Goal: Task Accomplishment & Management: Manage account settings

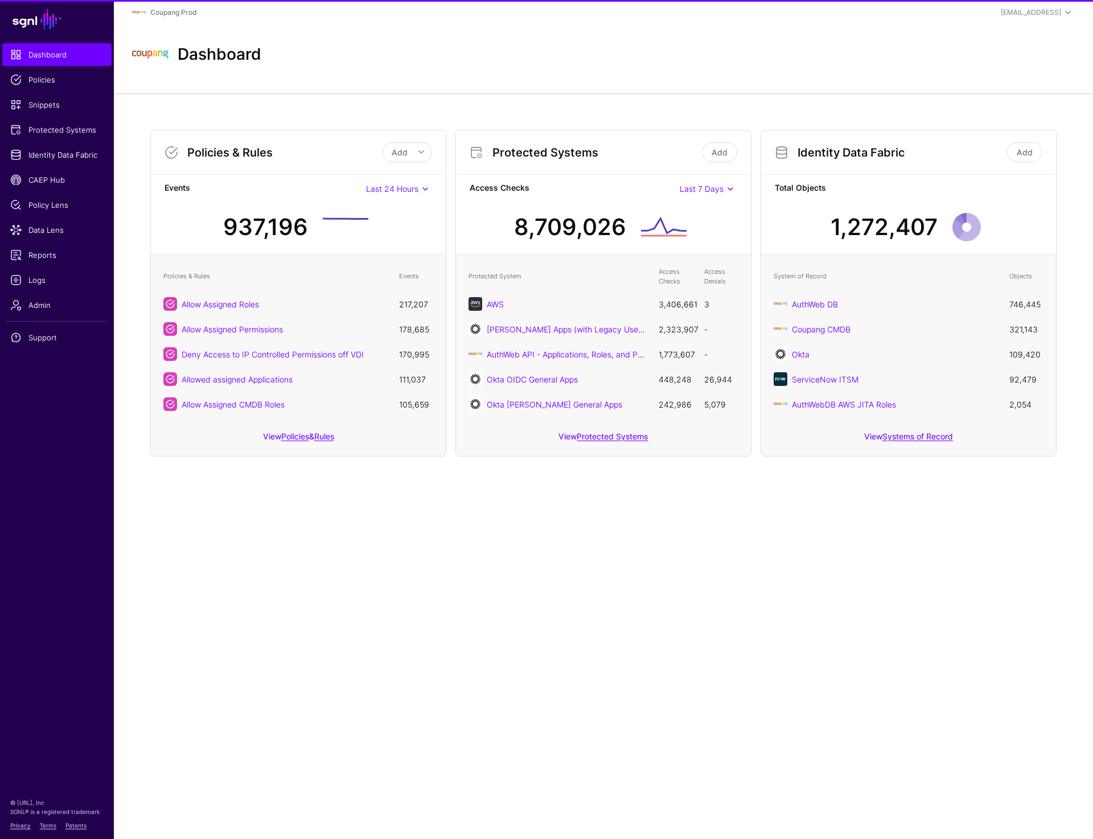
click at [372, 708] on main "SGNL Dashboard Policies Snippets Protected Systems Identity Data Fabric CAEP Hu…" at bounding box center [546, 419] width 1093 height 839
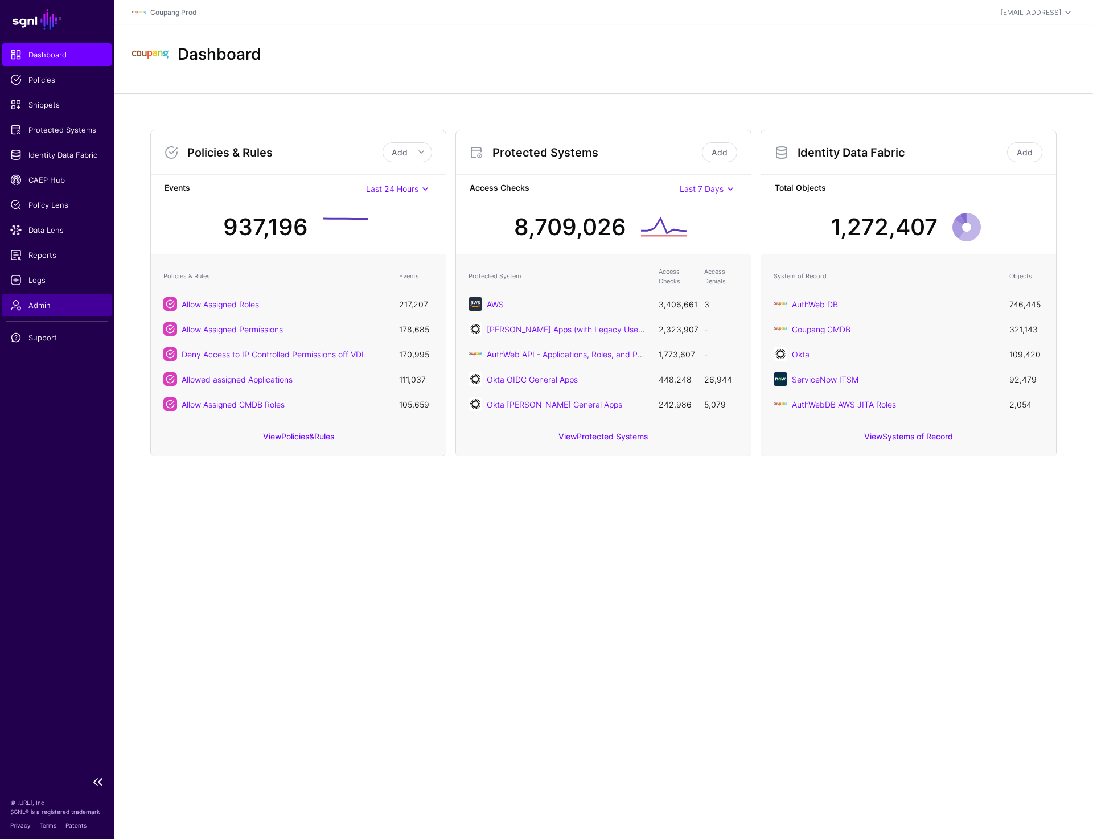
click at [61, 307] on span "Admin" at bounding box center [56, 304] width 93 height 11
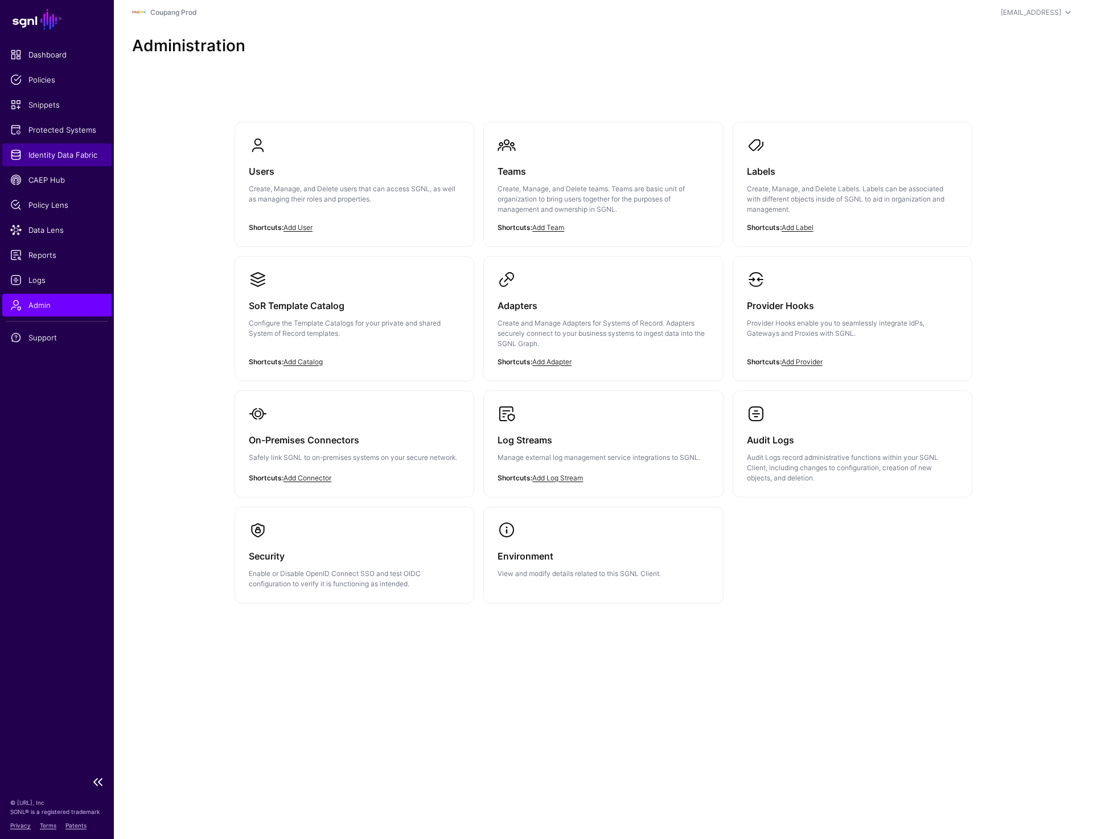
click at [70, 165] on link "Identity Data Fabric" at bounding box center [56, 154] width 109 height 23
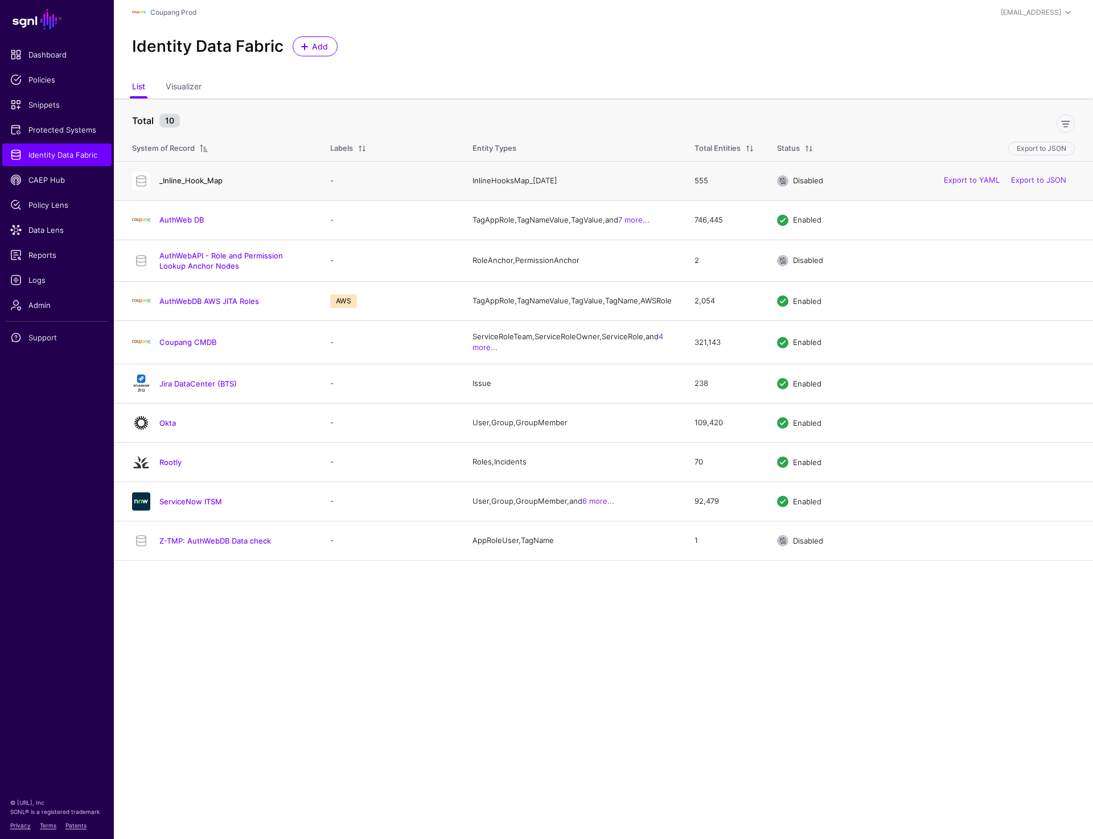
click at [185, 180] on link "_Inline_Hook_Map" at bounding box center [190, 180] width 63 height 9
click at [183, 221] on link "AuthWeb DB" at bounding box center [181, 219] width 44 height 9
click at [183, 270] on link "AuthWebAPI - Role and Permission Lookup Anchor Nodes" at bounding box center [221, 260] width 124 height 19
click at [186, 306] on link "AuthWebDB AWS JITA Roles" at bounding box center [209, 301] width 100 height 9
click at [184, 347] on link "Coupang CMDB" at bounding box center [187, 342] width 57 height 9
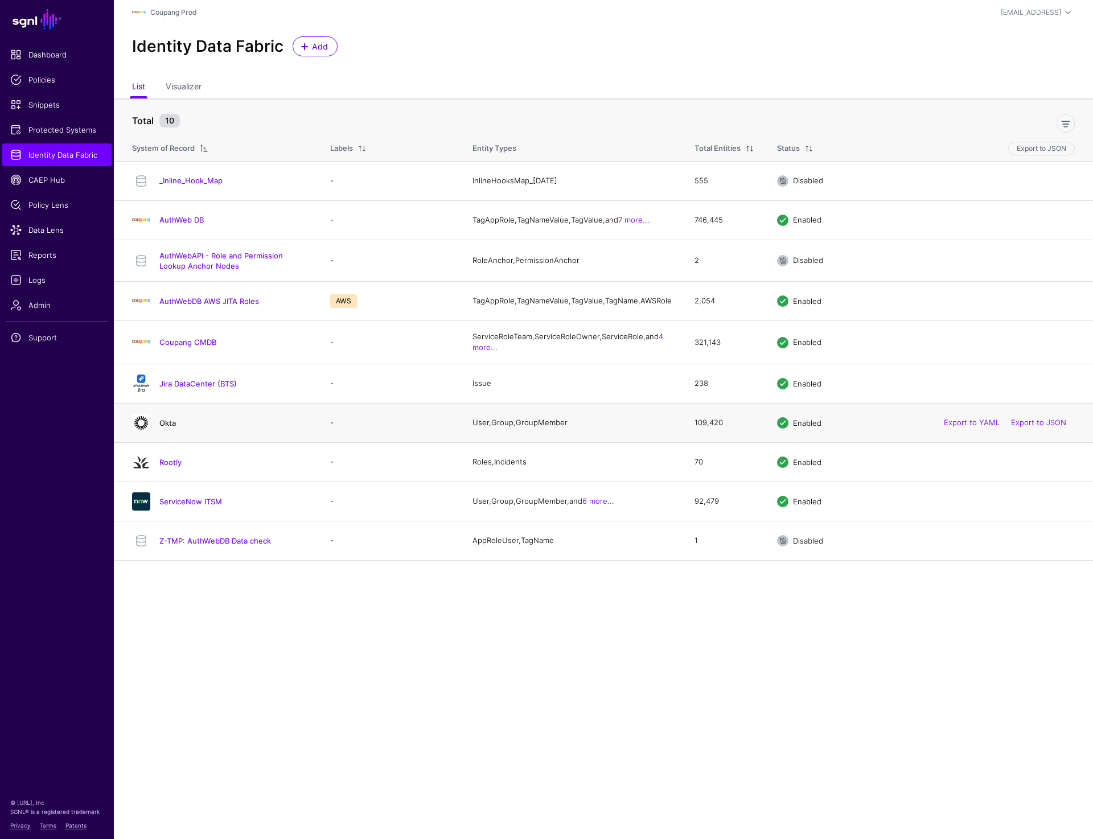
click at [165, 428] on link "Okta" at bounding box center [167, 422] width 17 height 9
click at [181, 506] on link "ServiceNow ITSM" at bounding box center [190, 501] width 63 height 9
click at [179, 218] on link "AuthWeb DB" at bounding box center [181, 219] width 44 height 9
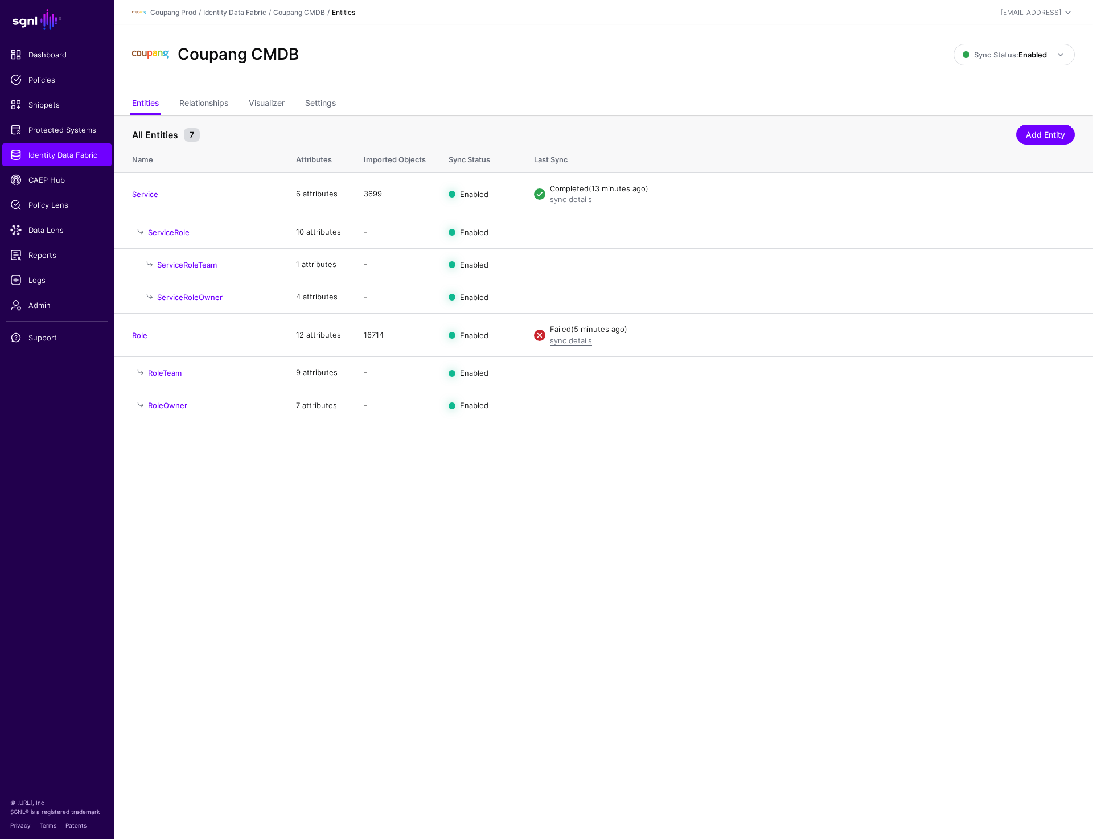
click at [824, 557] on main "SGNL Dashboard Policies Snippets Protected Systems Identity Data Fabric CAEP Hu…" at bounding box center [546, 419] width 1093 height 839
click at [1007, 53] on span "Sync Status: Enabled" at bounding box center [1005, 54] width 84 height 9
click at [990, 132] on span "Disabled Syncing inactive for all configured entities" at bounding box center [1002, 136] width 128 height 37
click at [799, 65] on div "Coupang CMDB" at bounding box center [543, 54] width 831 height 36
click at [761, 45] on div "Coupang CMDB" at bounding box center [543, 54] width 831 height 36
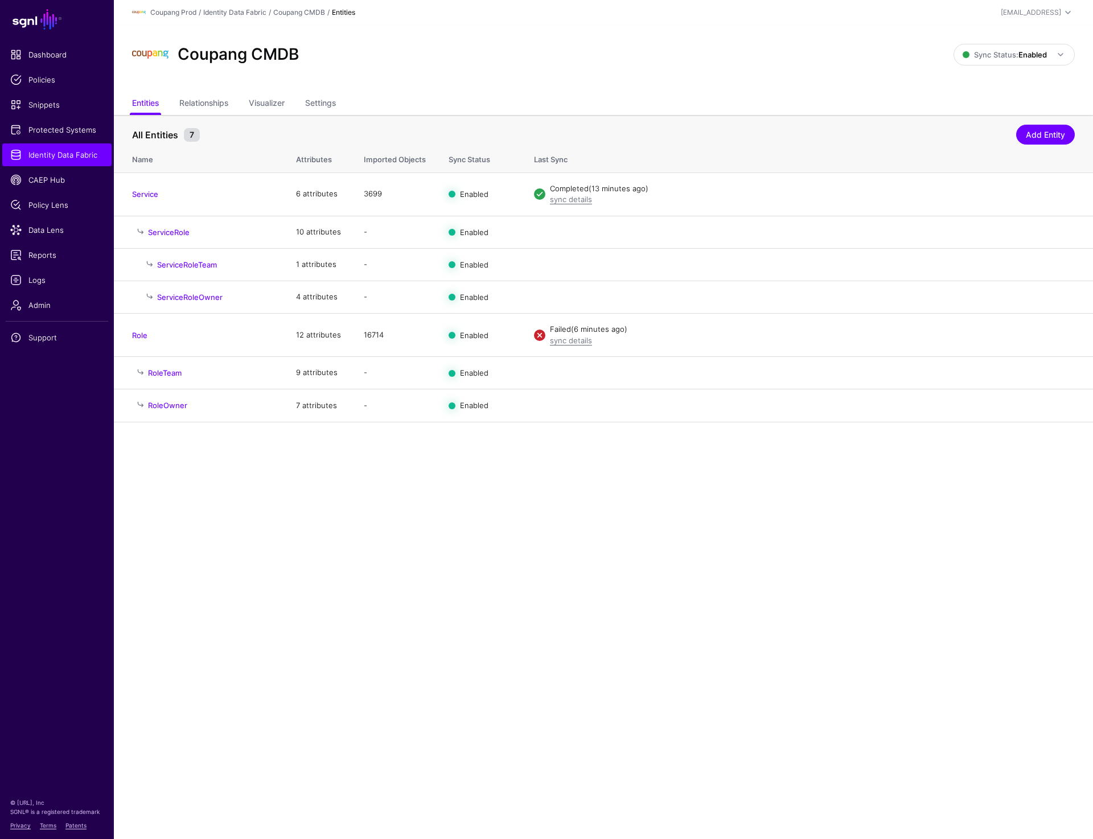
click at [473, 107] on ul "Entities Relationships Visualizer Settings" at bounding box center [603, 104] width 943 height 22
click at [1035, 8] on div "[EMAIL_ADDRESS]" at bounding box center [1031, 12] width 60 height 10
click at [976, 103] on div "Log out" at bounding box center [984, 99] width 28 height 10
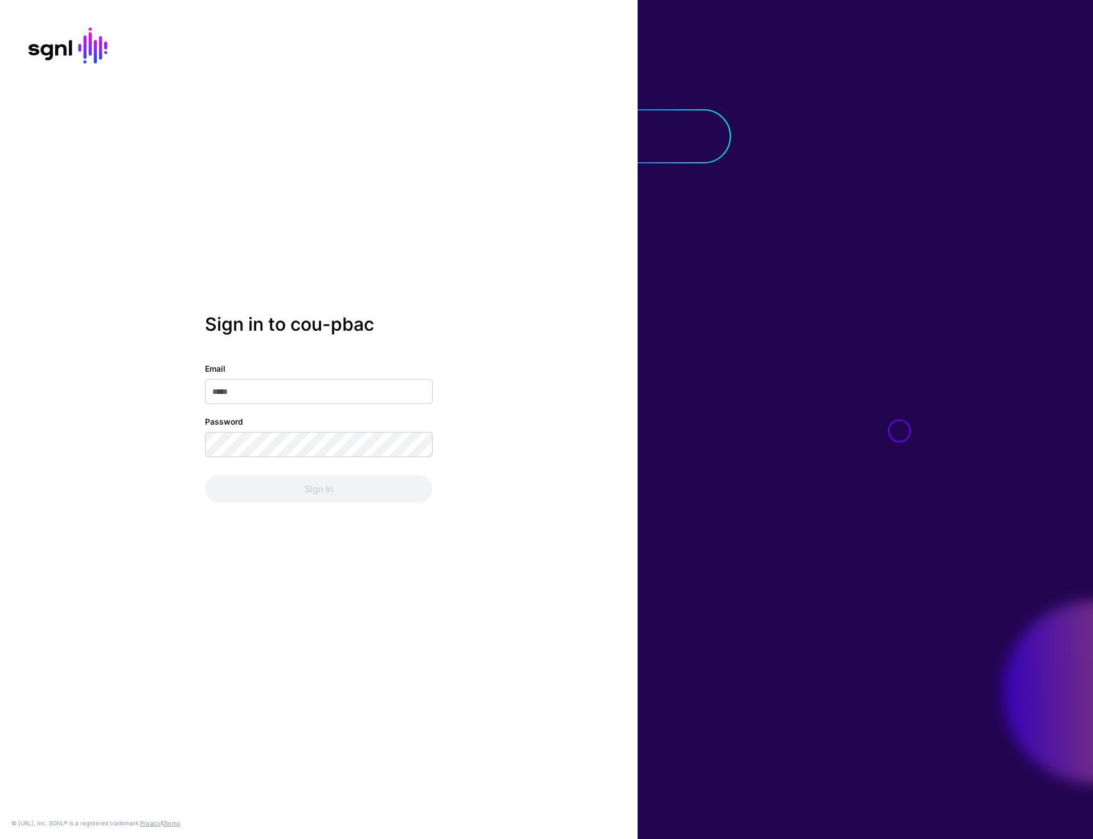
type input "**********"
click at [301, 476] on button "Sign In" at bounding box center [319, 488] width 228 height 27
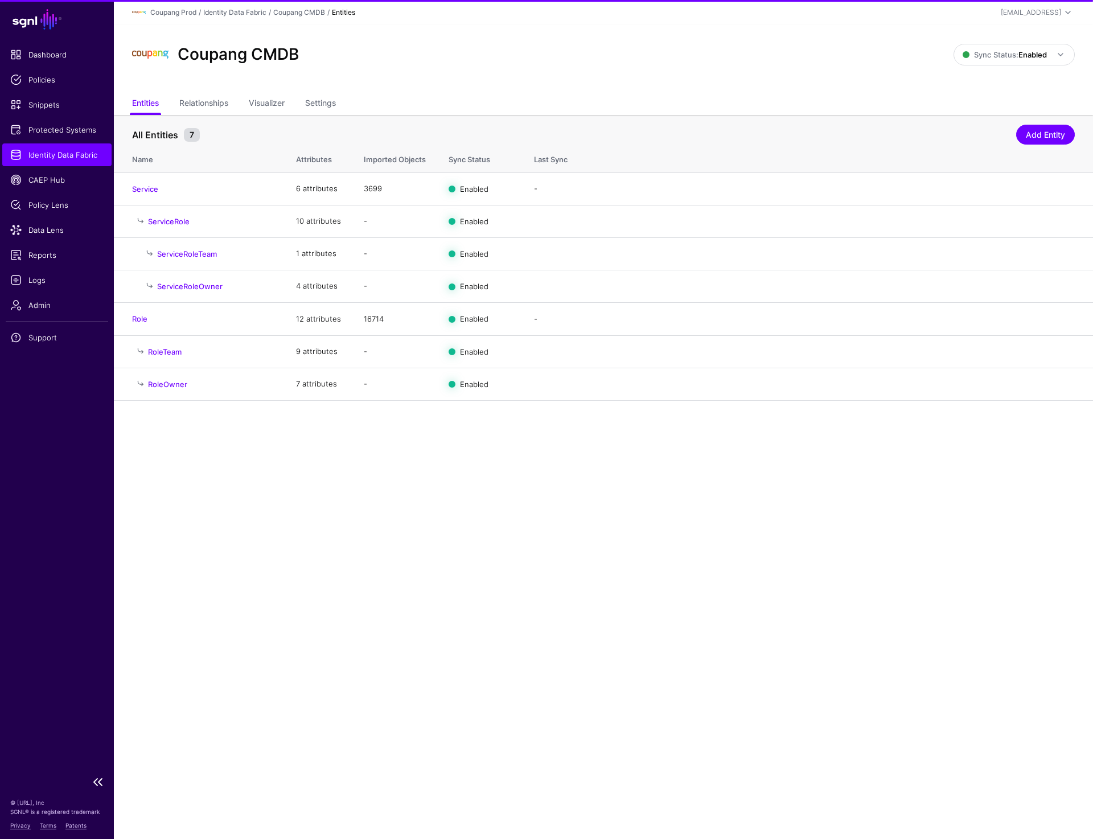
click at [58, 152] on span "Identity Data Fabric" at bounding box center [56, 154] width 93 height 11
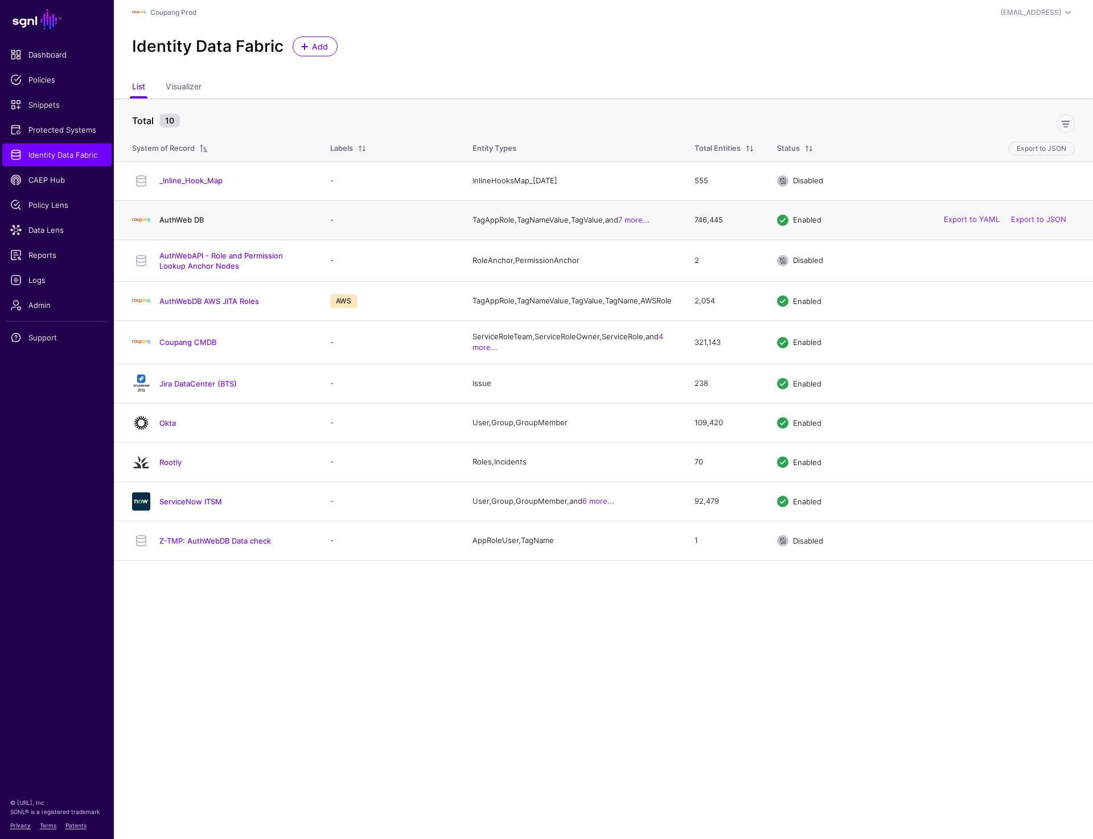
click at [174, 224] on link "AuthWeb DB" at bounding box center [181, 219] width 44 height 9
click at [183, 306] on link "AuthWebDB AWS JITA Roles" at bounding box center [209, 301] width 100 height 9
click at [185, 347] on link "Coupang CMDB" at bounding box center [187, 342] width 57 height 9
click at [183, 388] on link "Jira DataCenter (BTS)" at bounding box center [197, 383] width 77 height 9
click at [165, 428] on link "Okta" at bounding box center [167, 422] width 17 height 9
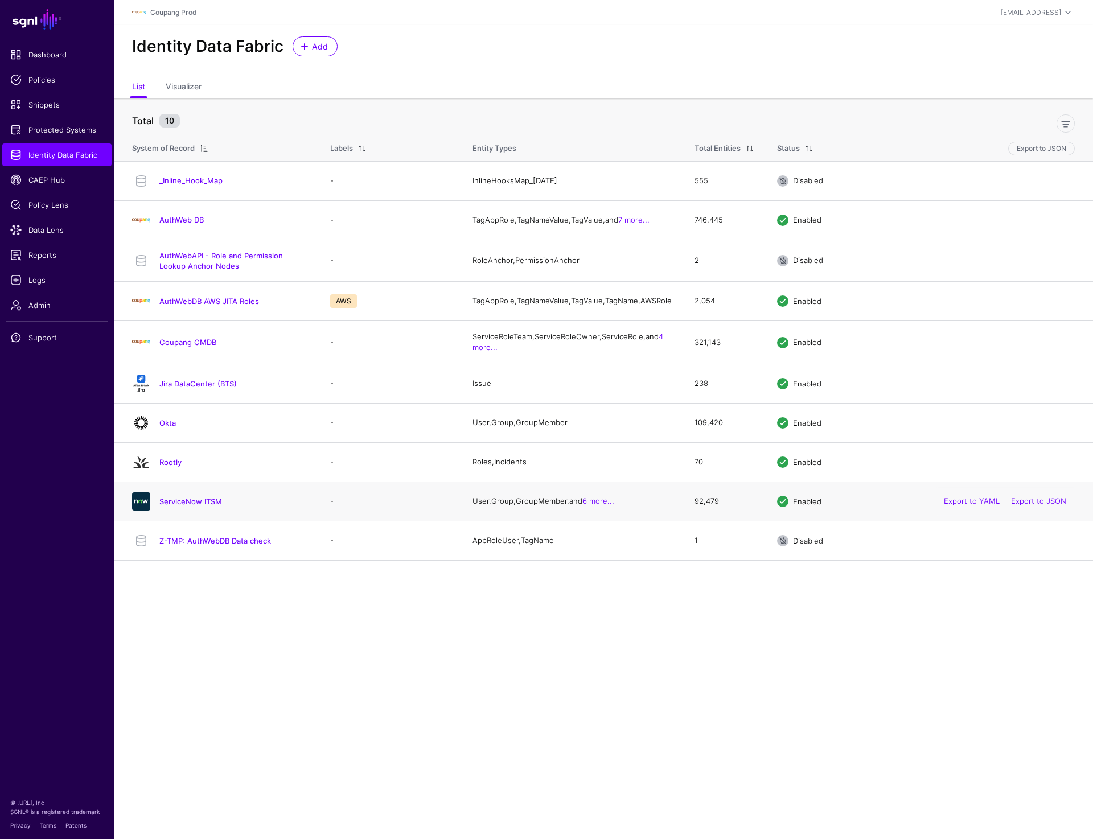
click at [181, 503] on div "ServiceNow ITSM" at bounding box center [220, 501] width 184 height 18
click at [181, 505] on link "ServiceNow ITSM" at bounding box center [190, 501] width 63 height 9
click at [175, 467] on link "Rootly" at bounding box center [170, 462] width 22 height 9
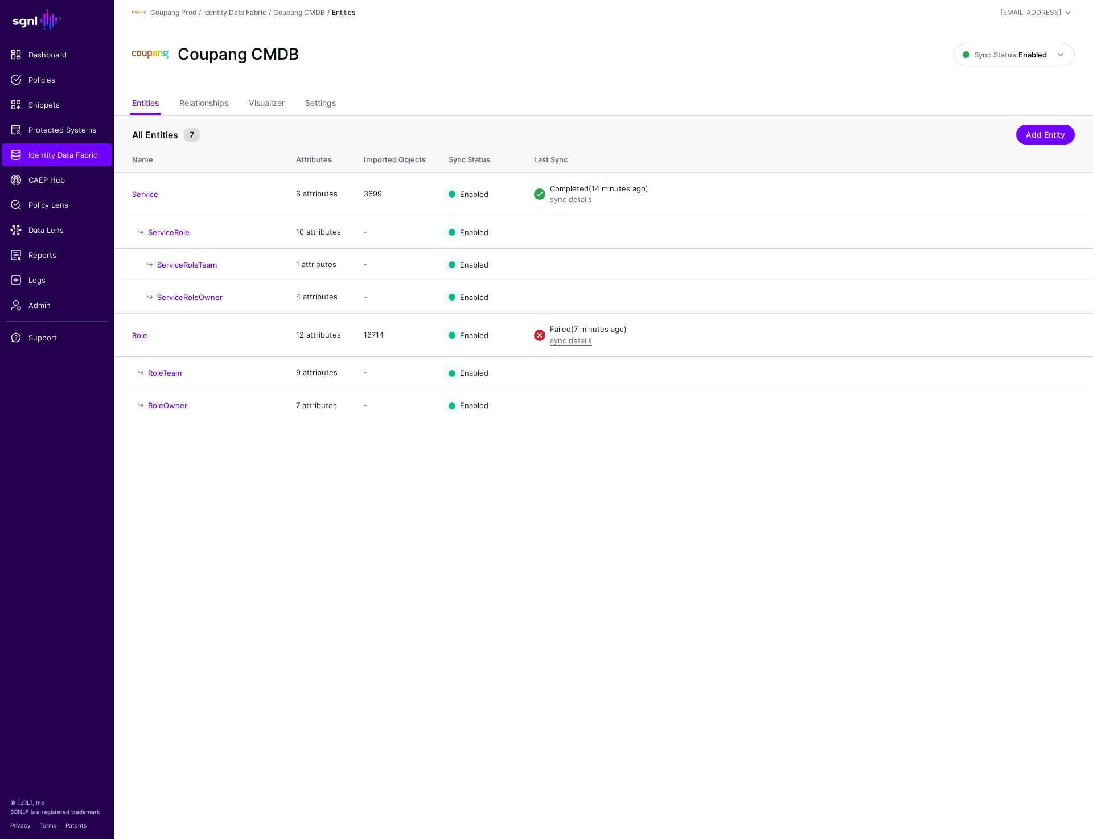
click at [827, 72] on div "Coupang CMDB" at bounding box center [543, 54] width 831 height 36
click at [1035, 59] on span "Sync Status: Enabled" at bounding box center [1005, 54] width 84 height 13
click at [989, 140] on span "Syncing inactive for all configured entities" at bounding box center [1008, 142] width 116 height 19
click at [1057, 53] on span at bounding box center [1061, 55] width 14 height 14
click at [1003, 94] on span "Syncing active for all configured entities that are enabled" at bounding box center [1006, 98] width 118 height 19
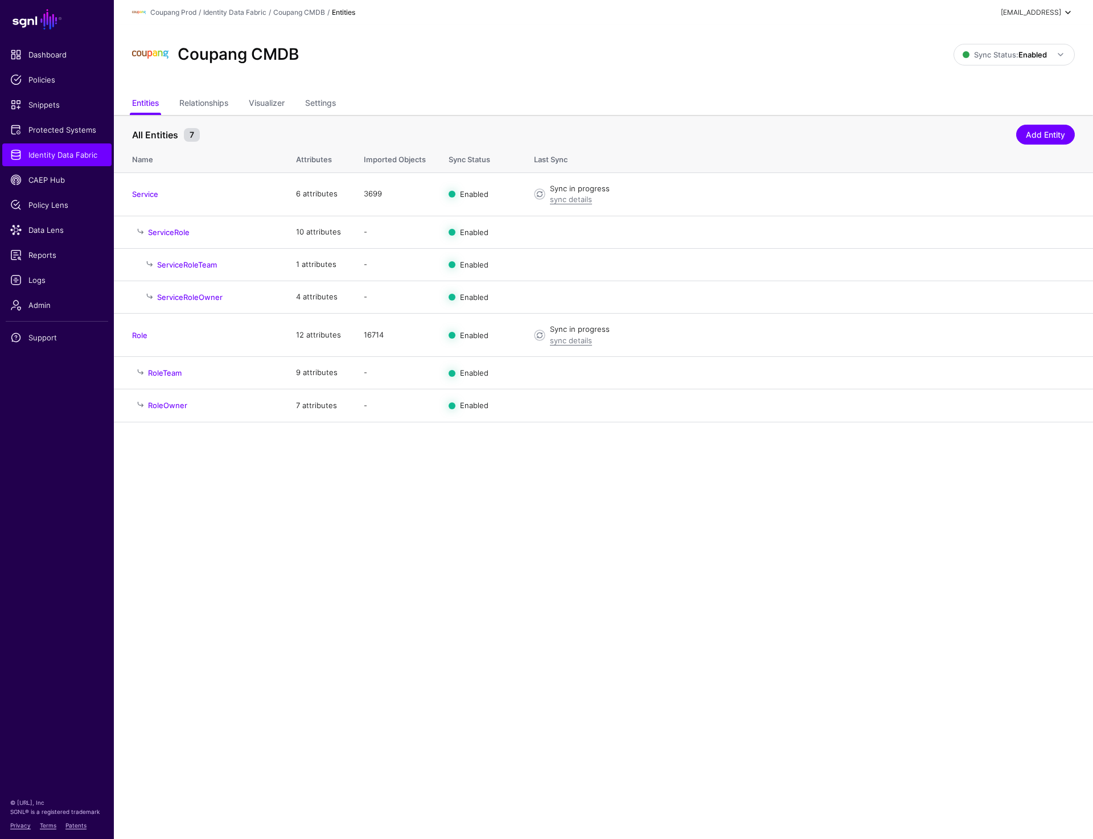
click at [1040, 13] on div "[EMAIL_ADDRESS]" at bounding box center [1031, 12] width 60 height 10
click at [976, 104] on div "Log out" at bounding box center [1012, 98] width 108 height 11
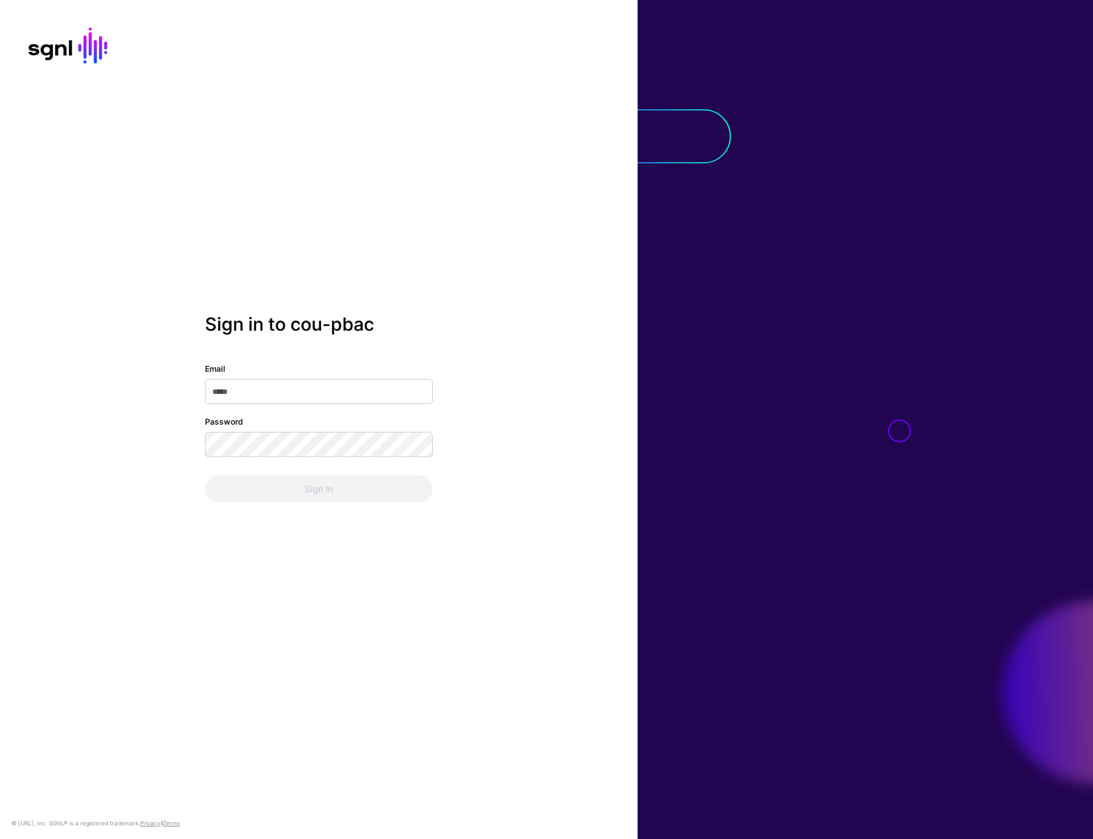
type input "**********"
click at [295, 498] on button "Sign In" at bounding box center [319, 488] width 228 height 27
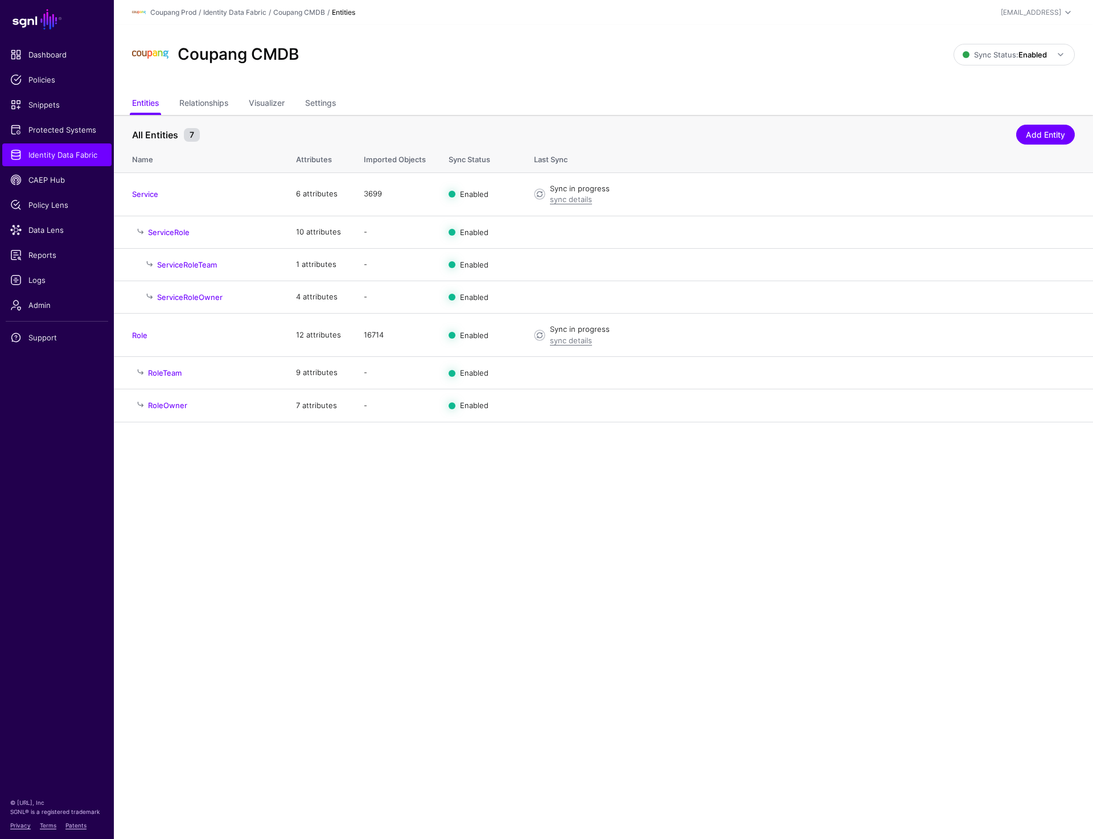
click at [600, 97] on ul "Entities Relationships Visualizer Settings" at bounding box center [603, 104] width 943 height 22
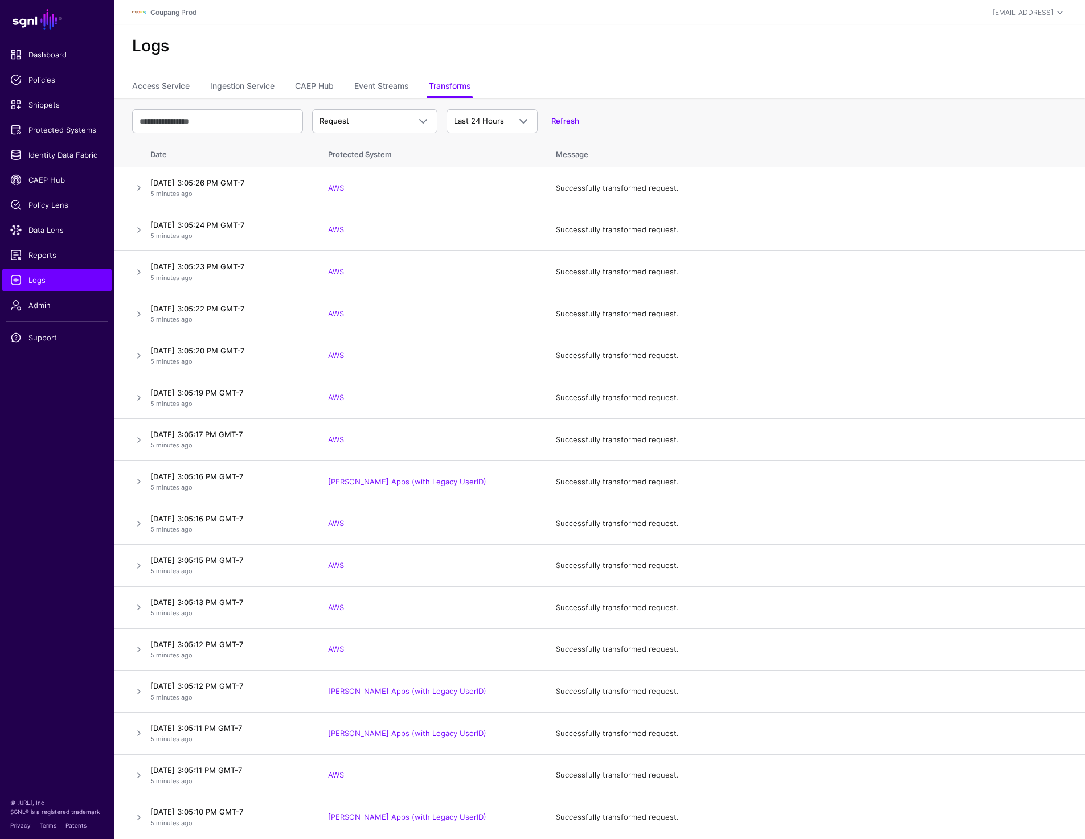
click at [662, 73] on div "Logs" at bounding box center [599, 50] width 971 height 51
drag, startPoint x: 411, startPoint y: 483, endPoint x: 324, endPoint y: 485, distance: 87.1
click at [324, 485] on td "[PERSON_NAME] Apps (with Legacy UserID)" at bounding box center [431, 482] width 228 height 42
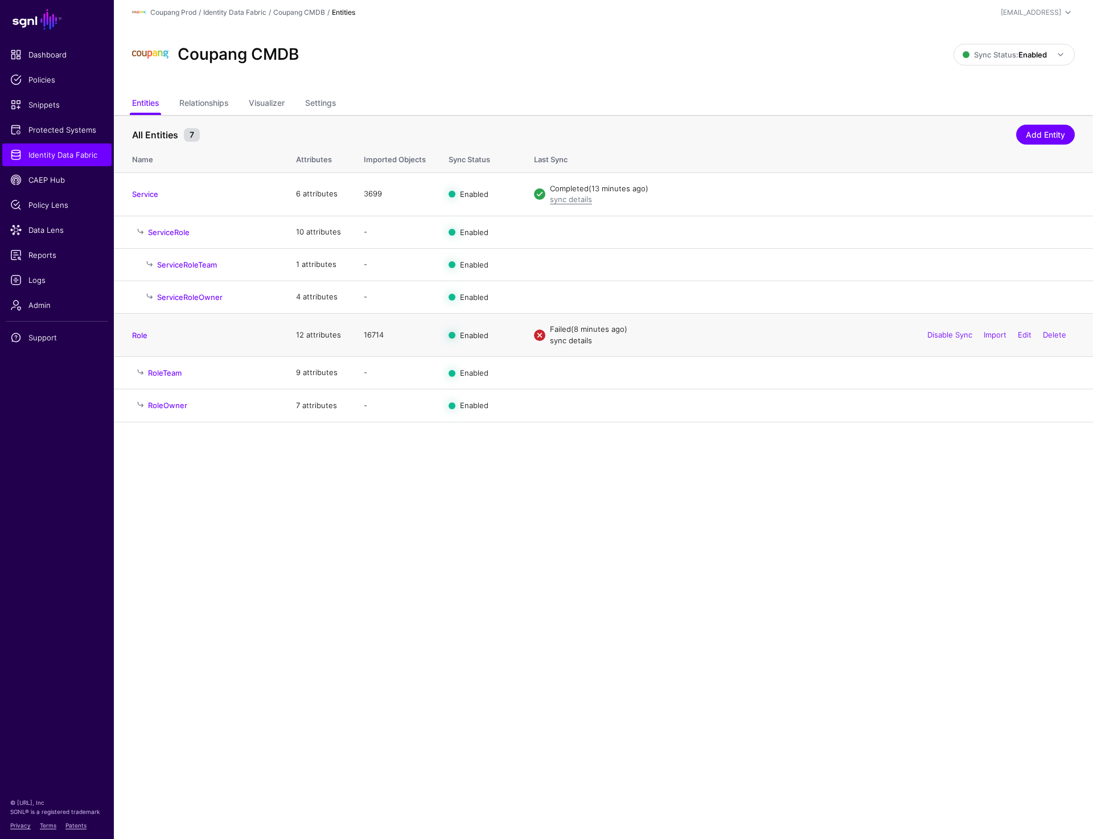
click at [578, 345] on link "sync details" at bounding box center [571, 340] width 42 height 9
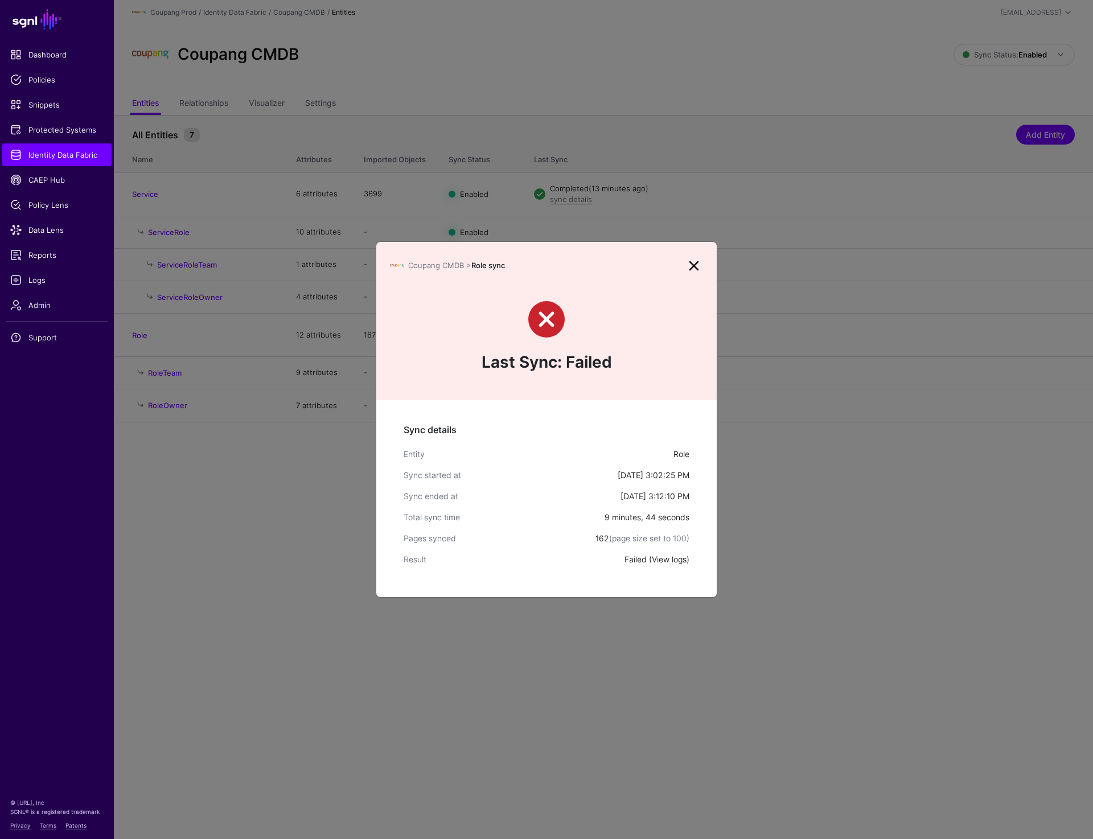
click at [658, 561] on link "View logs" at bounding box center [669, 560] width 35 height 10
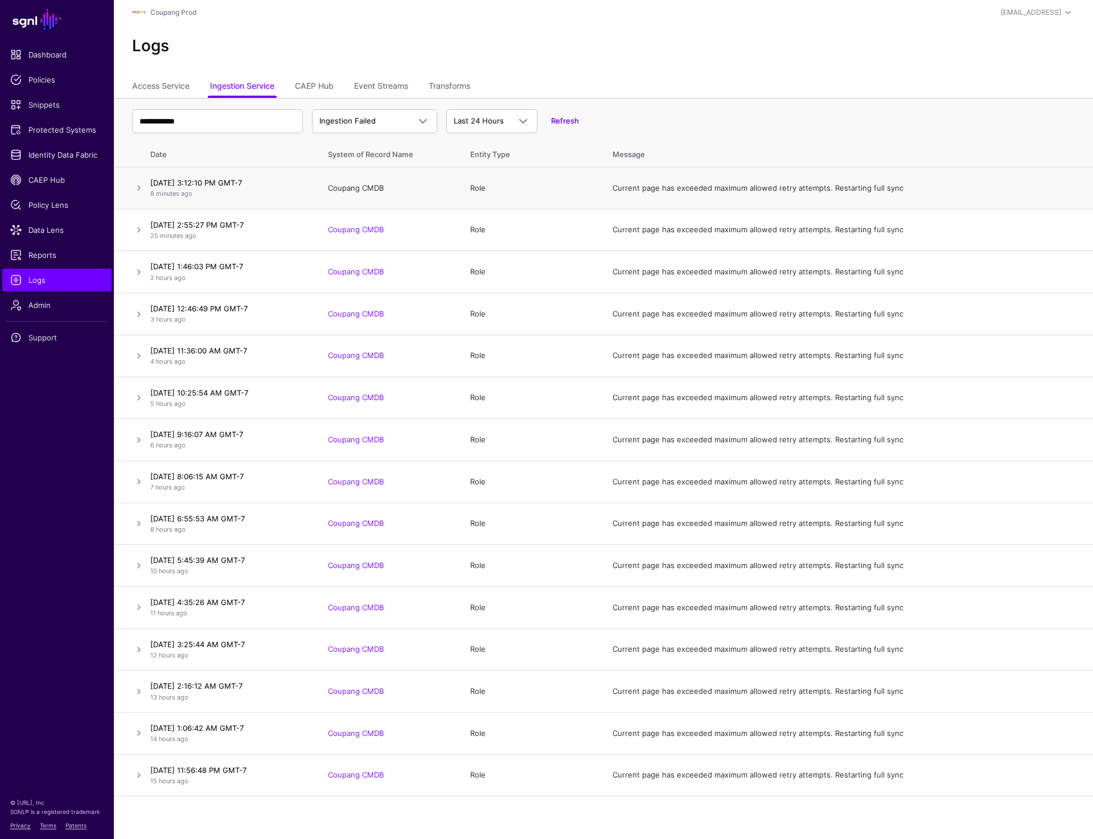
click at [363, 187] on link "Coupang CMDB" at bounding box center [356, 187] width 56 height 9
click at [140, 186] on link at bounding box center [139, 188] width 14 height 14
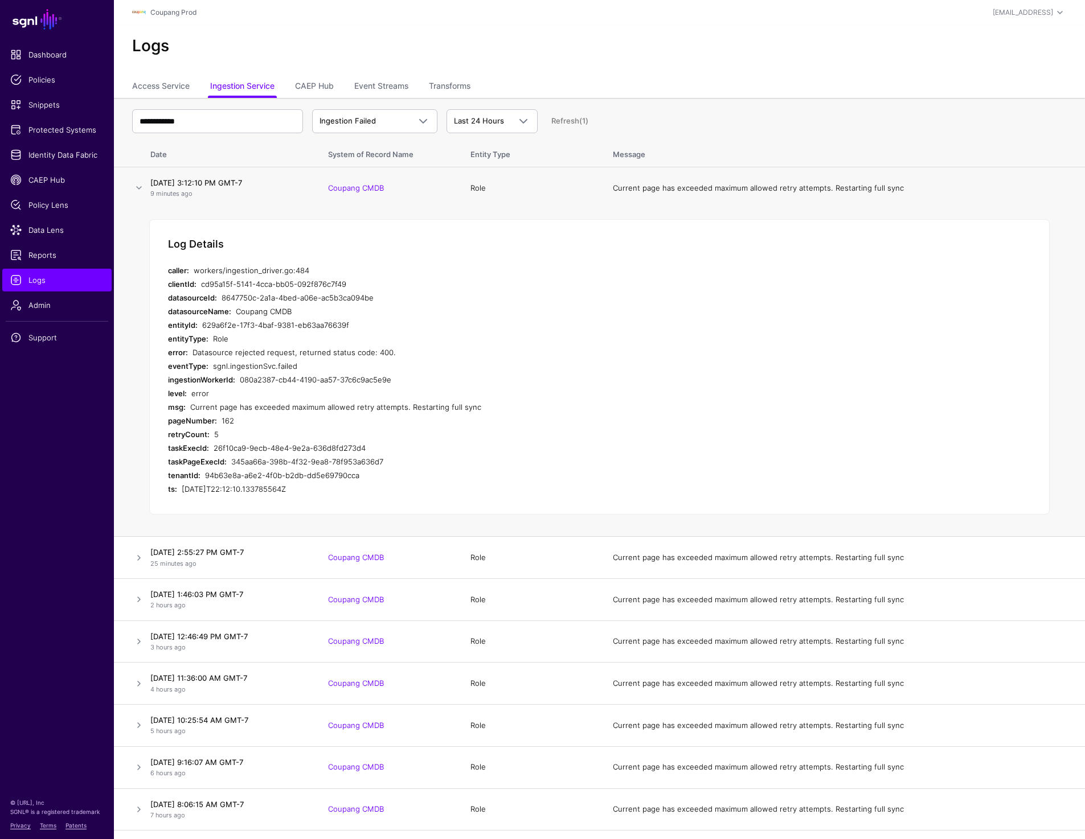
drag, startPoint x: 231, startPoint y: 354, endPoint x: 430, endPoint y: 354, distance: 198.7
click at [430, 354] on div "Datasource rejected request, returned status code: 400." at bounding box center [407, 353] width 431 height 14
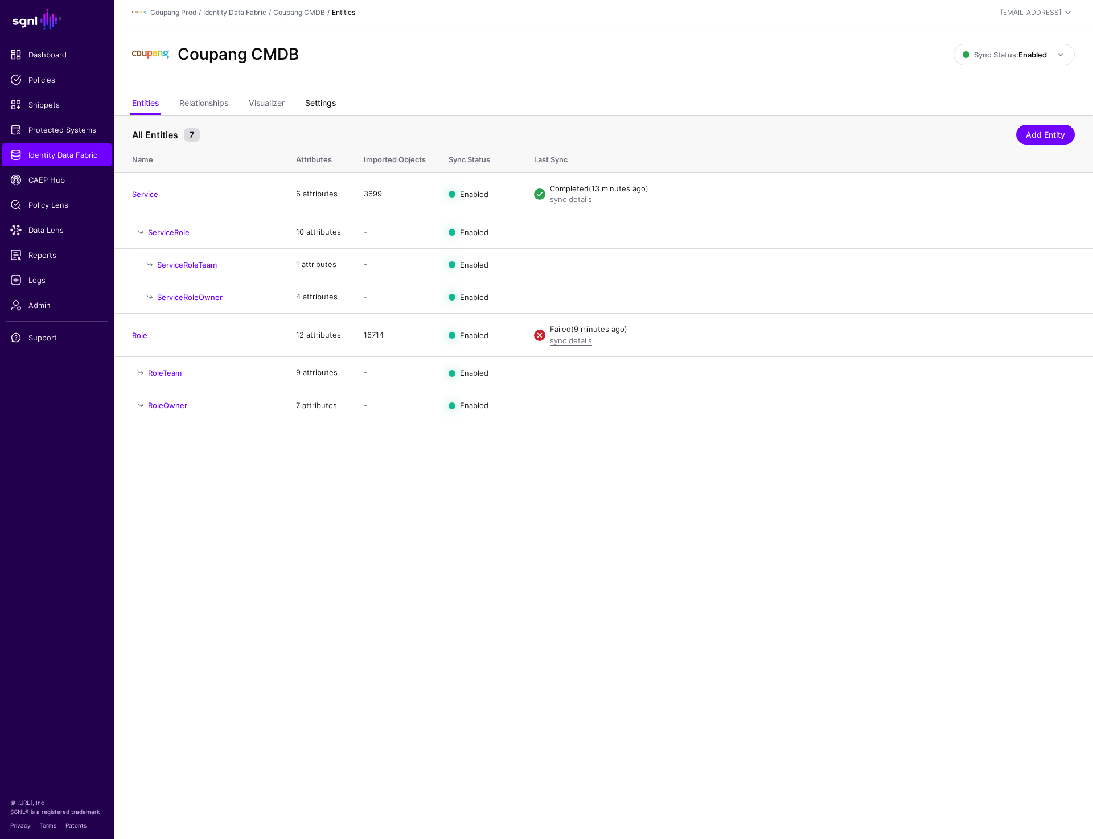
click at [317, 97] on link "Settings" at bounding box center [320, 104] width 31 height 22
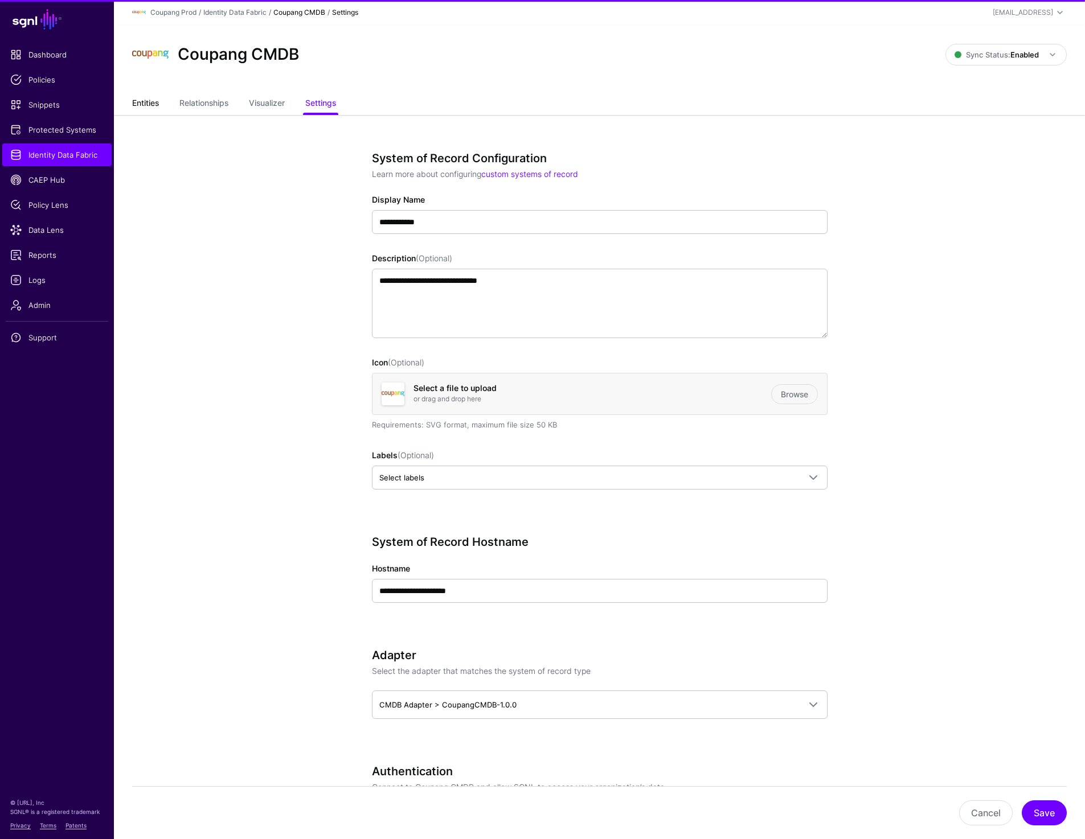
click at [149, 102] on link "Entities" at bounding box center [145, 104] width 27 height 22
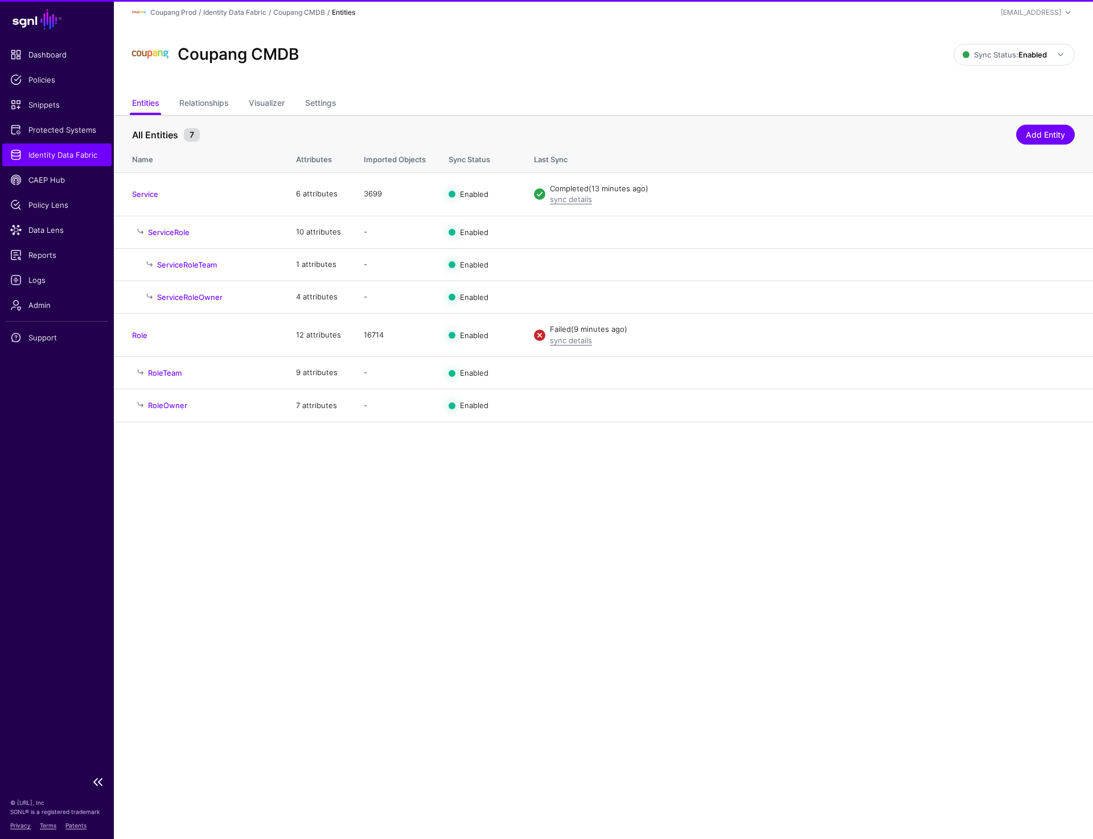
click at [44, 154] on span "Identity Data Fabric" at bounding box center [56, 154] width 93 height 11
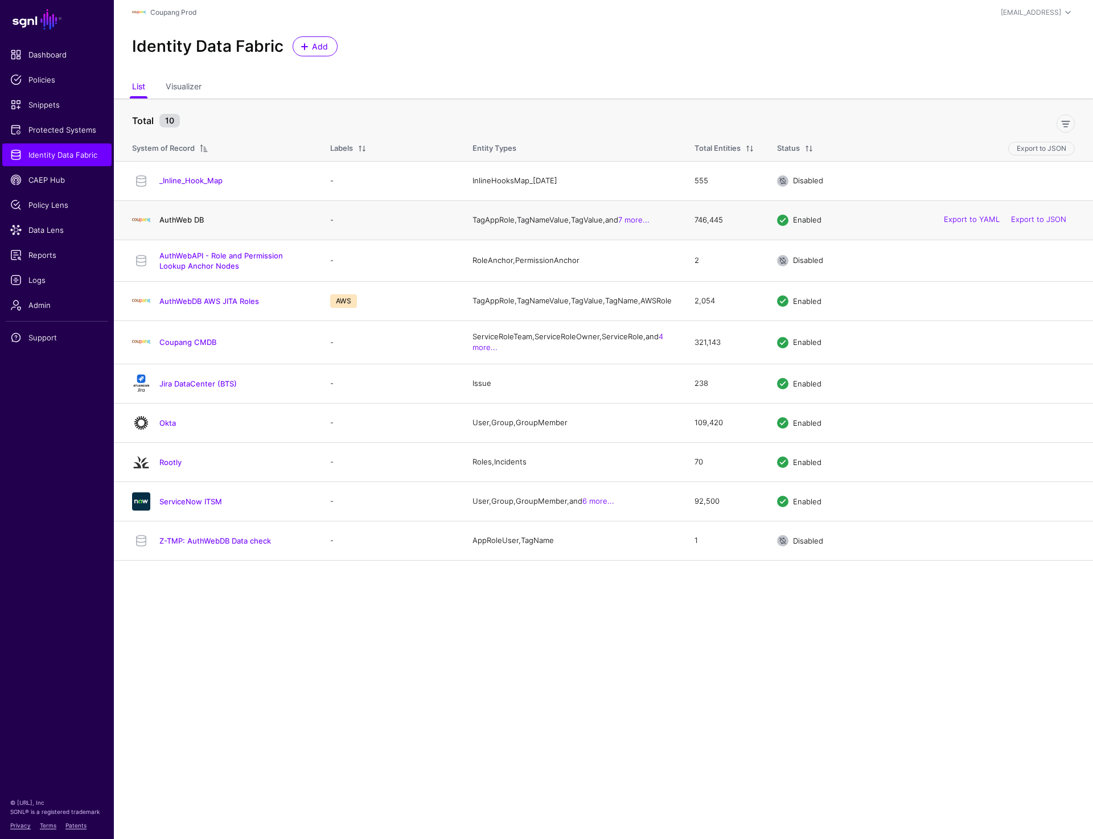
click at [188, 222] on link "AuthWeb DB" at bounding box center [181, 219] width 44 height 9
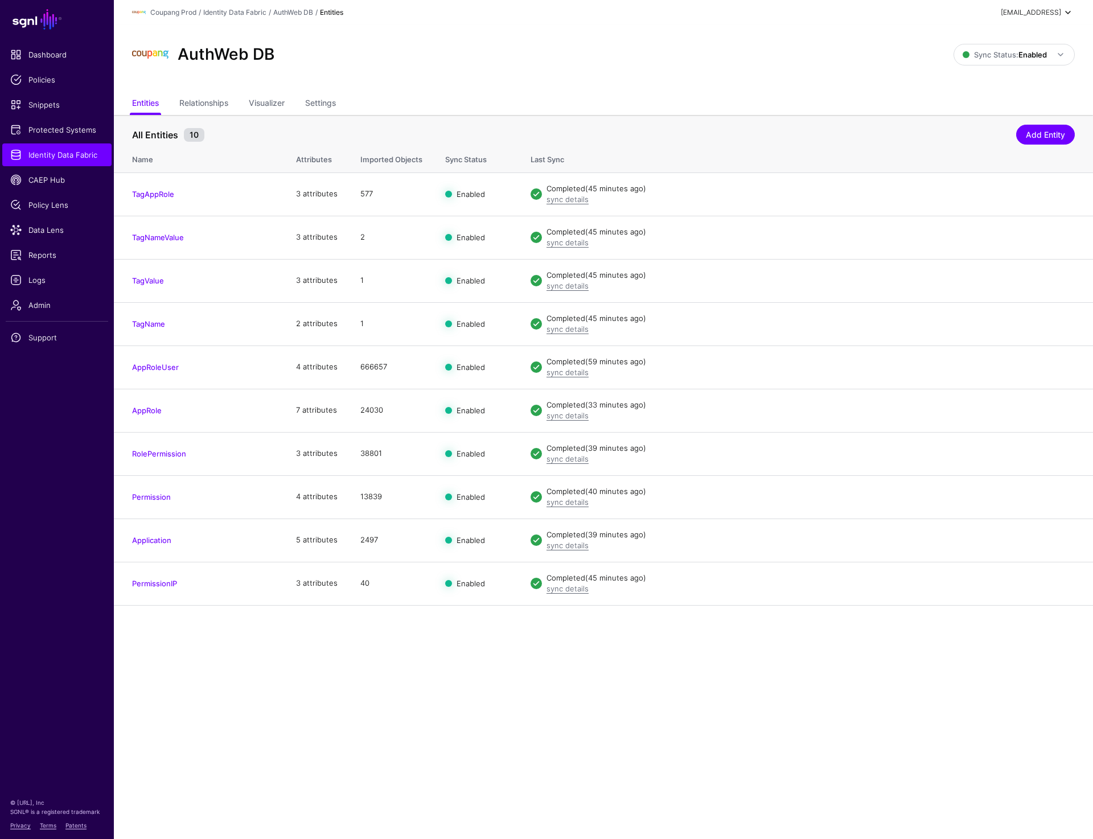
click at [1026, 15] on div "[EMAIL_ADDRESS]" at bounding box center [1031, 12] width 60 height 10
click at [976, 96] on div "Log out" at bounding box center [984, 99] width 28 height 10
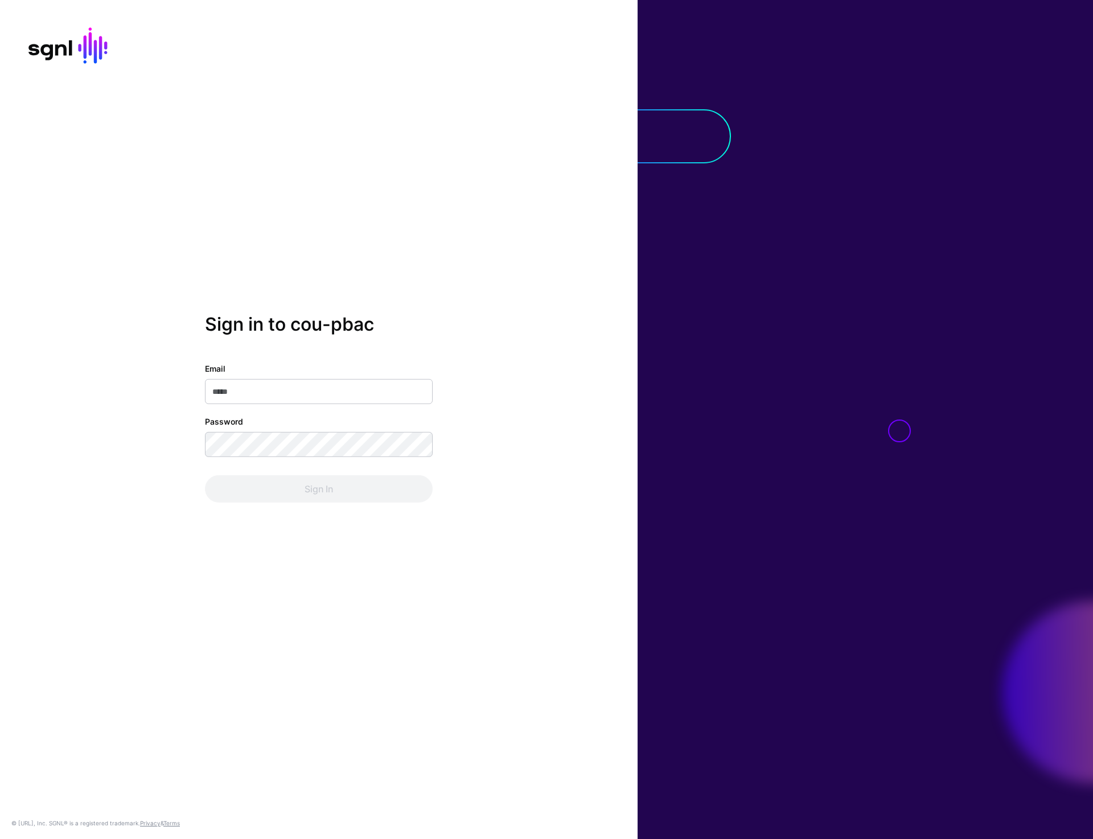
type input "**********"
click at [289, 498] on button "Sign In" at bounding box center [319, 488] width 228 height 27
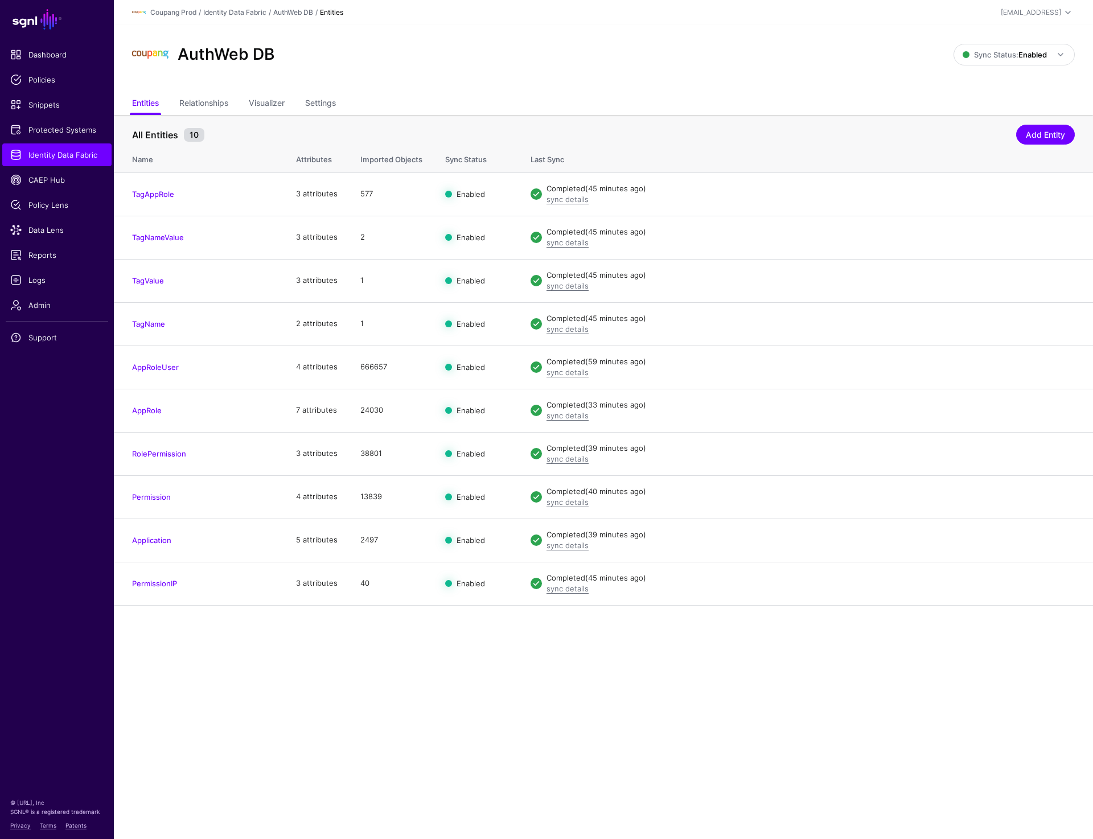
click at [787, 65] on div "AuthWeb DB" at bounding box center [543, 54] width 831 height 36
click at [1009, 50] on span "Sync Status: Enabled" at bounding box center [1005, 54] width 84 height 9
click at [958, 124] on span "Disabled Syncing inactive for all configured entities" at bounding box center [1002, 136] width 128 height 37
click at [1023, 58] on strong "Disabled" at bounding box center [1032, 54] width 30 height 9
click at [1001, 88] on span "Enabled Syncing active for all configured entities that are enabled" at bounding box center [1000, 93] width 129 height 37
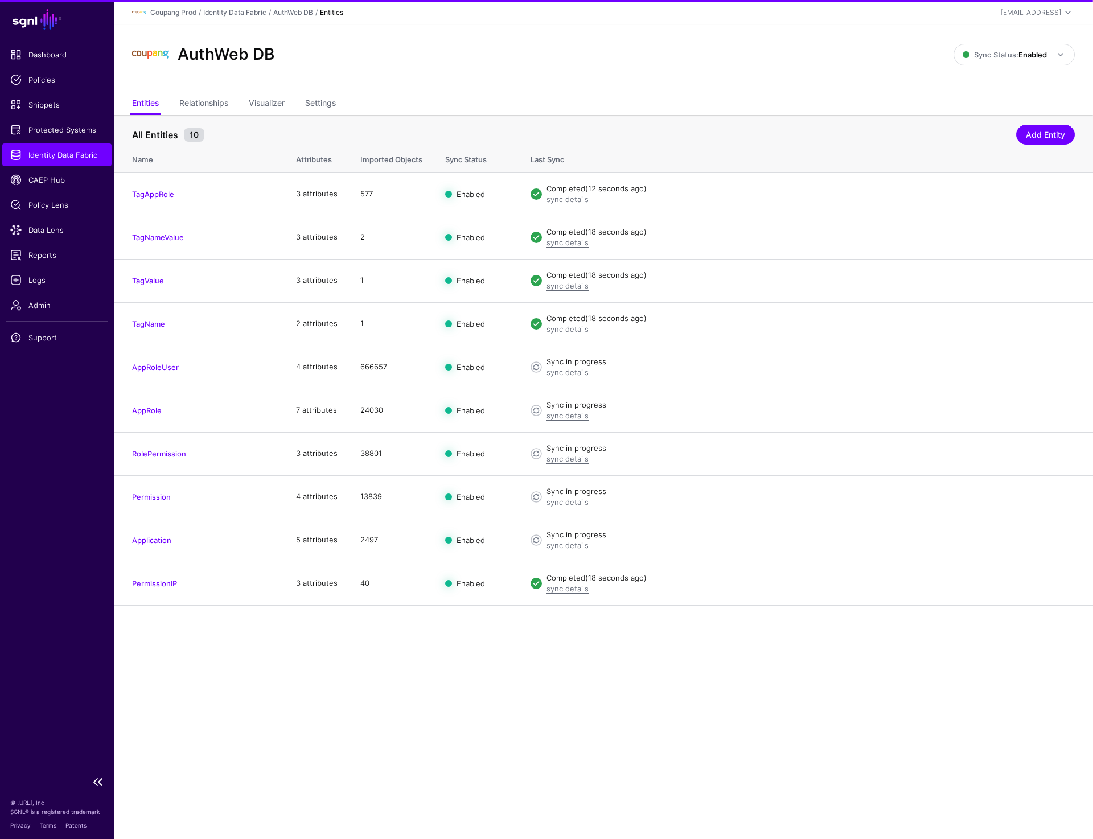
click at [69, 155] on span "Identity Data Fabric" at bounding box center [56, 154] width 93 height 11
click at [1017, 15] on div "prashant@sgnl.ai" at bounding box center [1031, 12] width 60 height 10
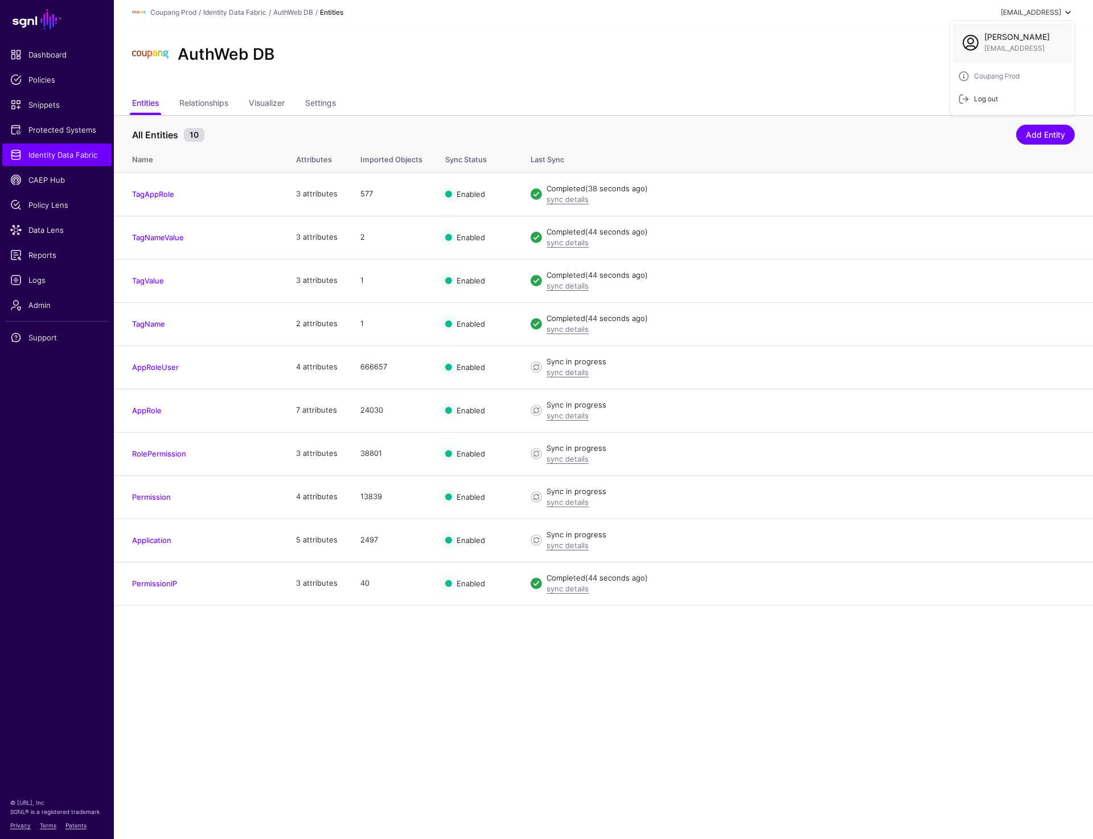
click at [984, 97] on div "Log out" at bounding box center [984, 99] width 28 height 10
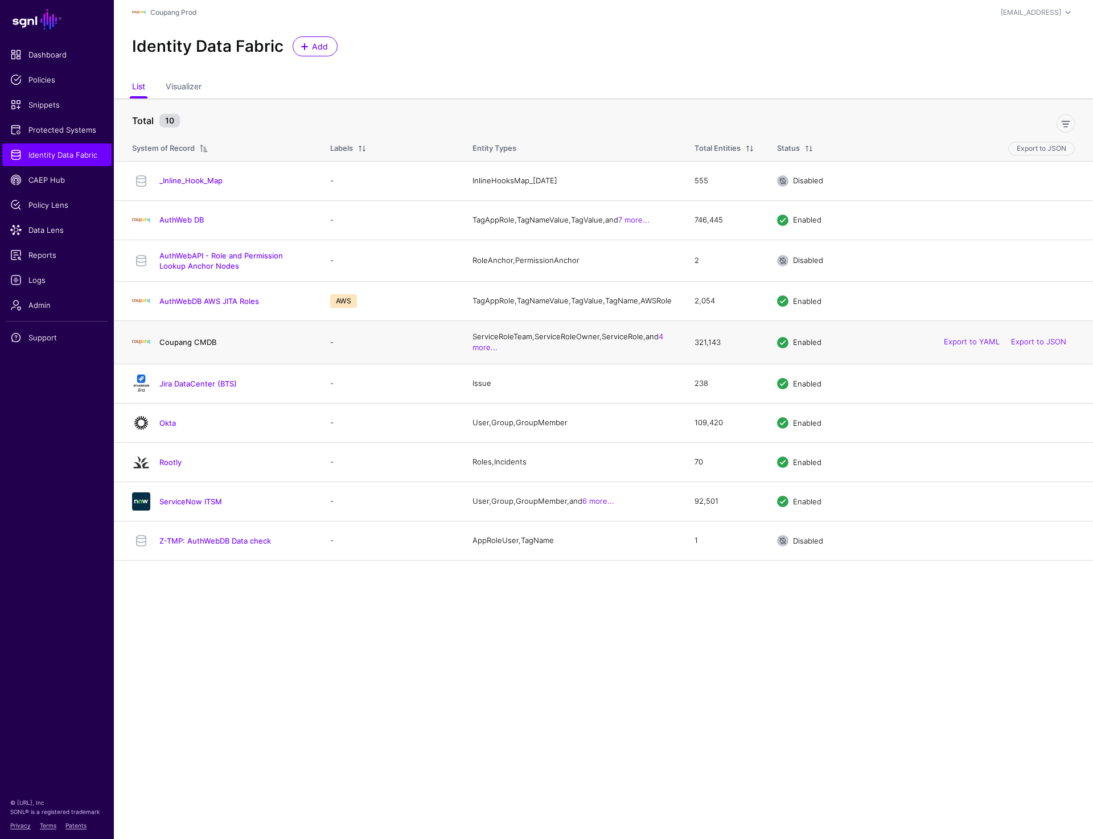
click at [191, 347] on link "Coupang CMDB" at bounding box center [187, 342] width 57 height 9
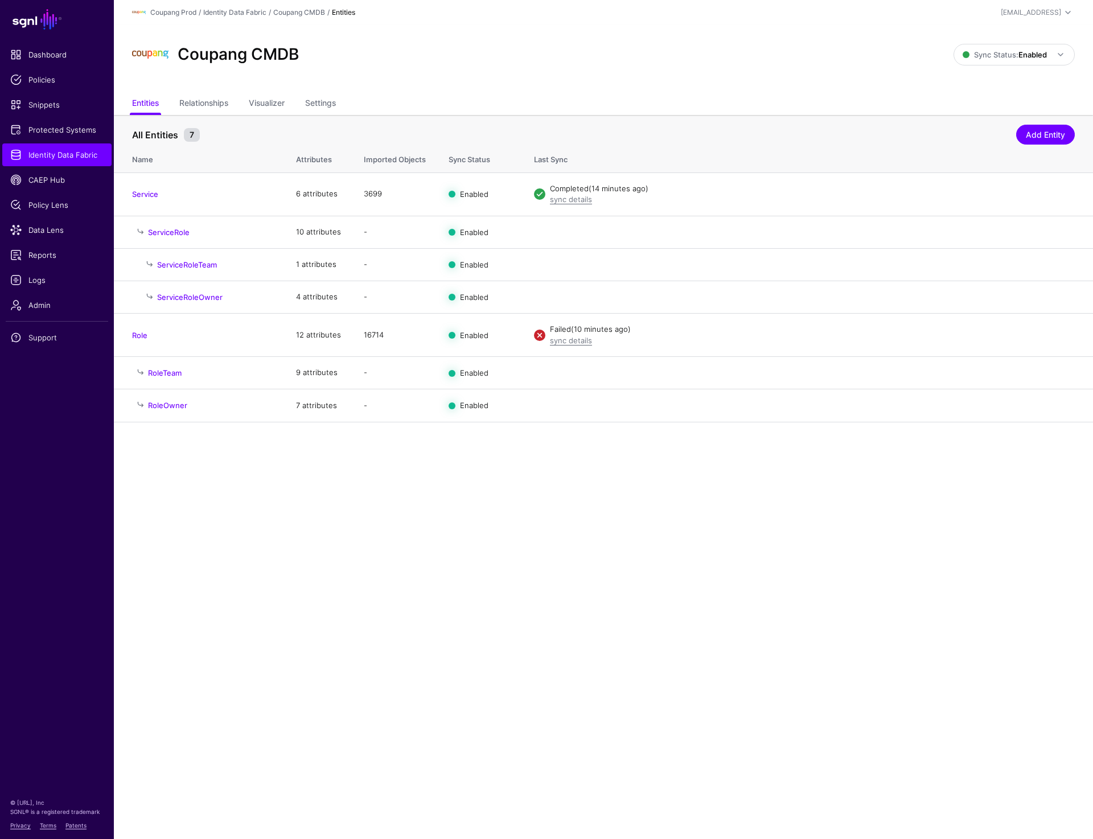
click at [667, 60] on div "Coupang CMDB" at bounding box center [543, 54] width 831 height 36
click at [808, 60] on div "Coupang CMDB" at bounding box center [543, 54] width 831 height 36
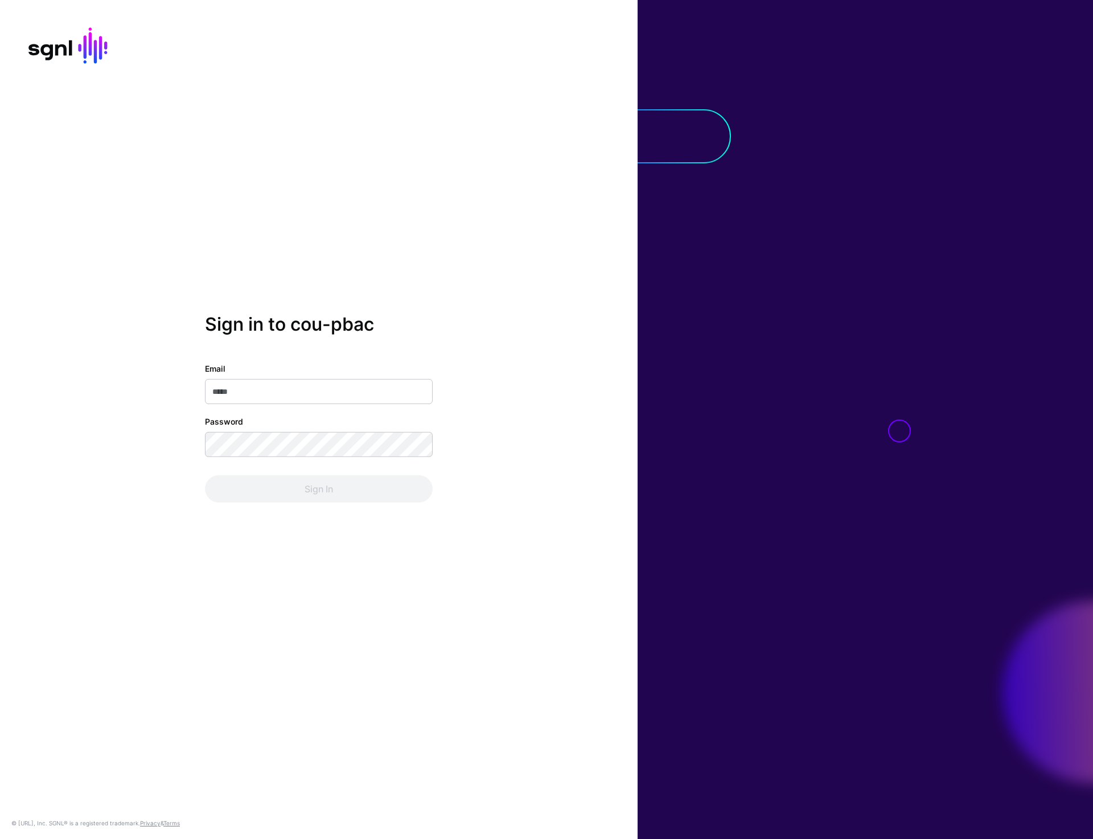
click at [324, 234] on div "Sign in to cou-pbac Email Password Sign In © [URL], Inc. SGNL® is a registered …" at bounding box center [319, 419] width 638 height 839
click at [302, 385] on input "Email" at bounding box center [319, 391] width 228 height 25
type input "**********"
click at [311, 476] on button "Sign In" at bounding box center [319, 488] width 228 height 27
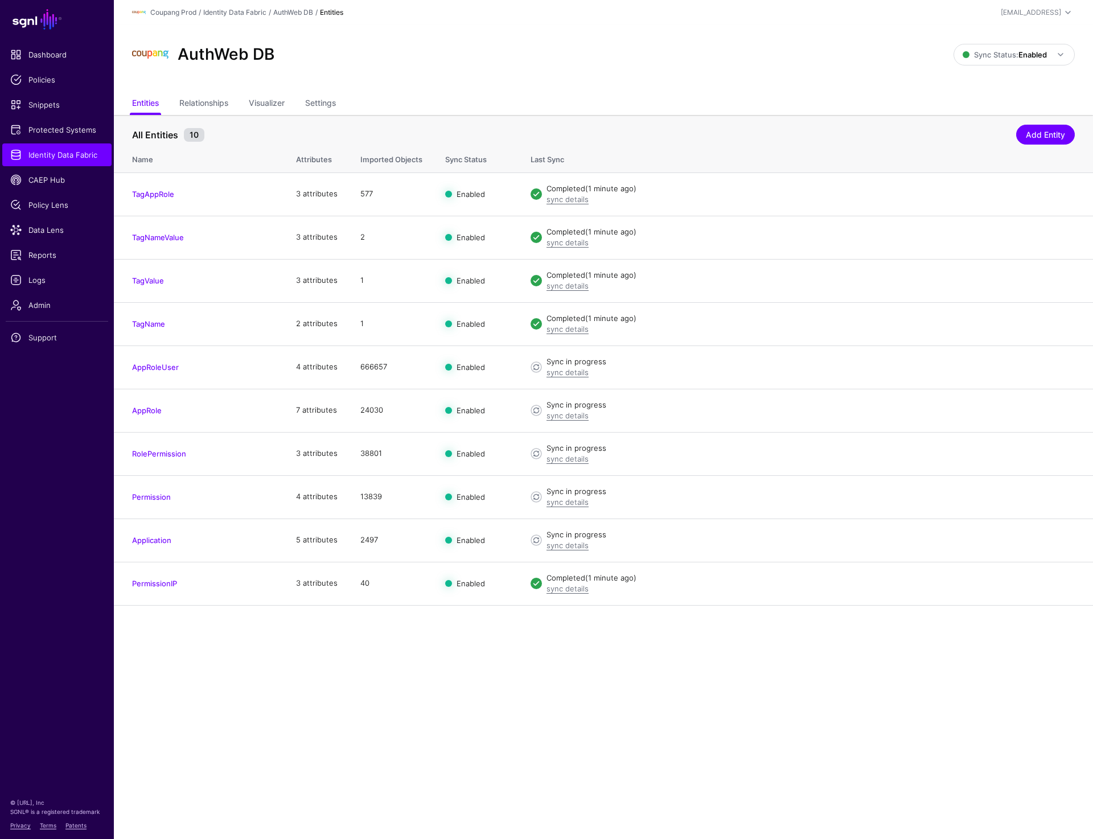
click at [647, 98] on ul "Entities Relationships Visualizer Settings" at bounding box center [603, 104] width 943 height 22
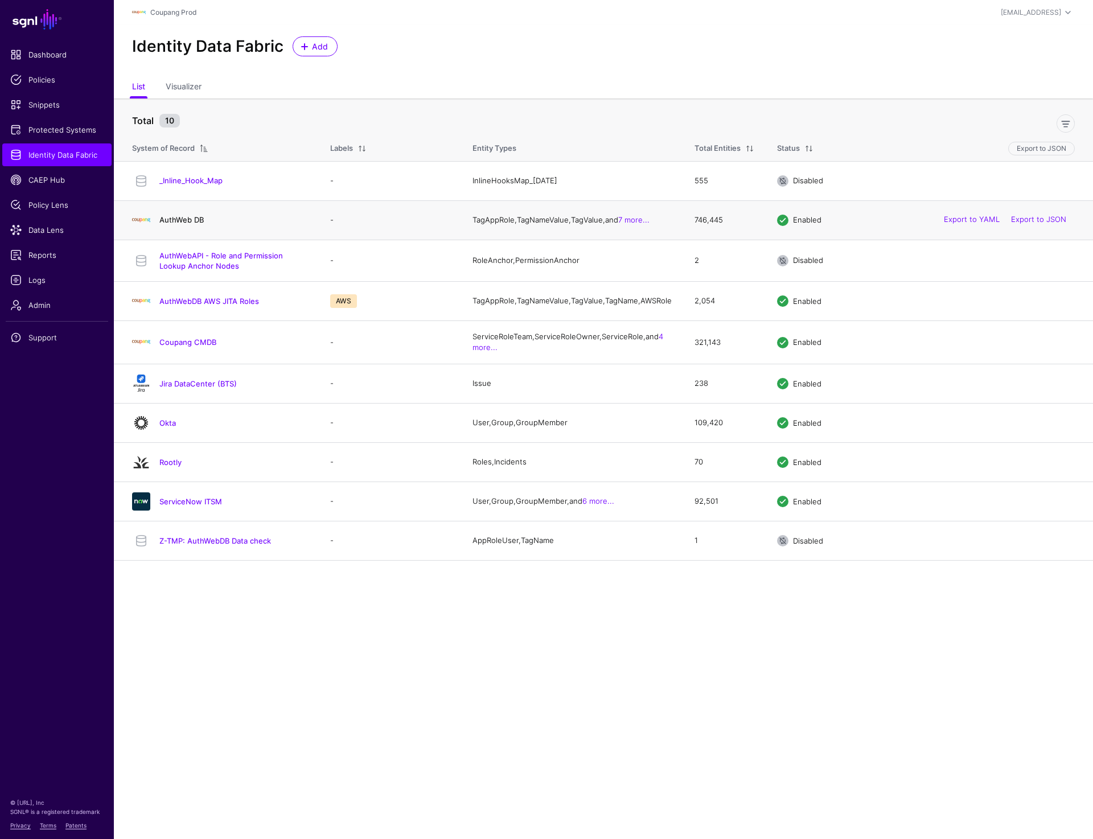
click at [168, 221] on link "AuthWeb DB" at bounding box center [181, 219] width 44 height 9
click at [184, 347] on link "Coupang CMDB" at bounding box center [187, 342] width 57 height 9
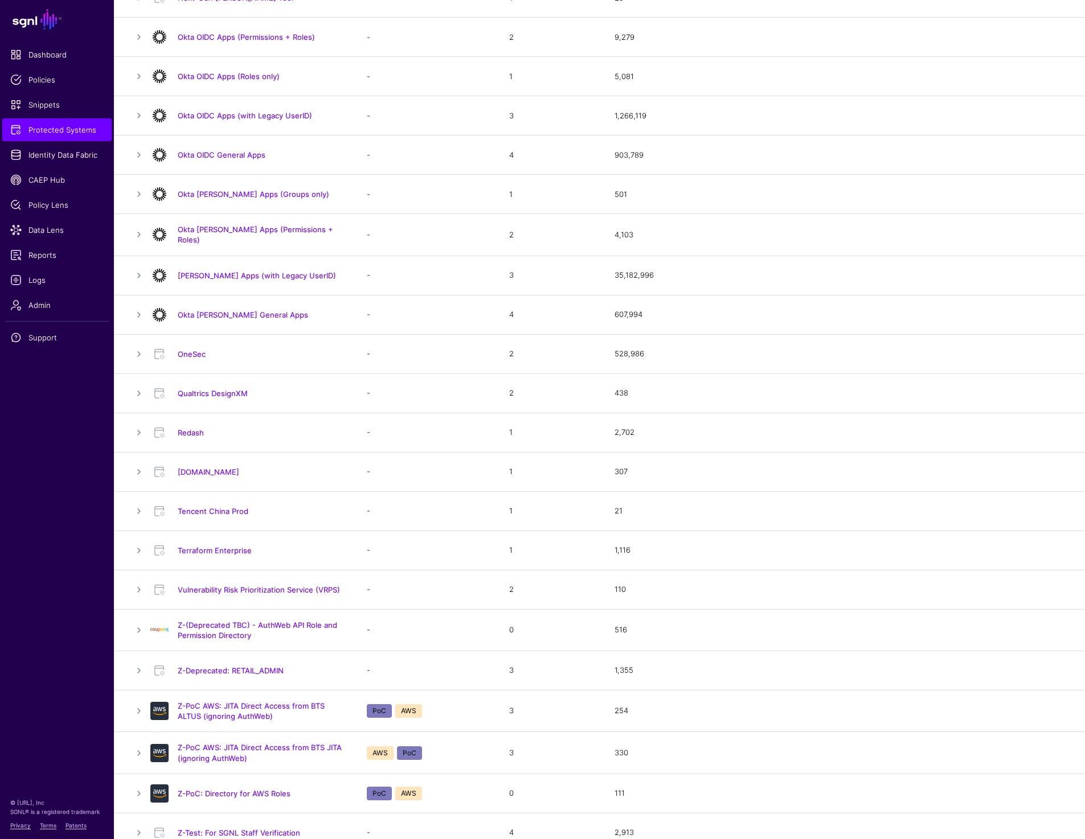
scroll to position [767, 0]
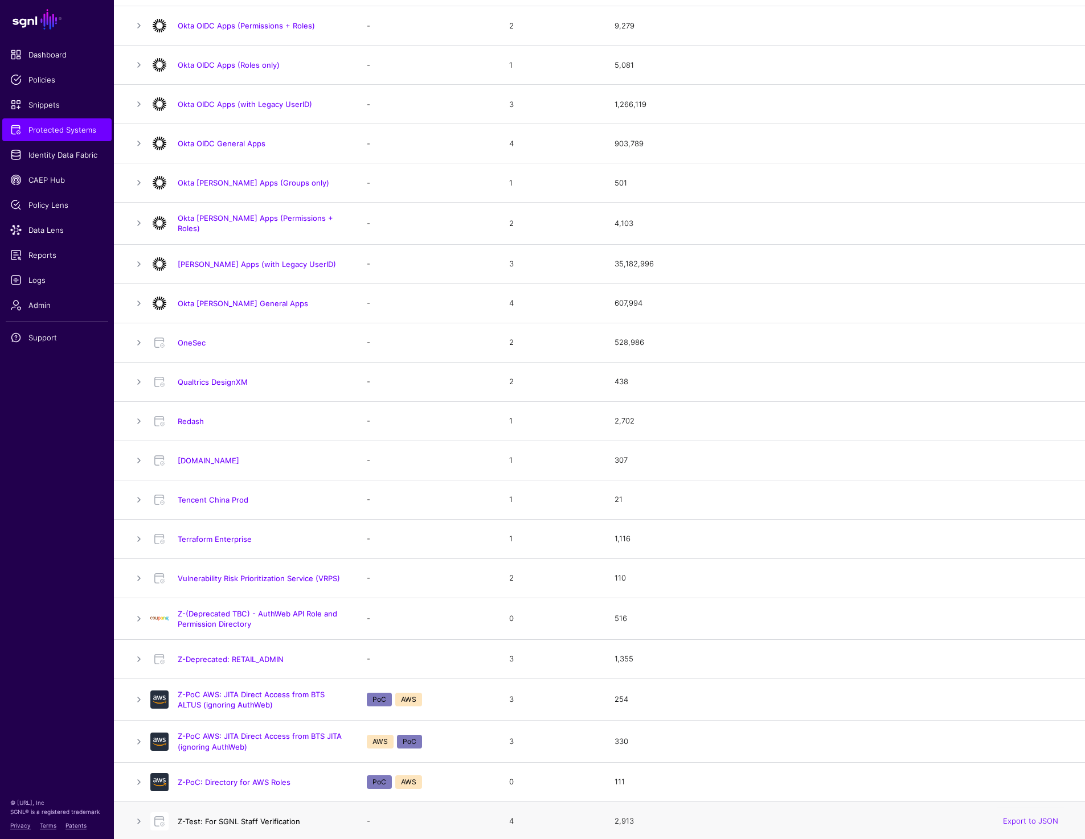
click at [202, 817] on link "Z-Test: For SGNL Staff Verification" at bounding box center [239, 821] width 122 height 9
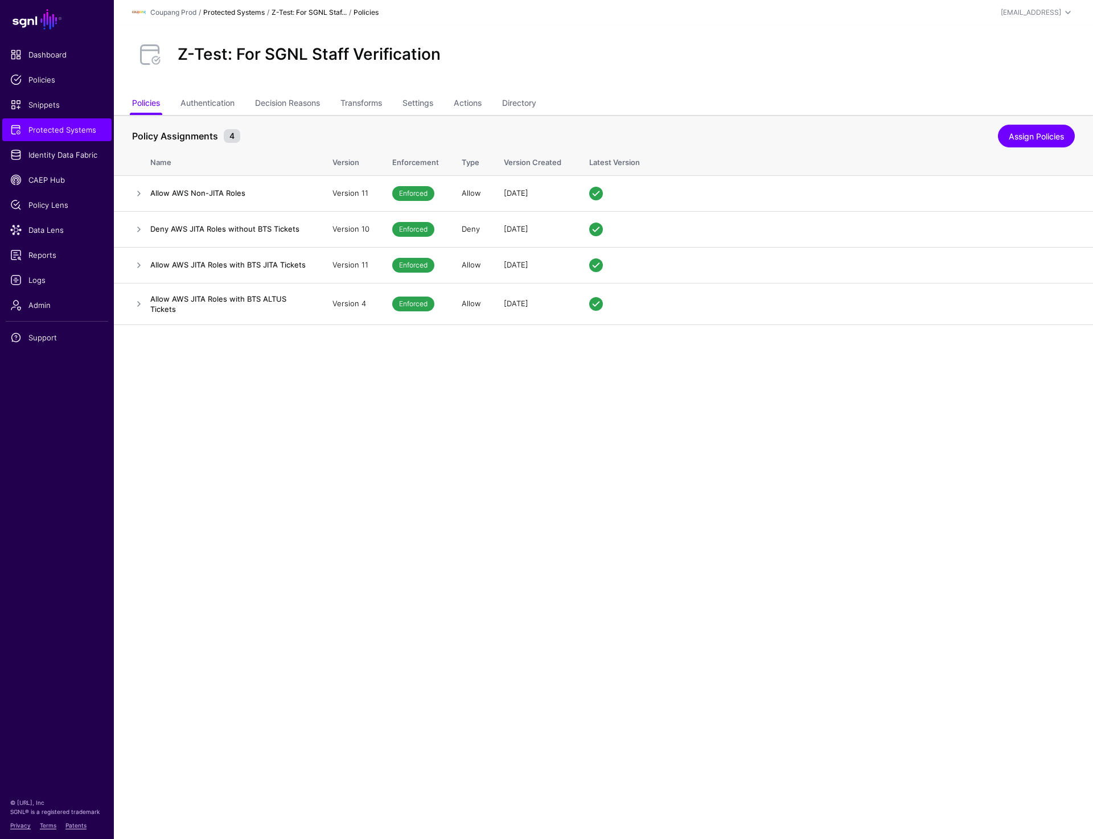
click at [249, 10] on link "Protected Systems" at bounding box center [233, 12] width 61 height 9
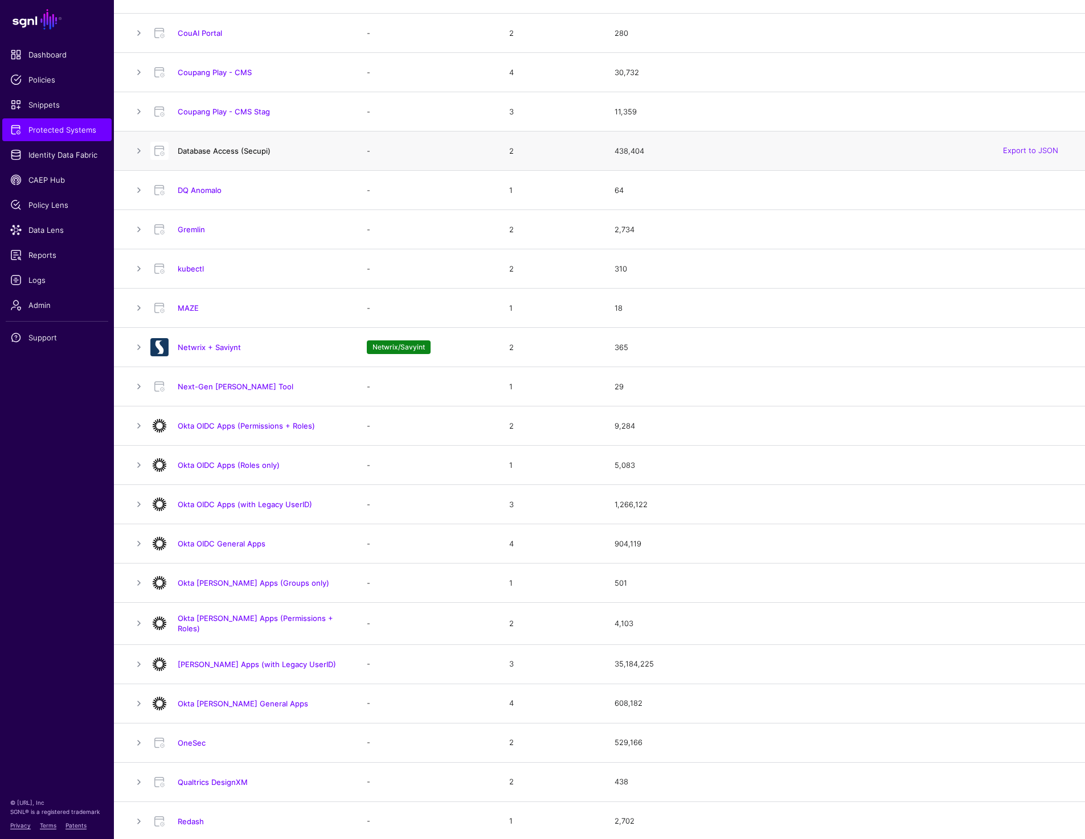
scroll to position [767, 0]
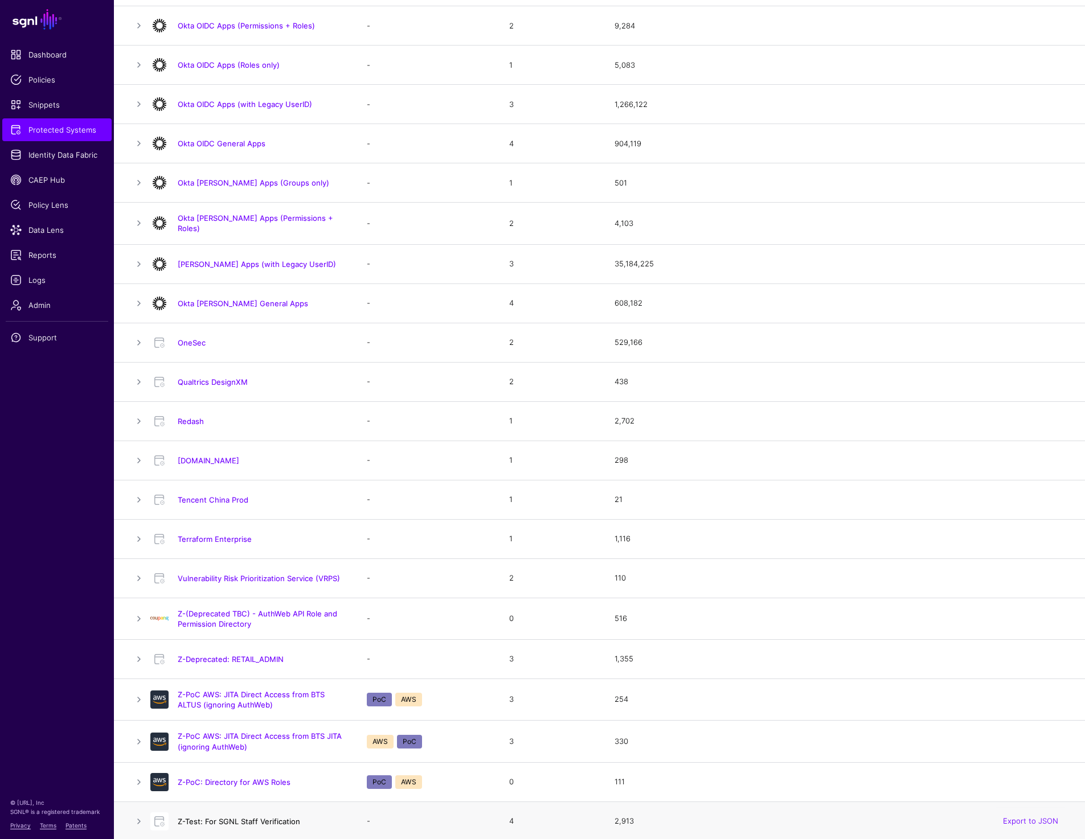
click at [237, 818] on link "Z-Test: For SGNL Staff Verification" at bounding box center [239, 821] width 122 height 9
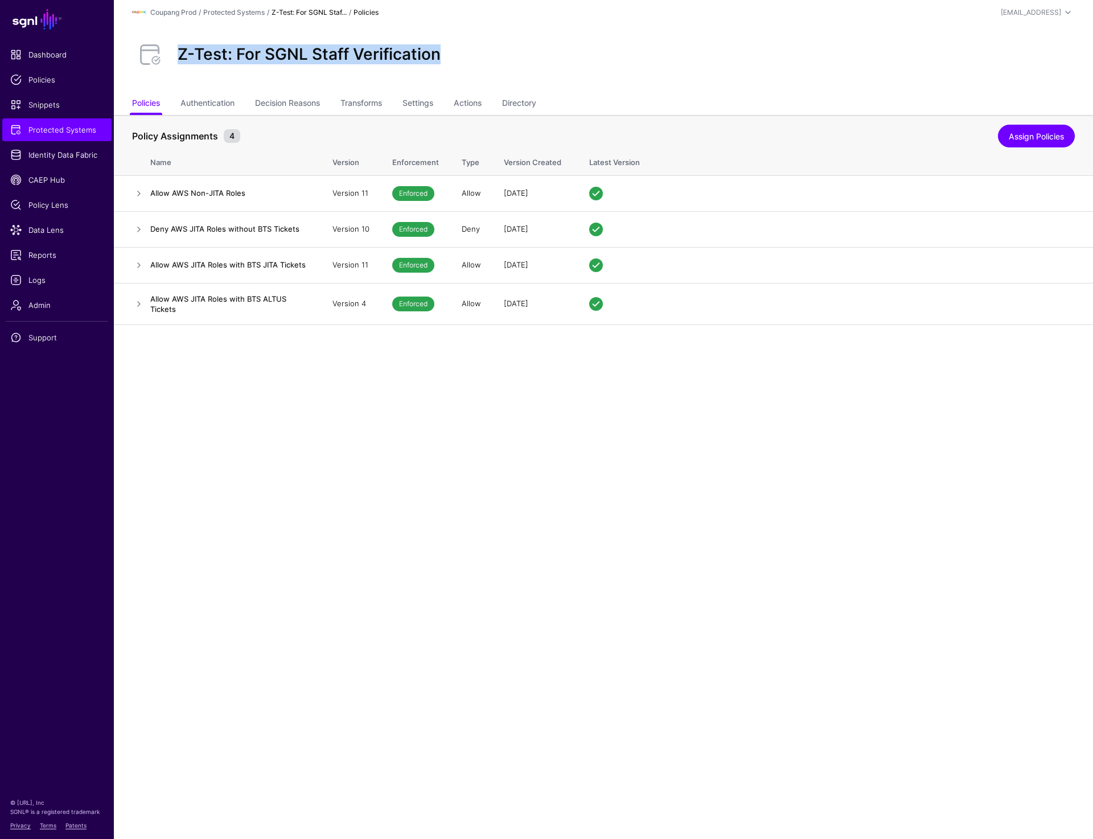
drag, startPoint x: 180, startPoint y: 54, endPoint x: 522, endPoint y: 54, distance: 342.2
click at [522, 54] on div "Z-Test: For SGNL Staff Verification" at bounding box center [604, 54] width 952 height 36
copy h2 "Z-Test: For SGNL Staff Verification"
click at [414, 103] on link "Settings" at bounding box center [418, 104] width 31 height 22
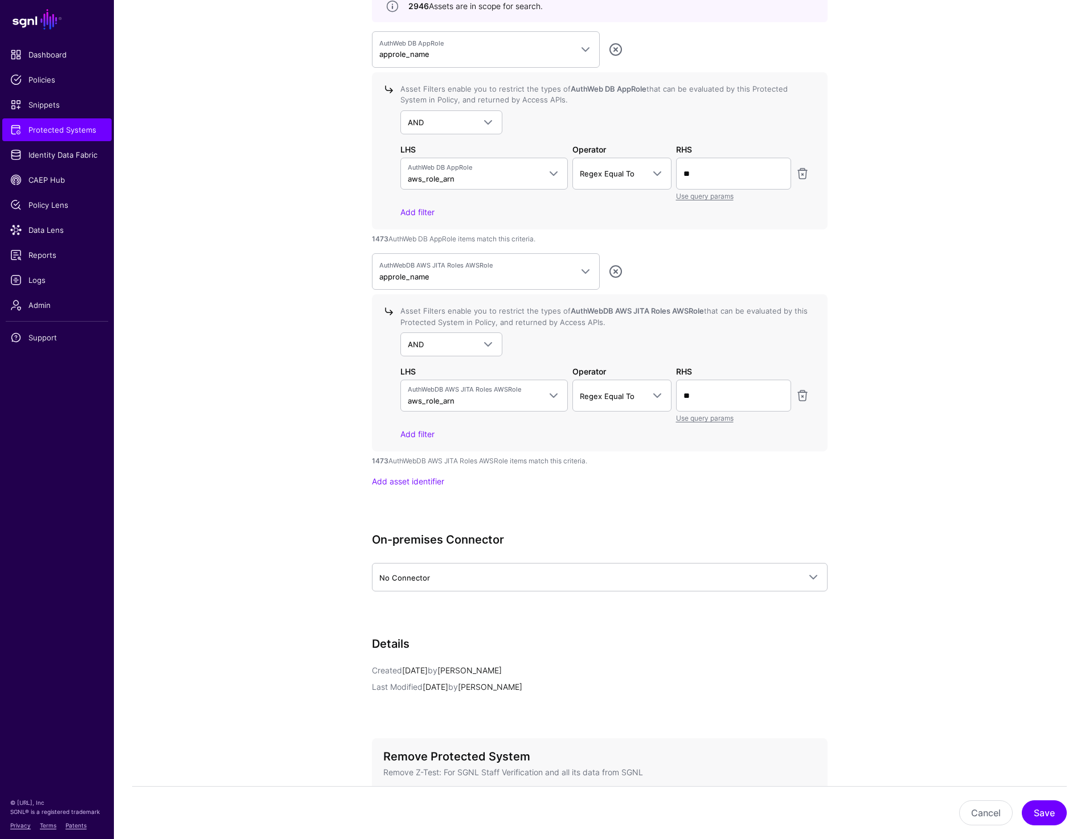
scroll to position [1150, 0]
click at [39, 135] on span "Protected Systems" at bounding box center [56, 129] width 93 height 11
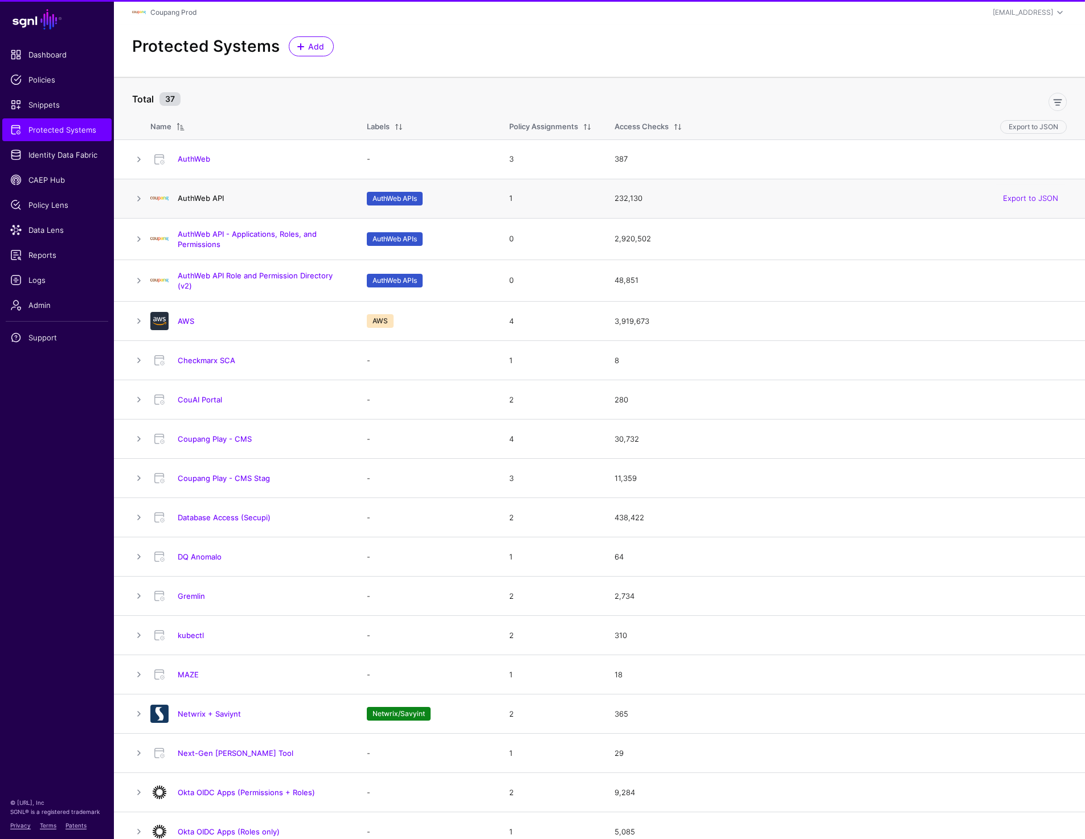
click at [209, 200] on link "AuthWeb API" at bounding box center [201, 198] width 46 height 9
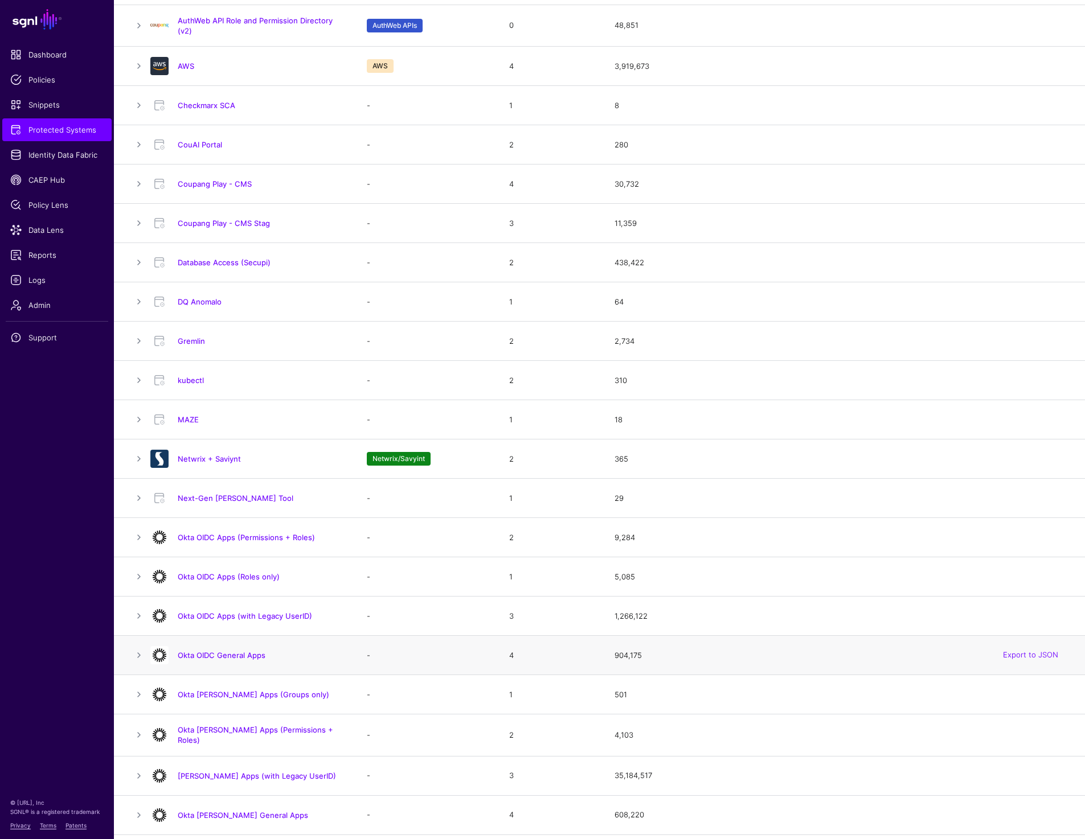
scroll to position [267, 0]
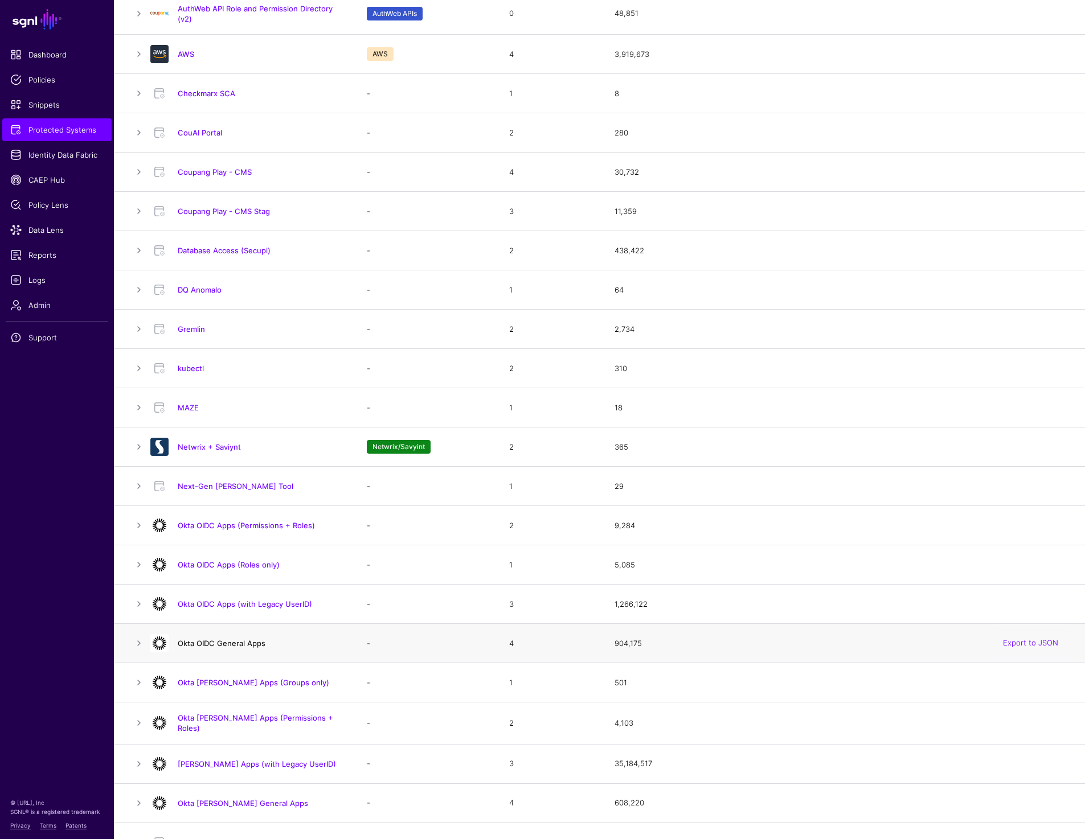
click at [203, 646] on link "Okta OIDC General Apps" at bounding box center [222, 643] width 88 height 9
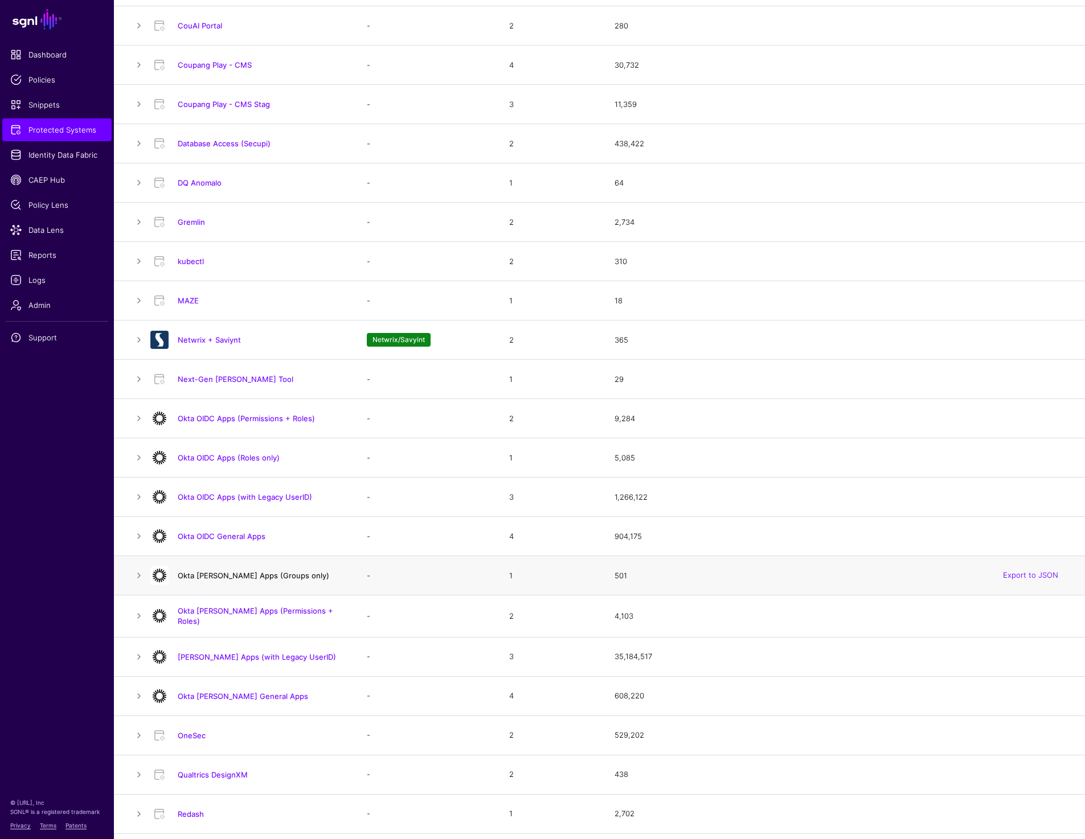
scroll to position [383, 0]
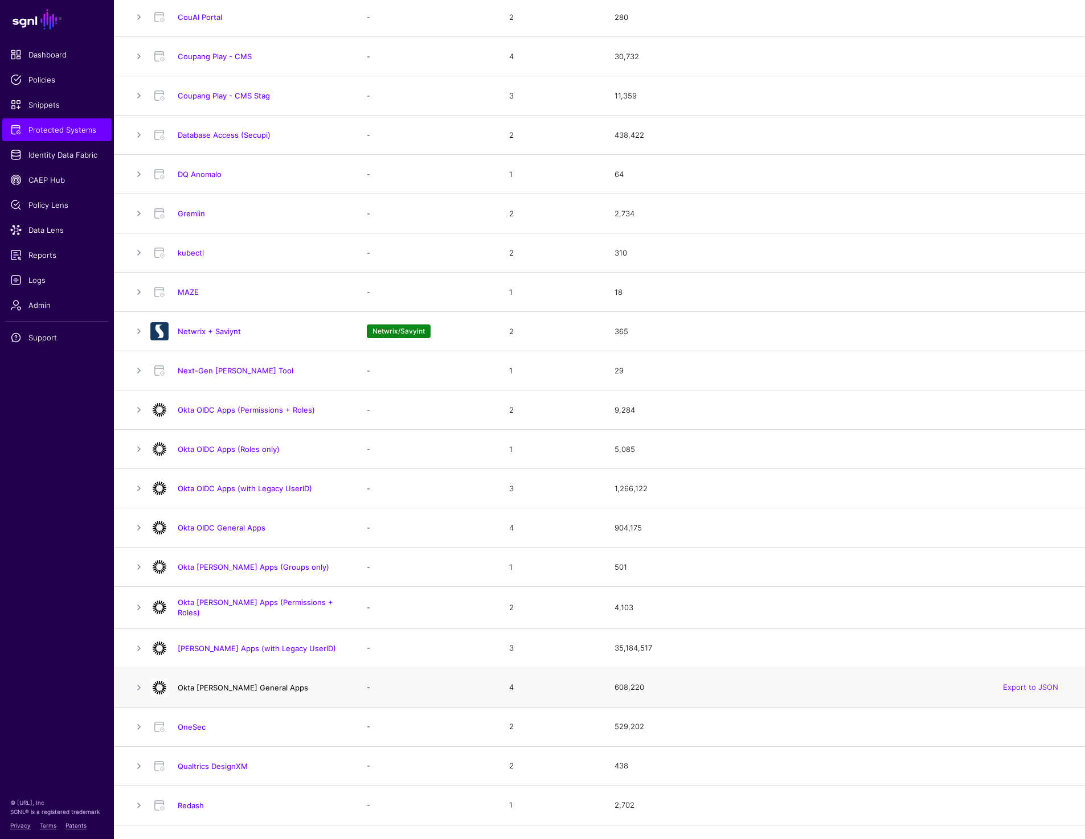
click at [207, 686] on link "Okta SAML General Apps" at bounding box center [243, 687] width 130 height 9
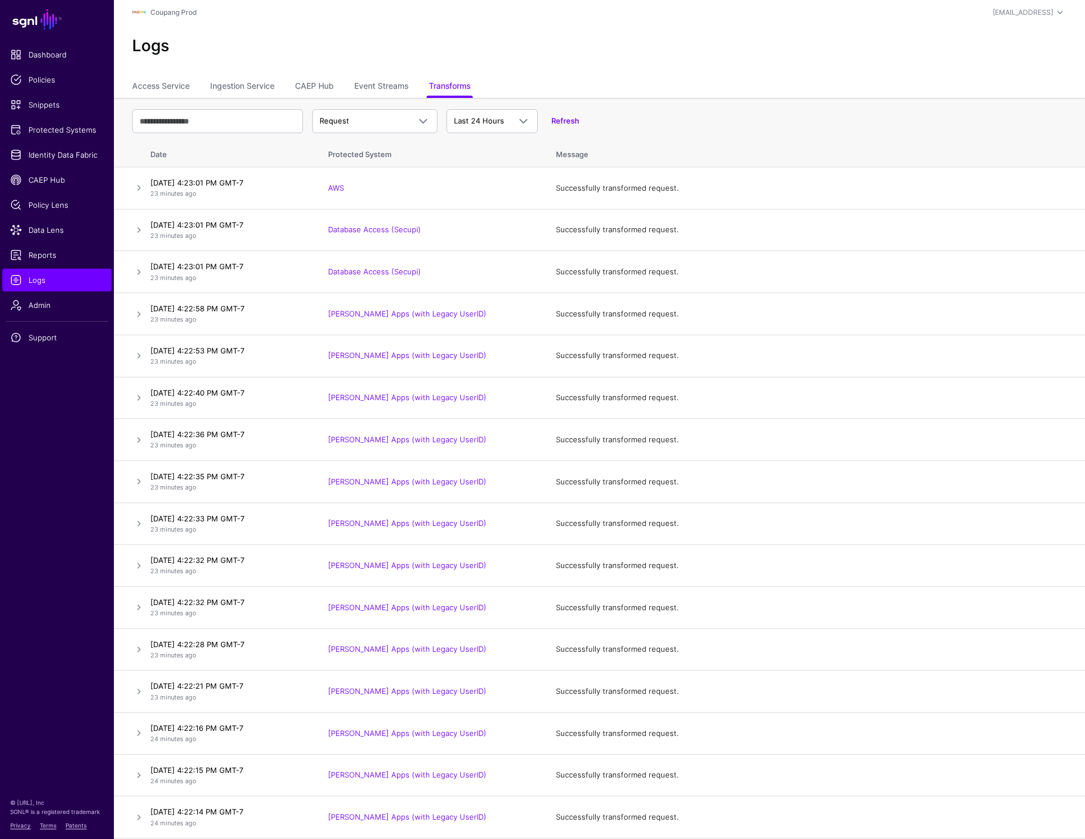
click at [426, 30] on div "Logs" at bounding box center [599, 50] width 971 height 51
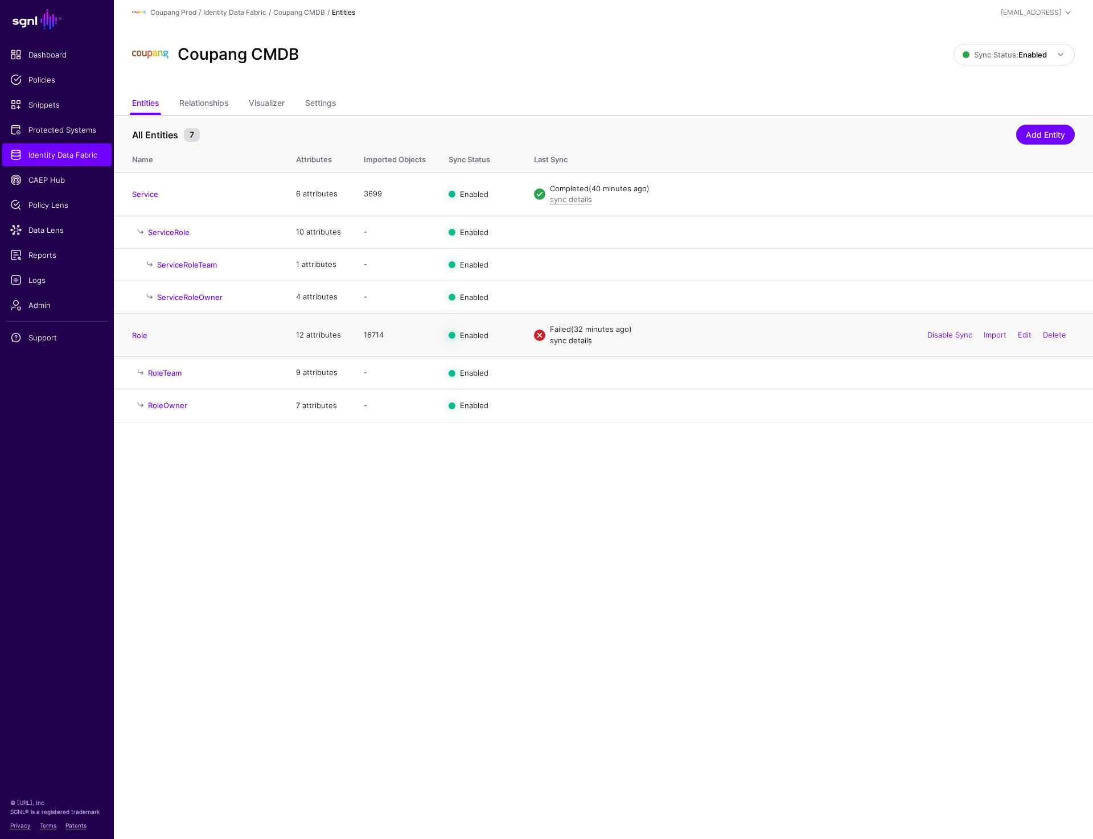
click at [573, 341] on link "sync details" at bounding box center [571, 340] width 42 height 9
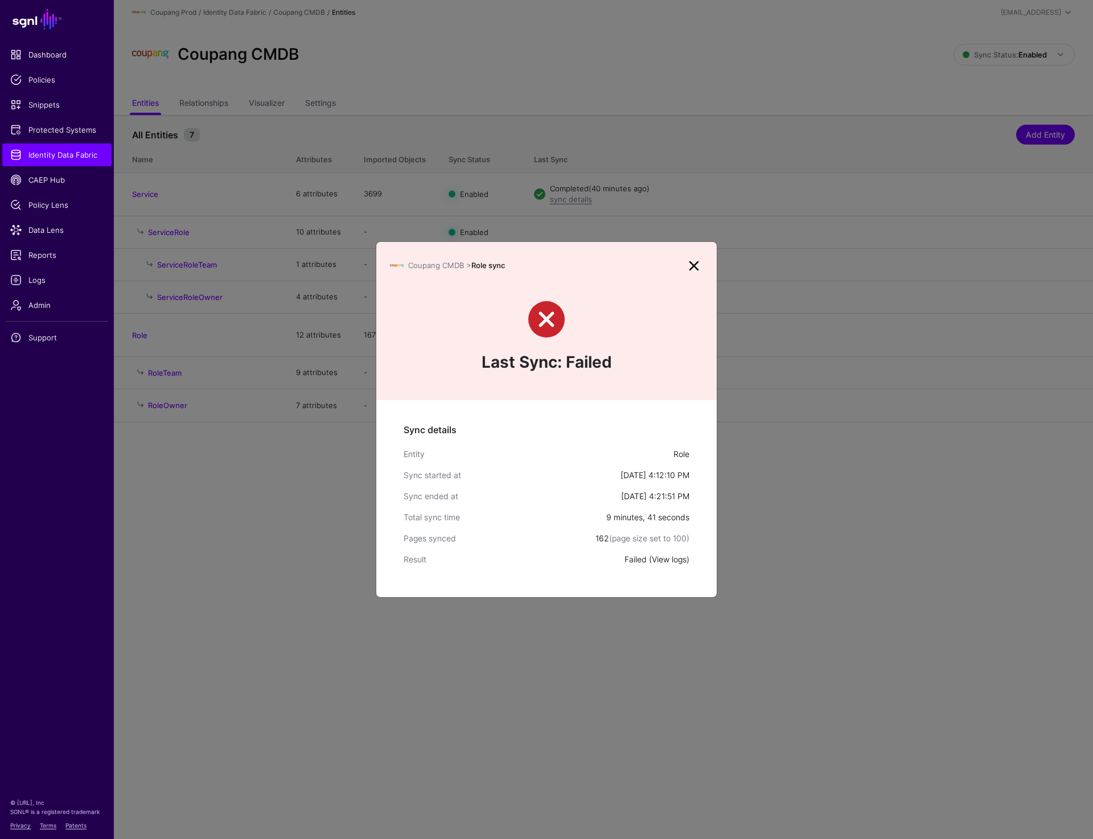
click at [661, 562] on link "View logs" at bounding box center [669, 560] width 35 height 10
click at [693, 265] on link at bounding box center [694, 266] width 18 height 18
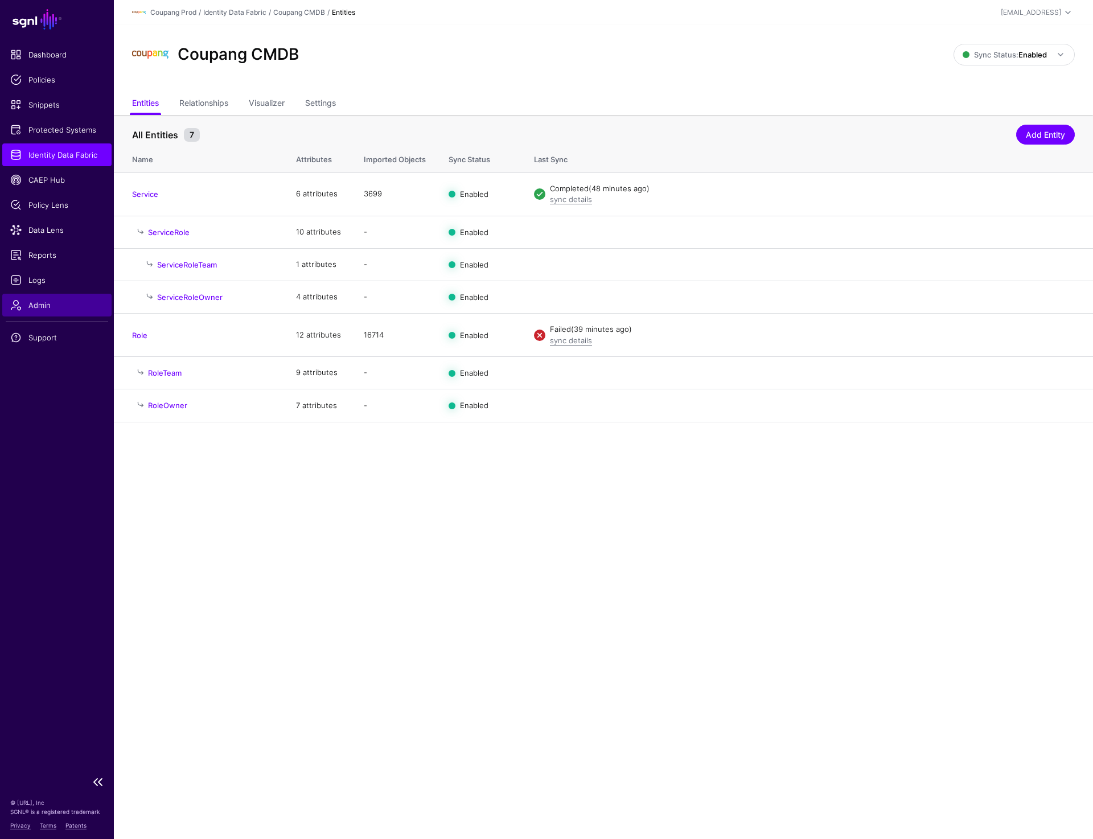
click at [45, 308] on span "Admin" at bounding box center [56, 304] width 93 height 11
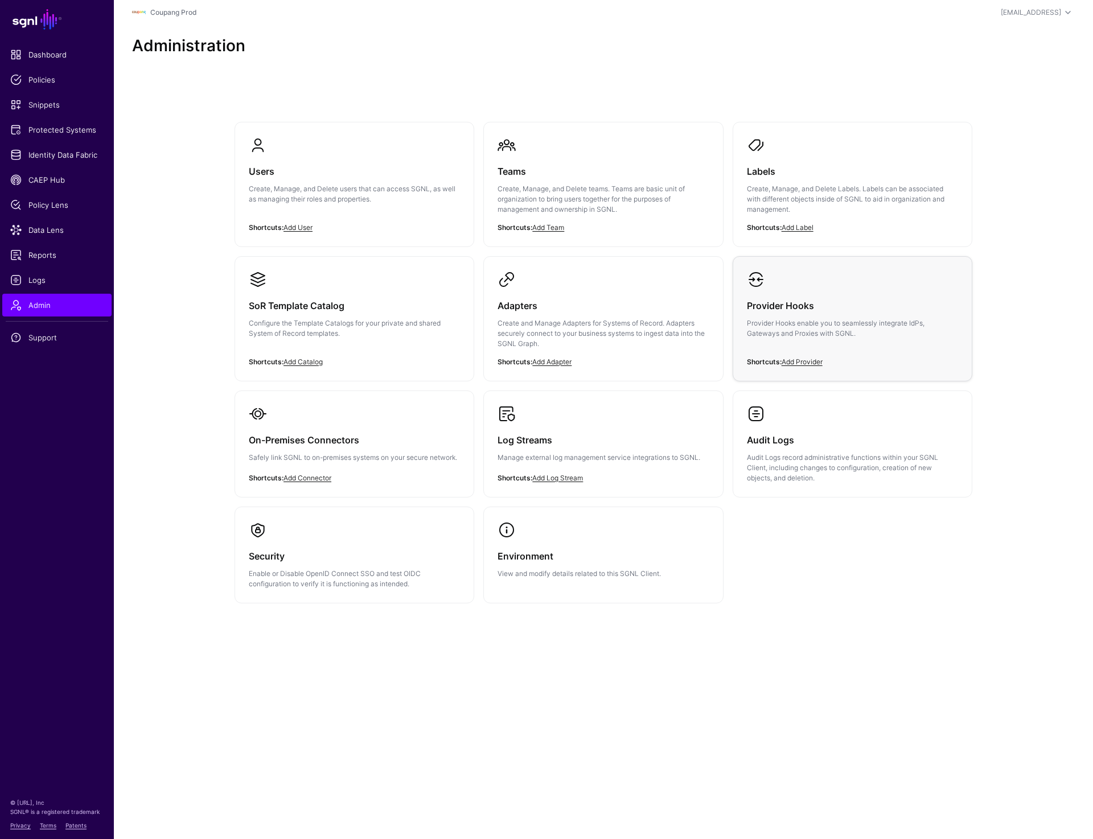
click at [905, 320] on p "Provider Hooks enable you to seamlessly integrate IdPs, Gateways and Proxies wi…" at bounding box center [852, 328] width 211 height 20
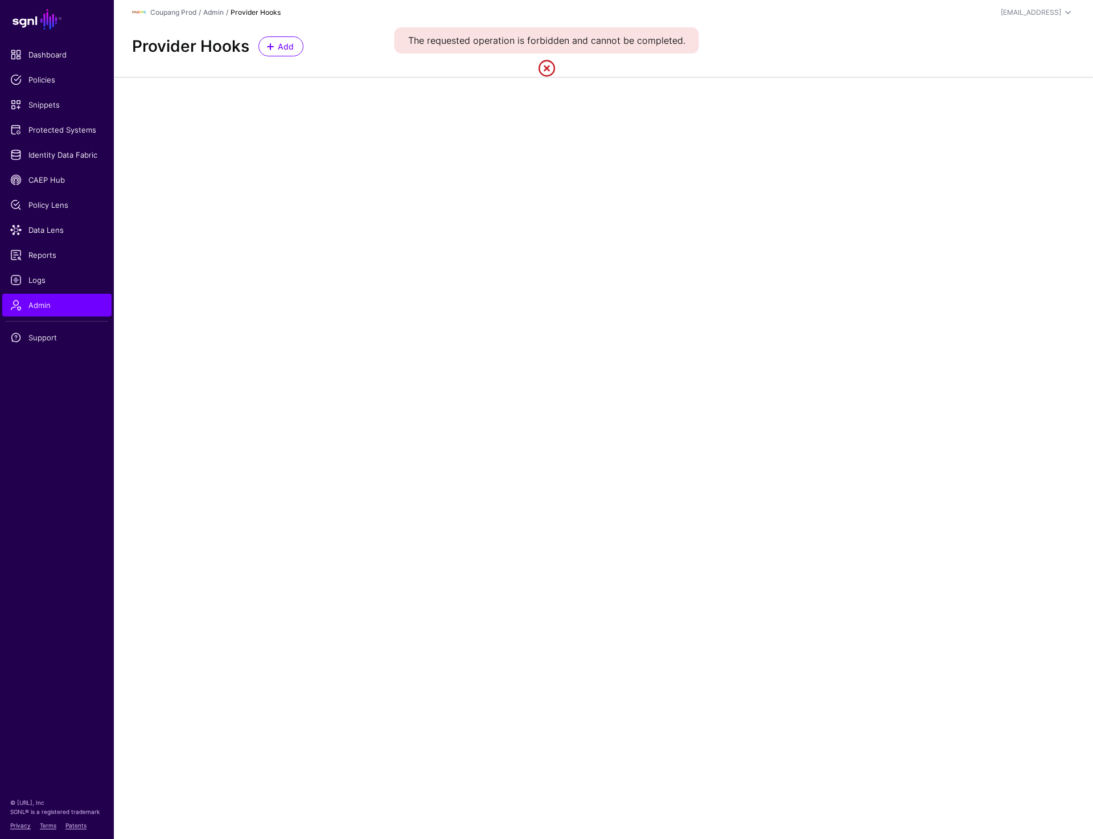
click at [542, 68] on link at bounding box center [546, 68] width 18 height 18
click at [24, 303] on span "Admin" at bounding box center [56, 304] width 93 height 11
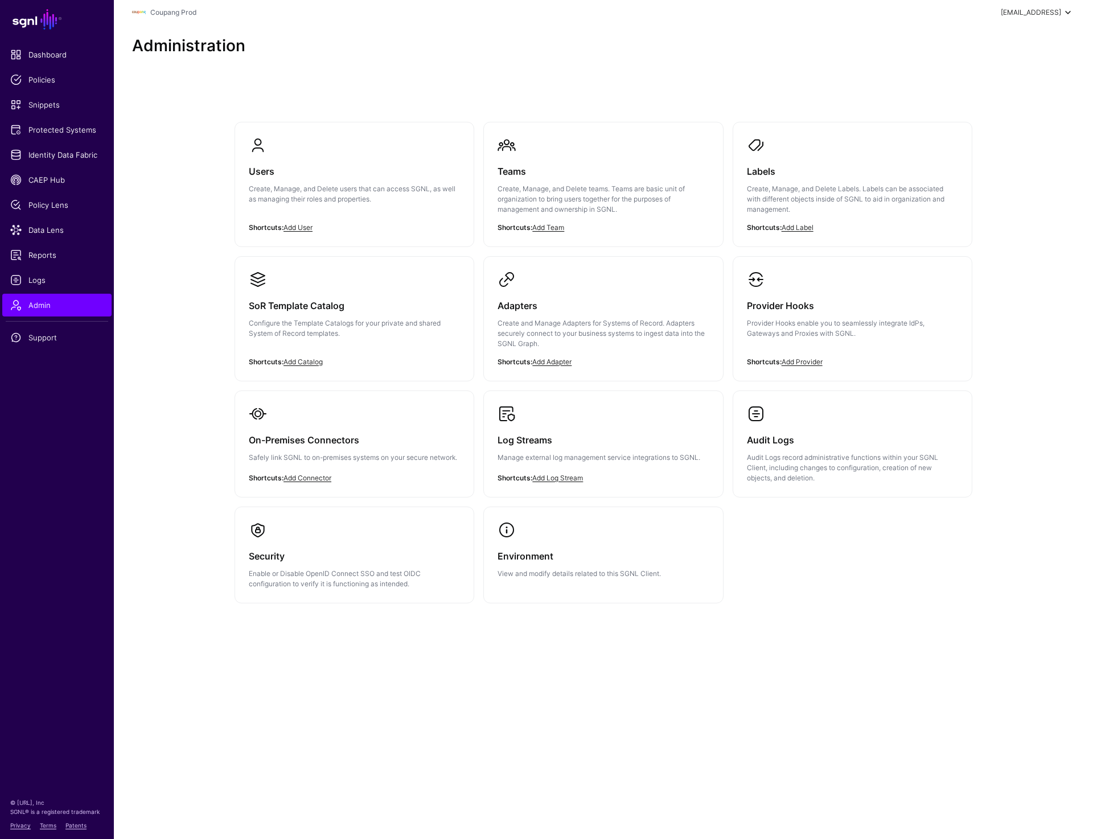
click at [1013, 11] on div "[EMAIL_ADDRESS]" at bounding box center [1031, 12] width 60 height 10
click at [986, 104] on div "Log out" at bounding box center [1012, 98] width 108 height 11
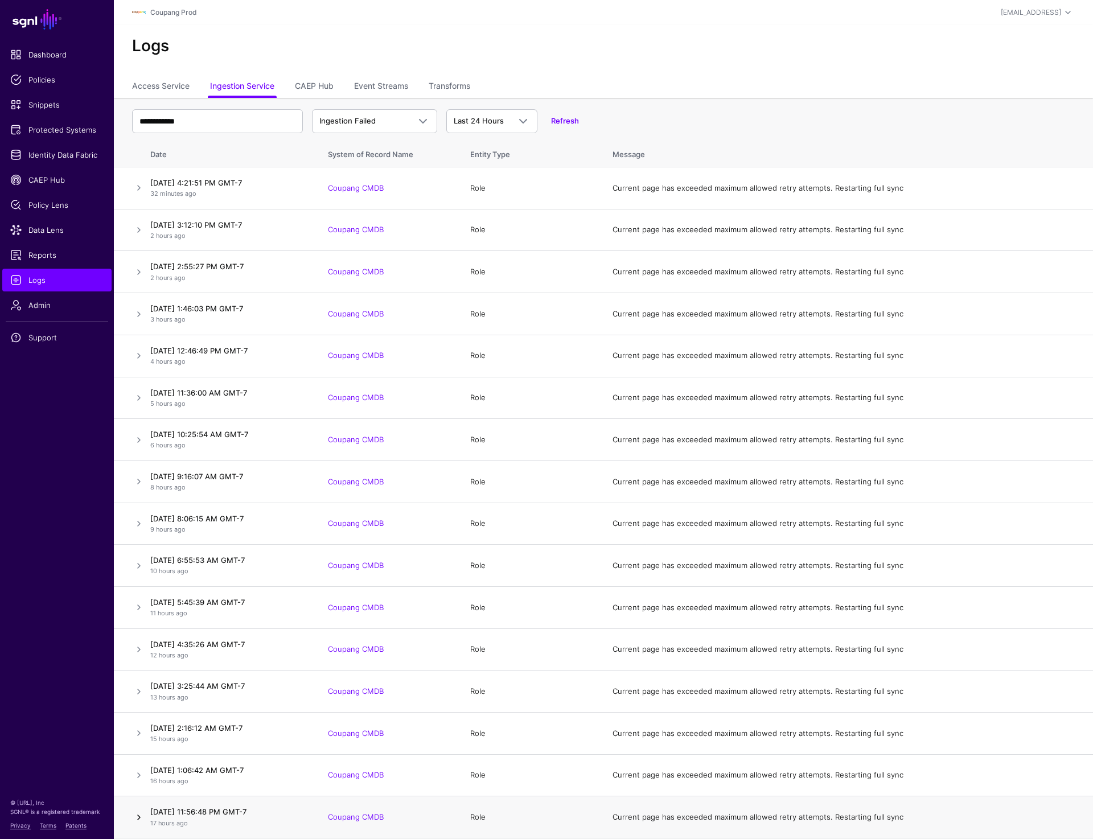
click at [137, 816] on link at bounding box center [139, 818] width 14 height 14
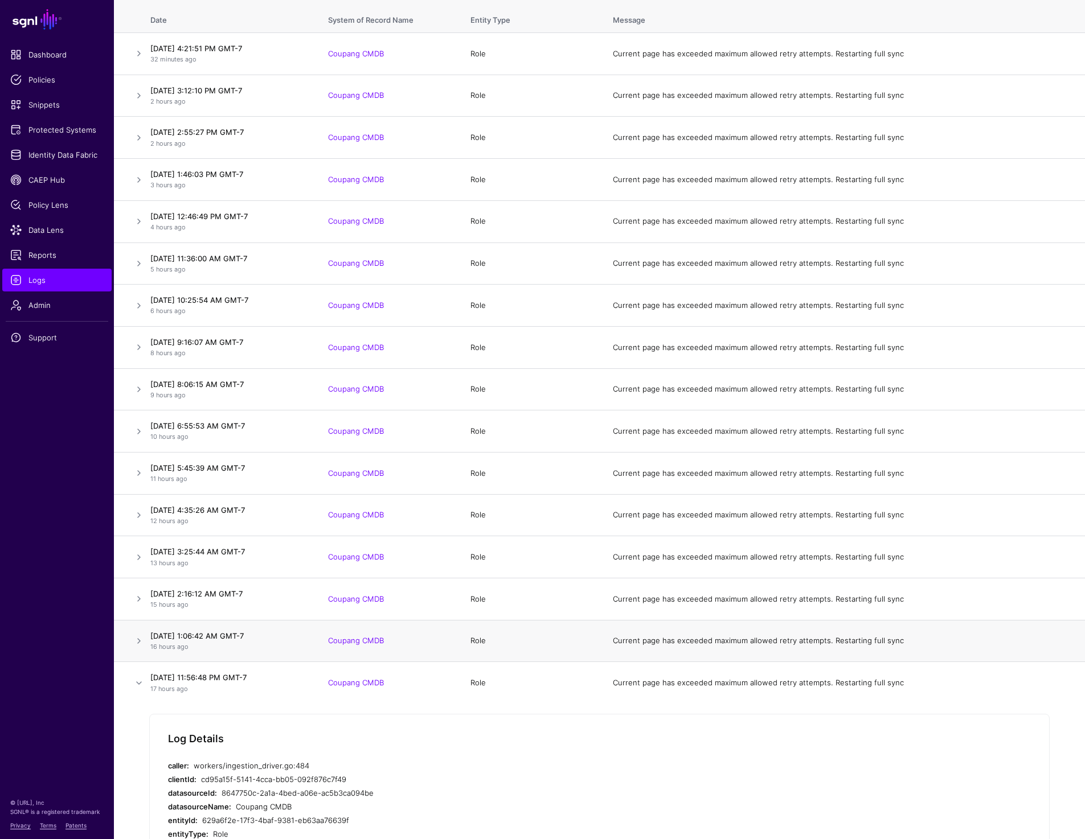
scroll to position [327, 0]
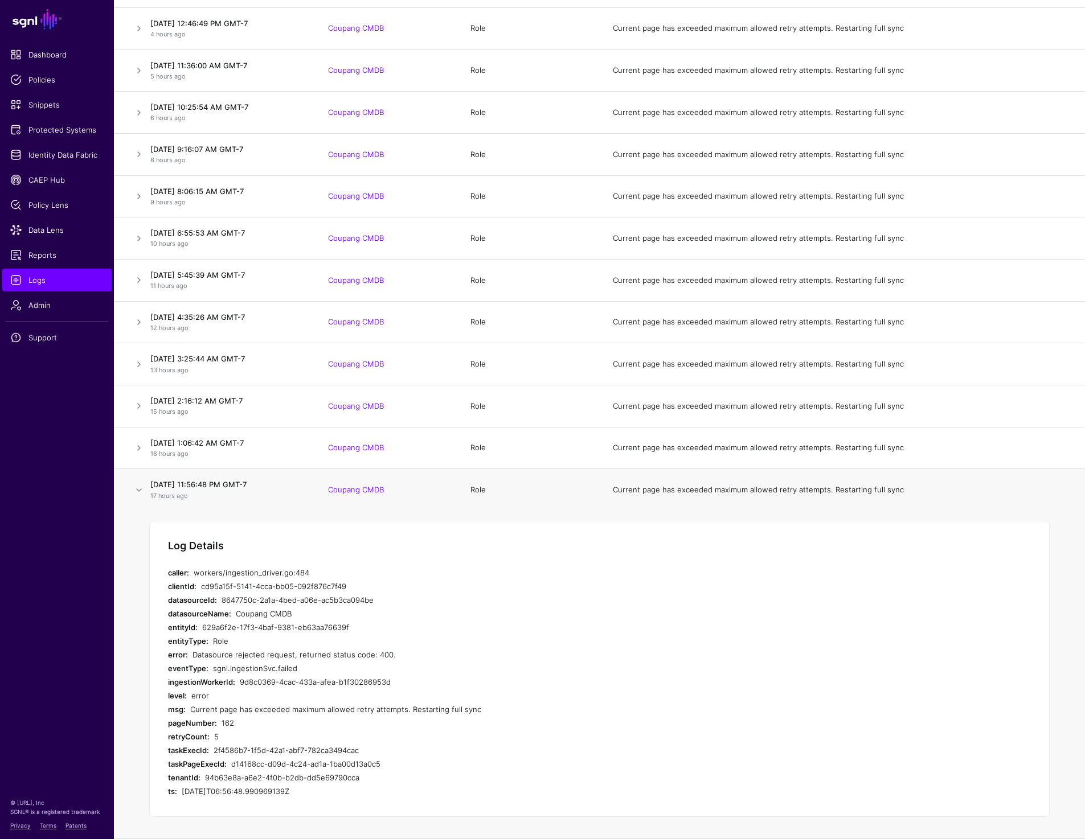
drag, startPoint x: 201, startPoint y: 657, endPoint x: 416, endPoint y: 657, distance: 214.6
click at [416, 657] on div "Datasource rejected request, returned status code: 400." at bounding box center [407, 655] width 431 height 14
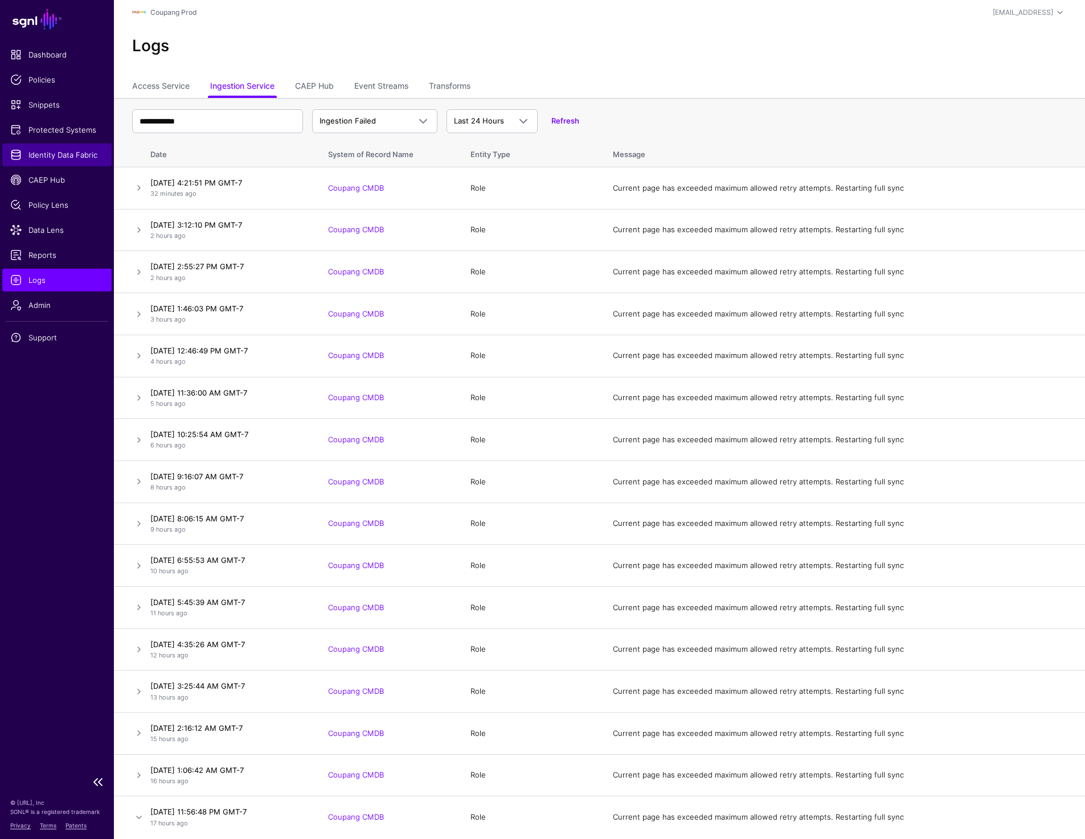
click at [73, 162] on link "Identity Data Fabric" at bounding box center [56, 154] width 109 height 23
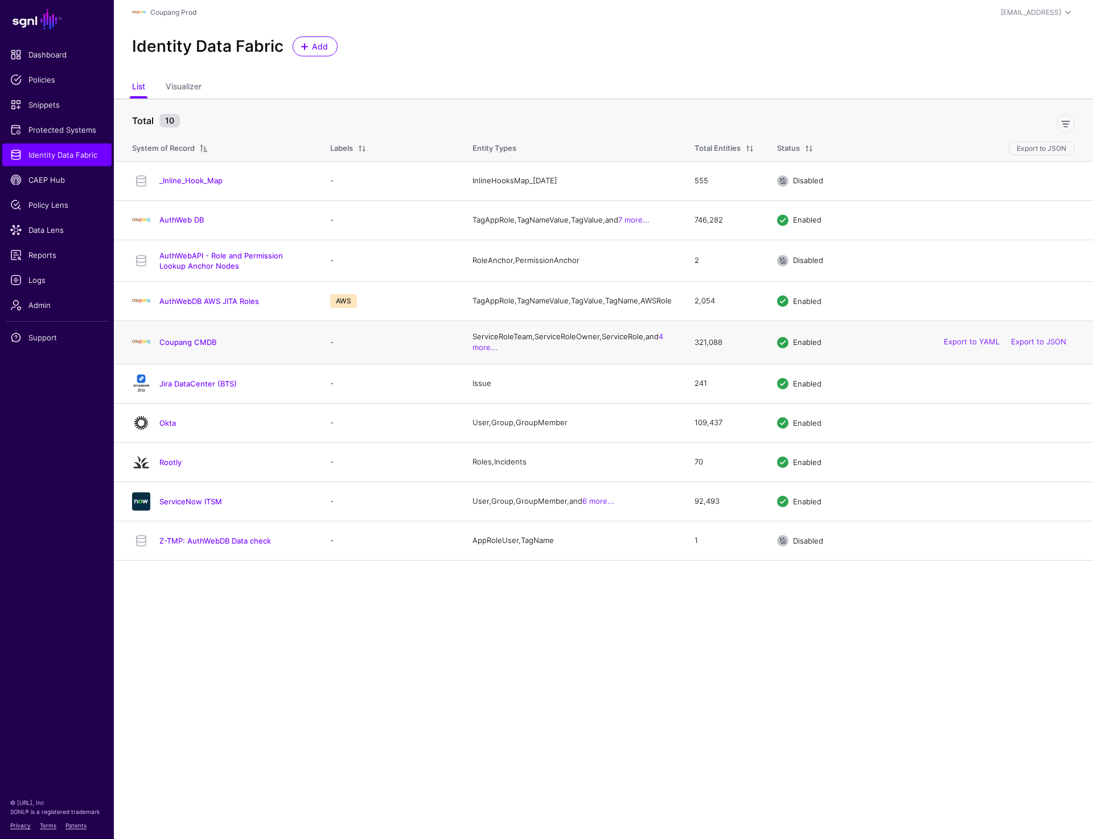
click at [182, 347] on h4 "Coupang CMDB" at bounding box center [233, 342] width 148 height 10
click at [182, 347] on link "Coupang CMDB" at bounding box center [187, 342] width 57 height 9
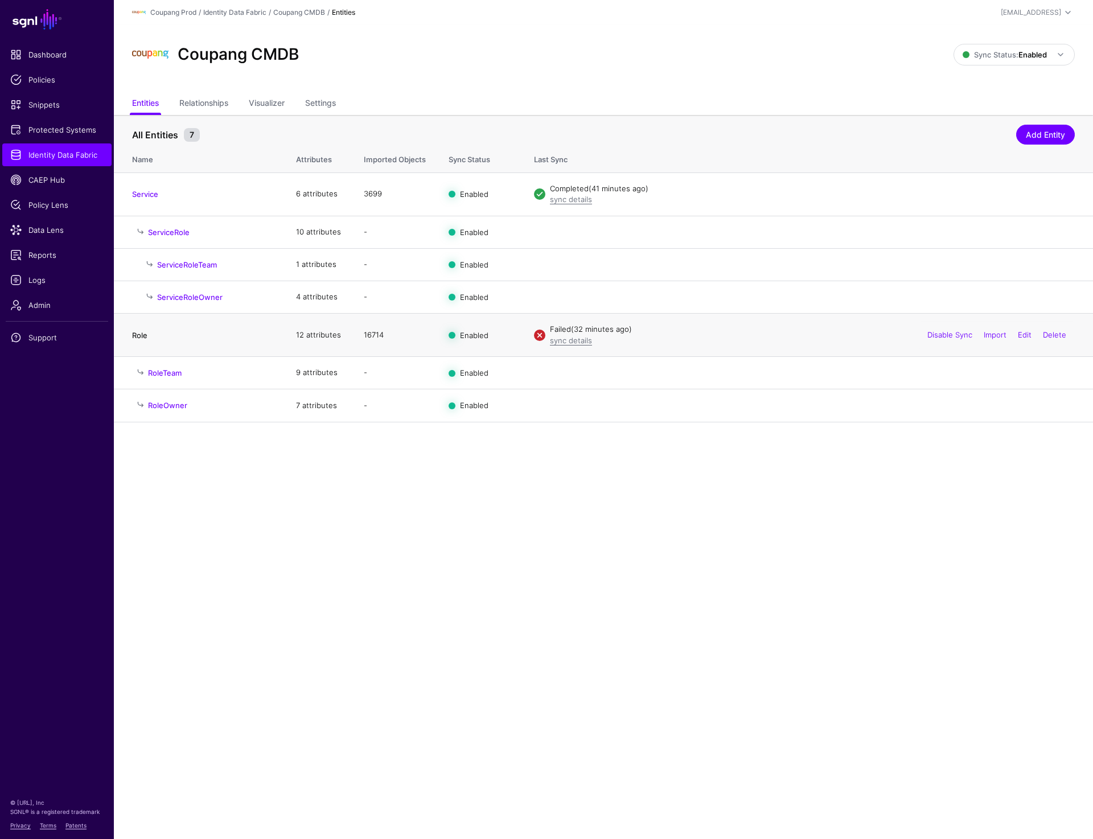
click at [133, 334] on link "Role" at bounding box center [139, 335] width 15 height 9
click at [326, 93] on div "Coupang CMDB Sync Status: Enabled Enabled Syncing active for all configured ent…" at bounding box center [603, 59] width 979 height 68
click at [323, 102] on link "Settings" at bounding box center [320, 104] width 31 height 22
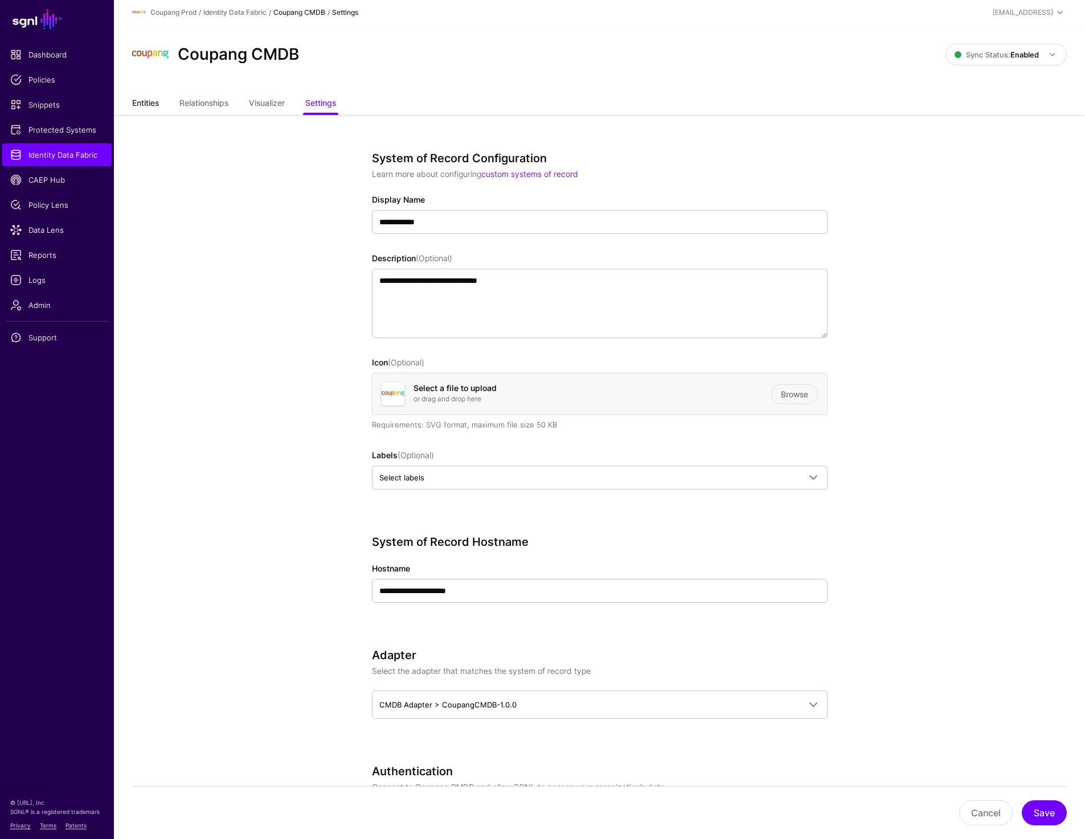
click at [151, 96] on link "Entities" at bounding box center [145, 104] width 27 height 22
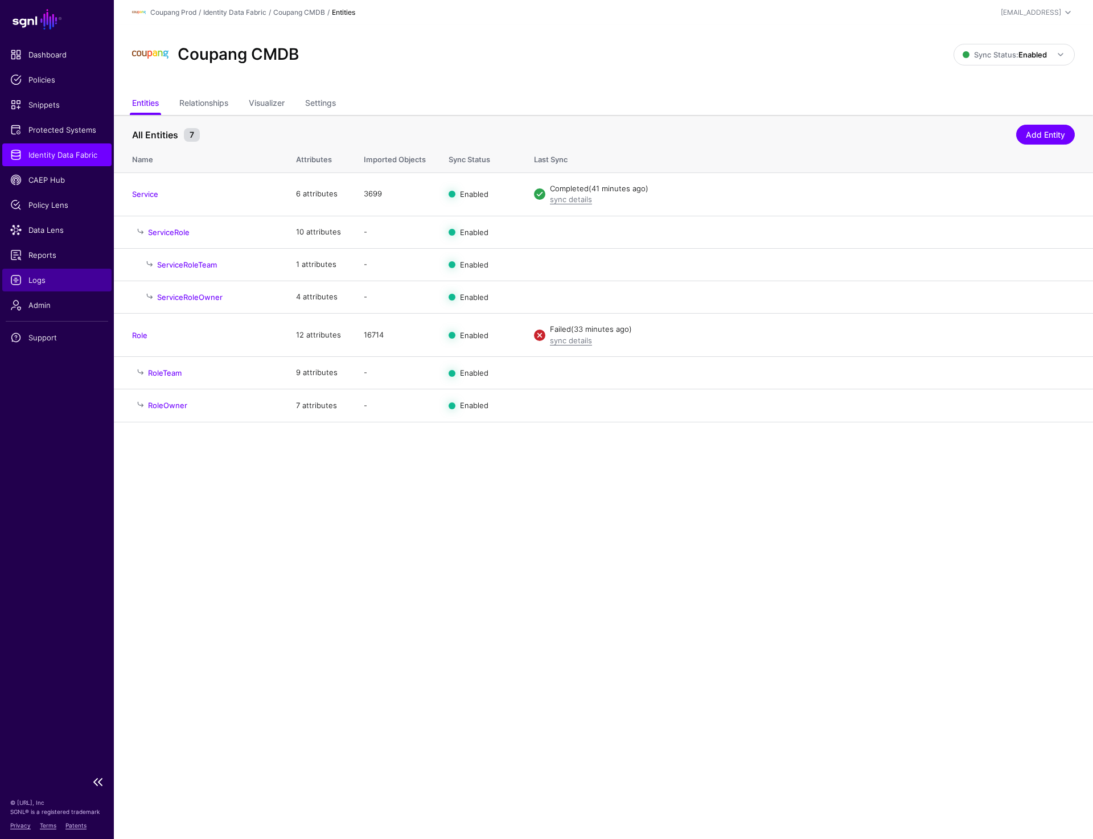
click at [42, 278] on span "Logs" at bounding box center [56, 279] width 93 height 11
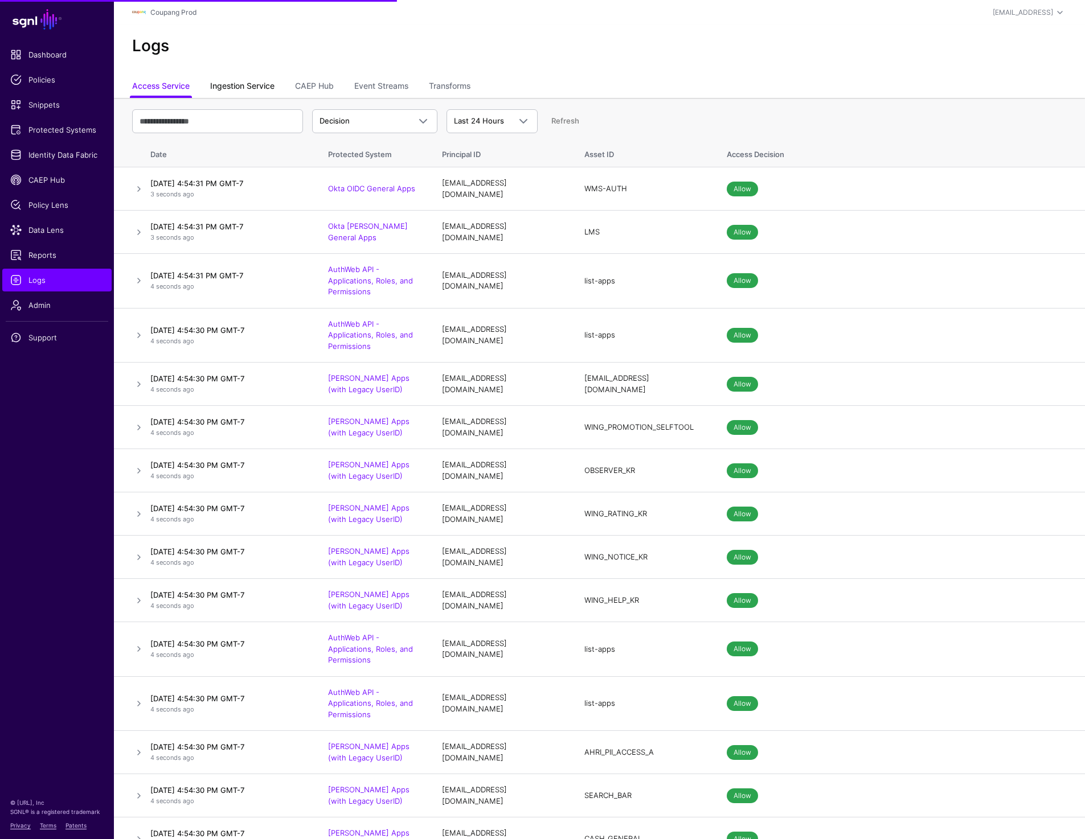
click at [240, 81] on link "Ingestion Service" at bounding box center [242, 87] width 64 height 22
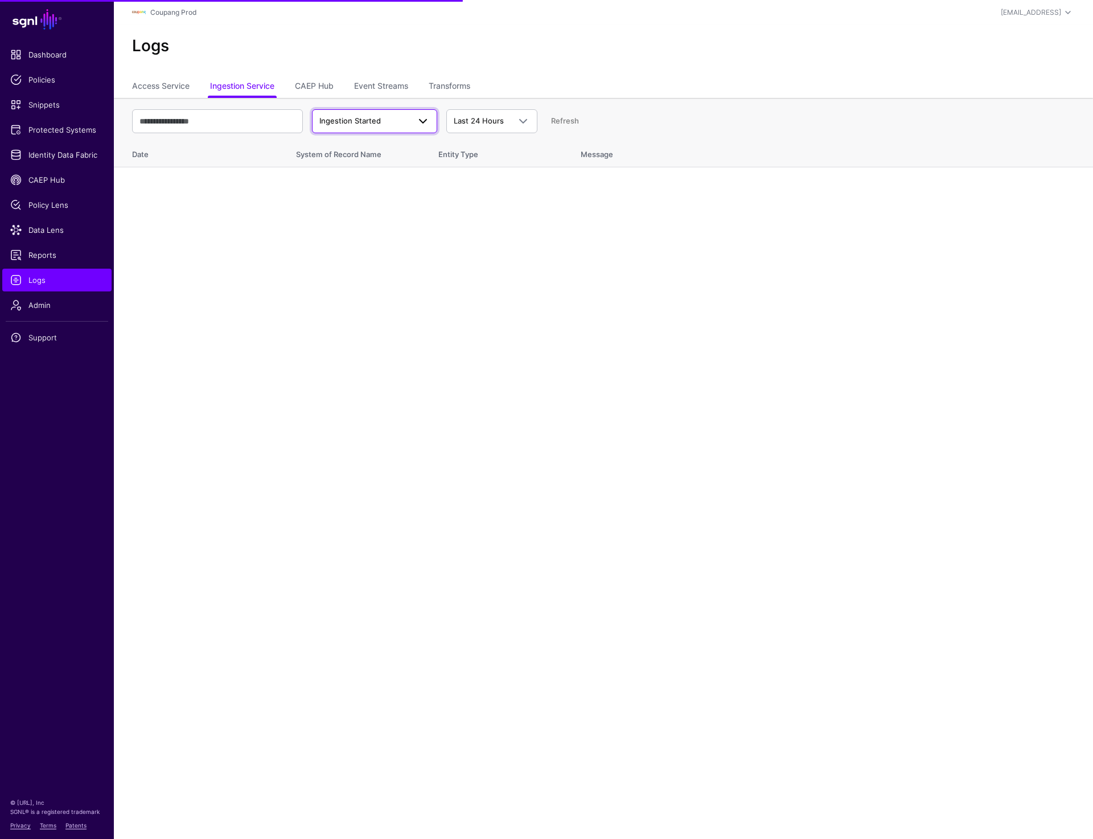
click at [373, 120] on span "Ingestion Started" at bounding box center [349, 120] width 61 height 9
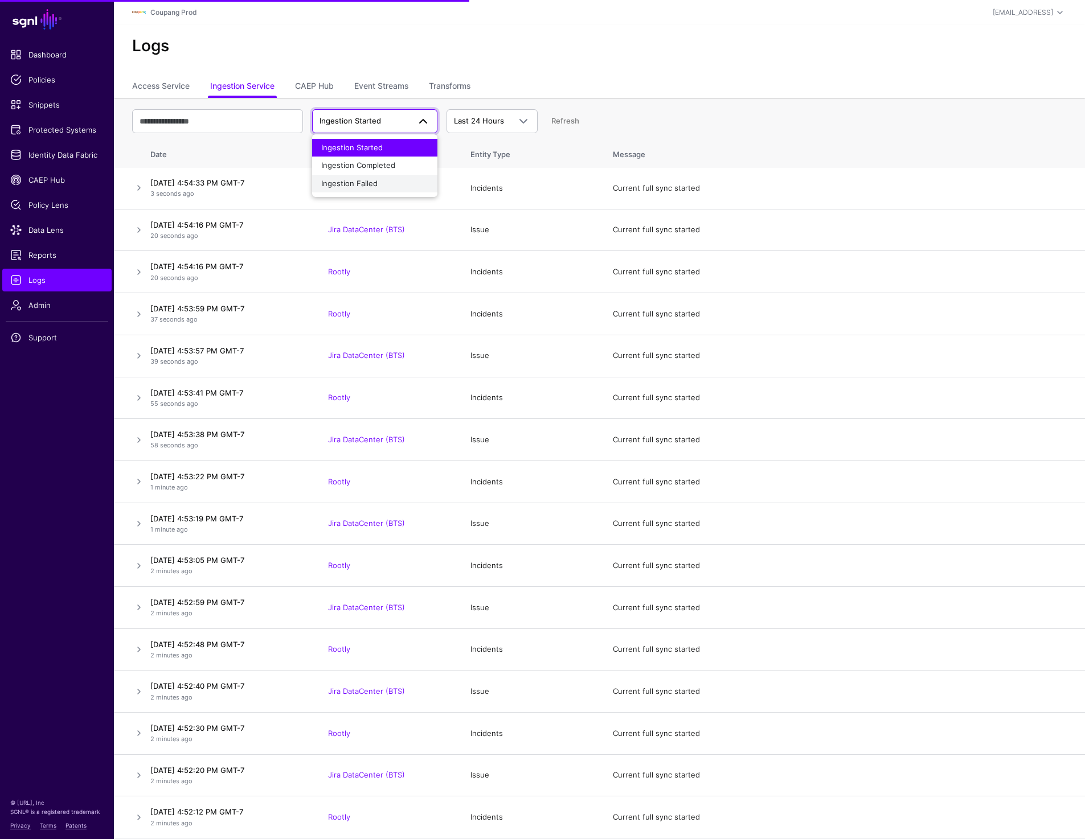
click at [361, 189] on button "Ingestion Failed" at bounding box center [374, 184] width 125 height 18
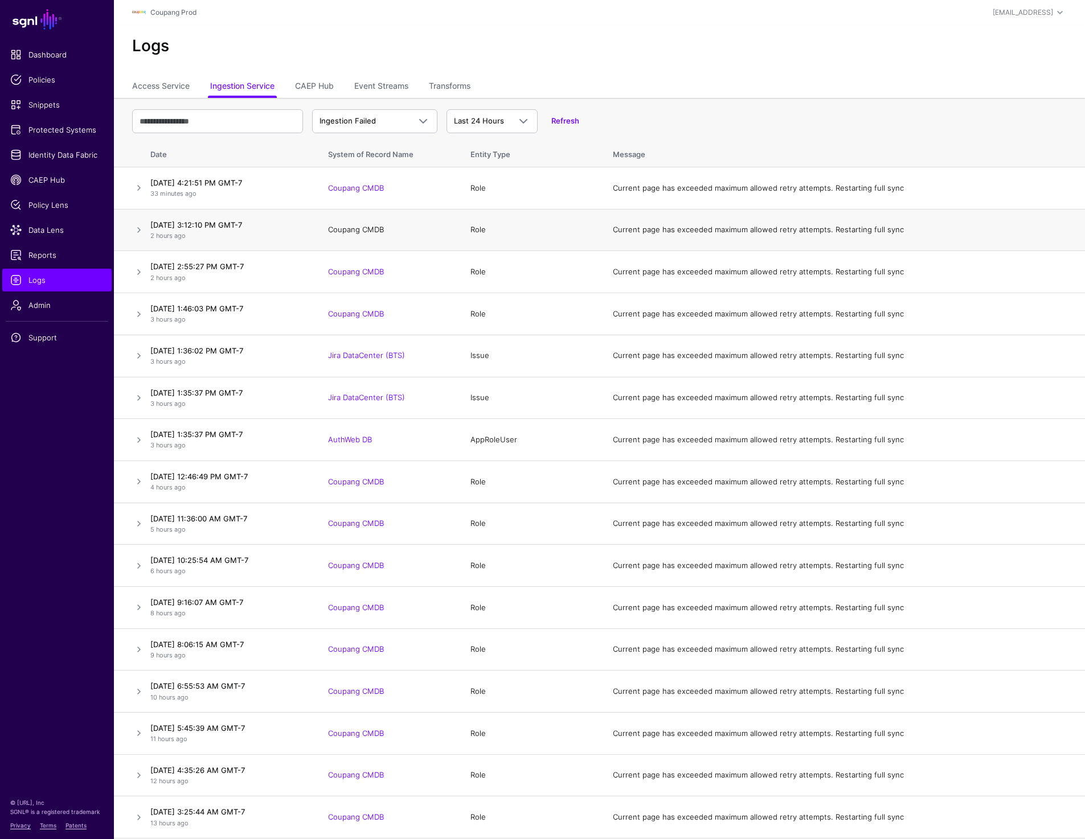
click at [357, 229] on link "Coupang CMDB" at bounding box center [356, 229] width 56 height 9
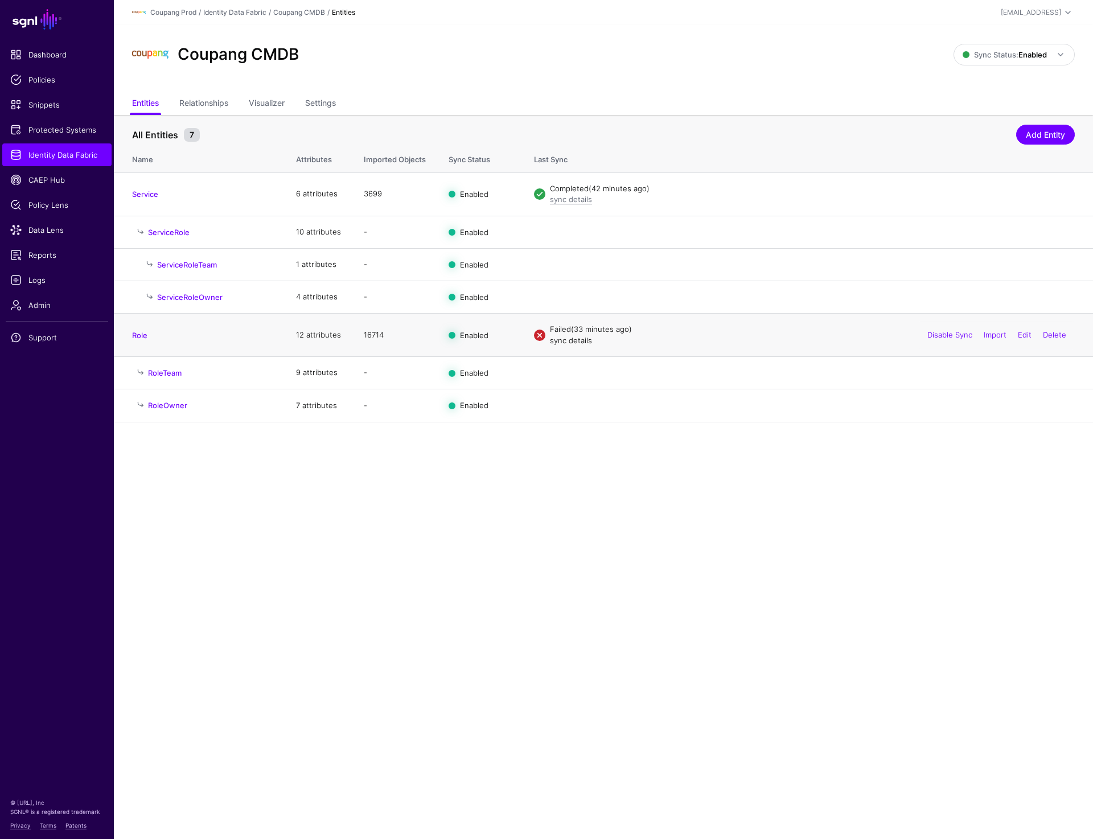
click at [577, 343] on link "sync details" at bounding box center [571, 340] width 42 height 9
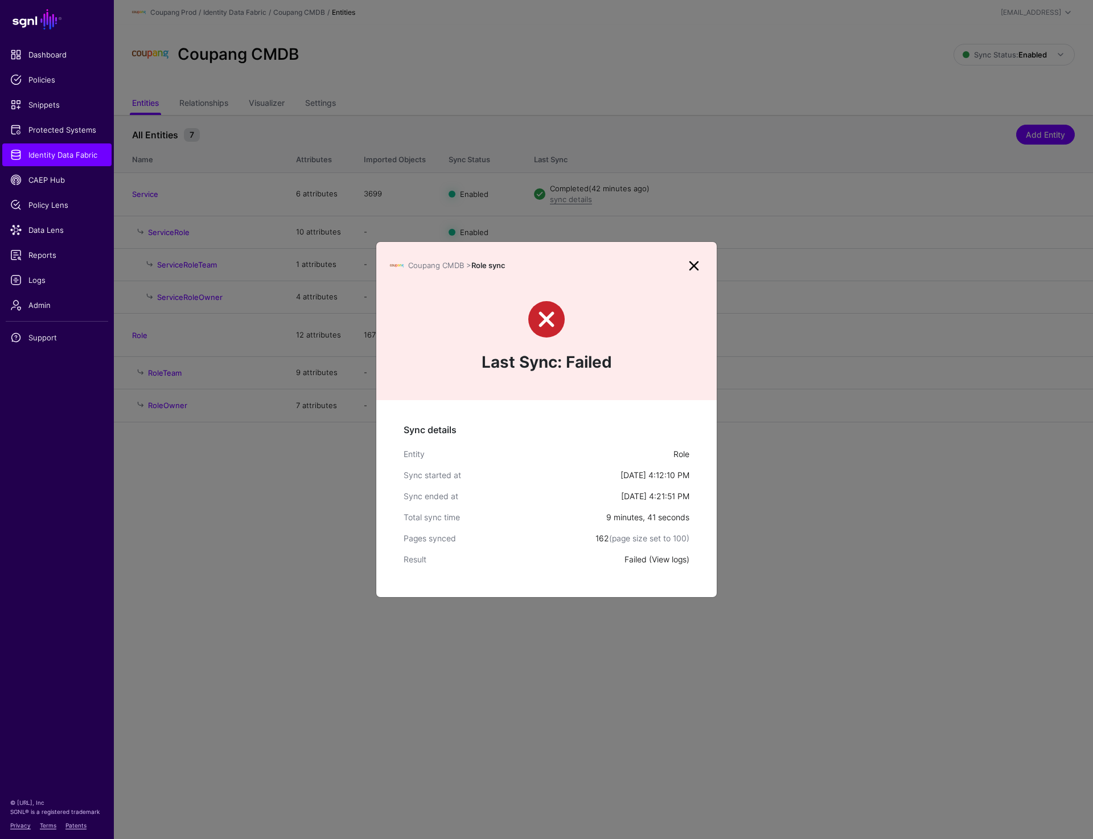
click at [674, 559] on link "View logs" at bounding box center [669, 560] width 35 height 10
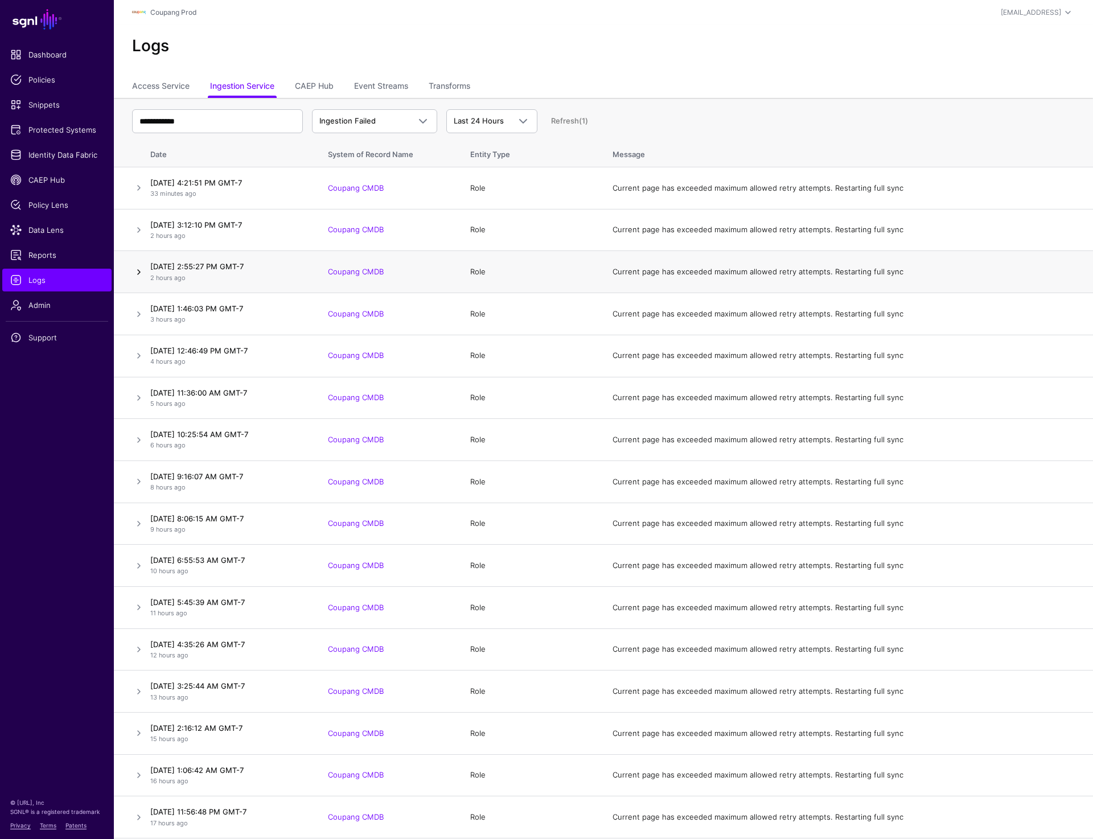
click at [133, 269] on link at bounding box center [139, 272] width 14 height 14
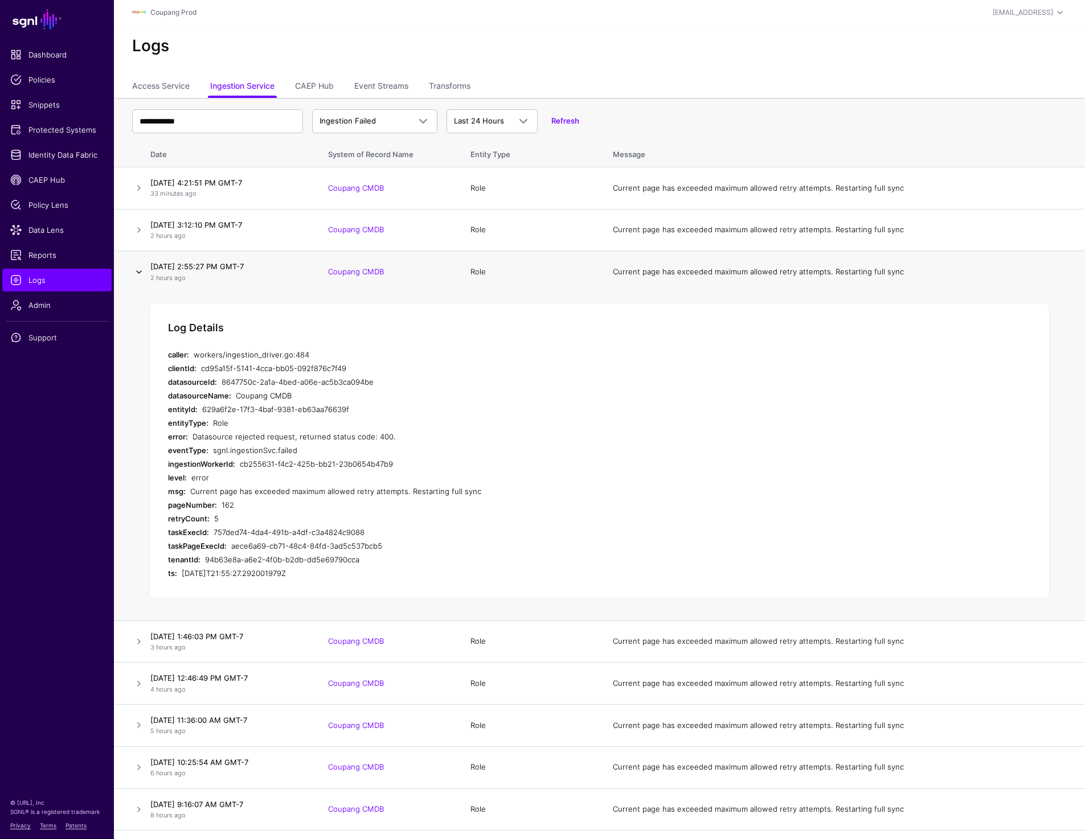
click at [133, 269] on link at bounding box center [139, 272] width 14 height 14
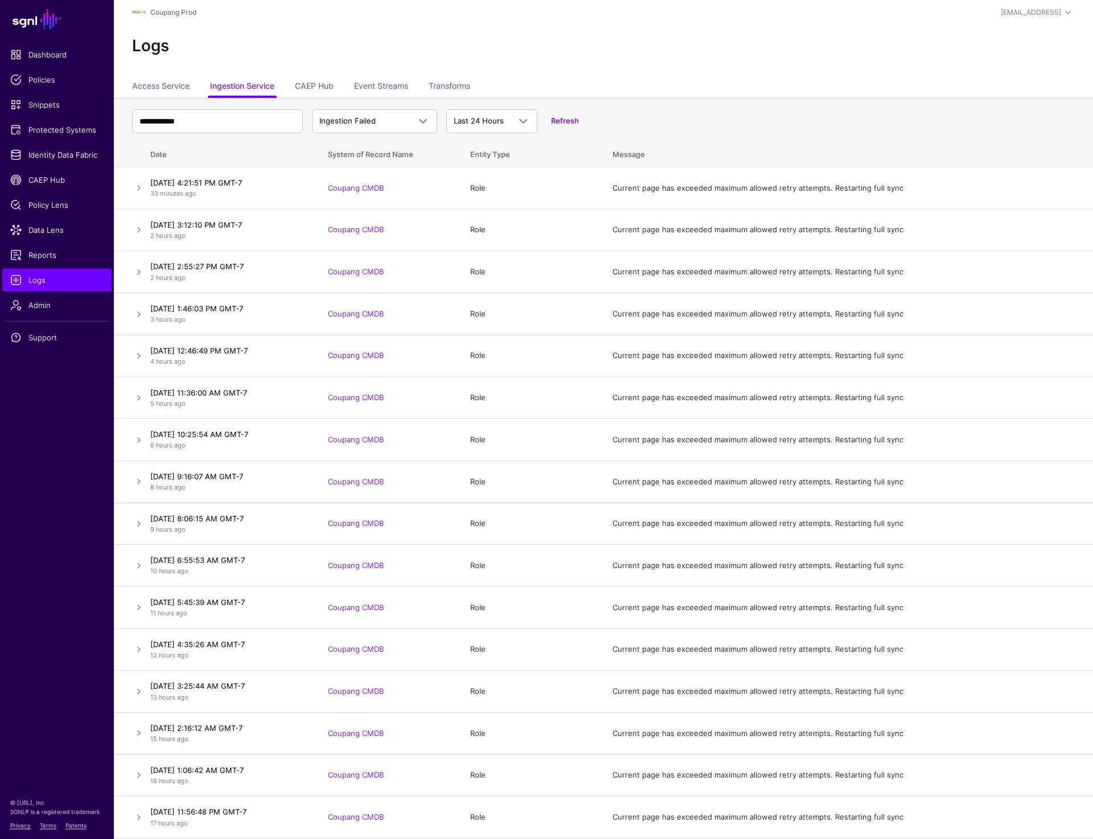
click at [699, 20] on header "Coupang Prod prashant+readonly@sgnl.ai Prashant Nadarajan (READ ONLY) prashant+…" at bounding box center [603, 12] width 979 height 25
click at [717, 38] on h2 "Logs" at bounding box center [603, 45] width 943 height 19
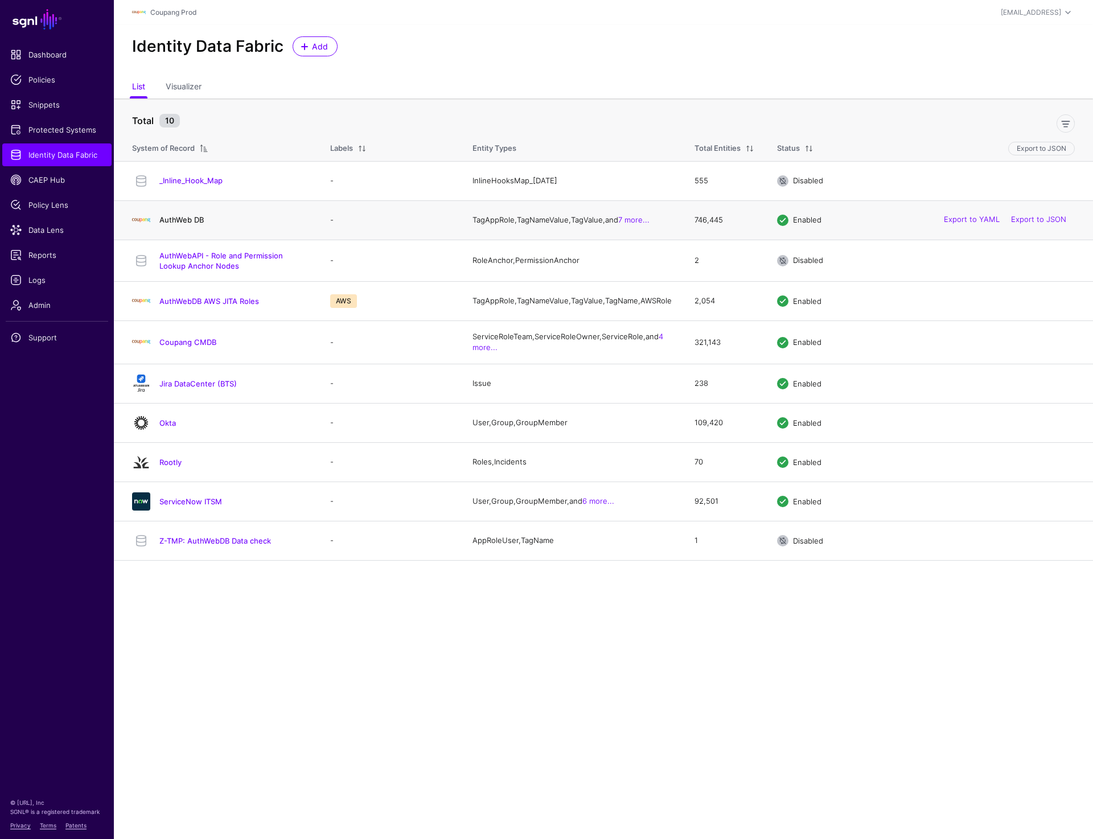
click at [175, 224] on link "AuthWeb DB" at bounding box center [181, 219] width 44 height 9
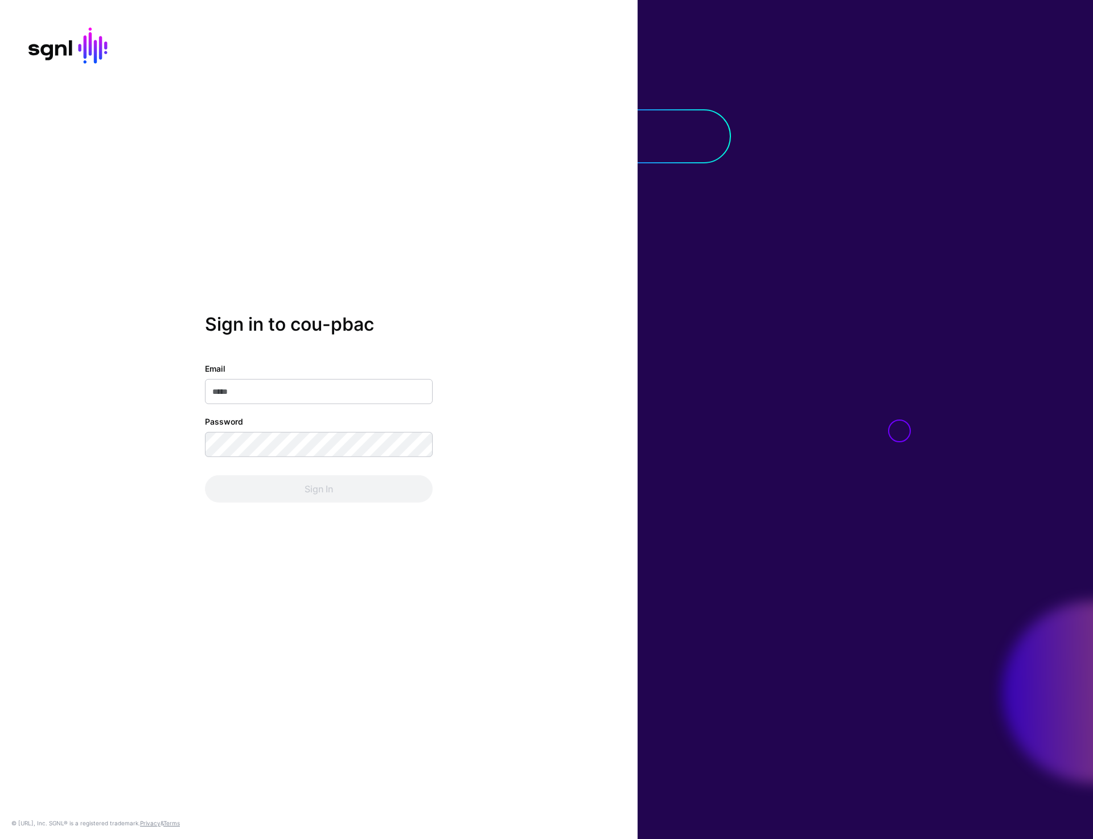
type input "**********"
click at [366, 496] on button "Sign In" at bounding box center [319, 488] width 228 height 27
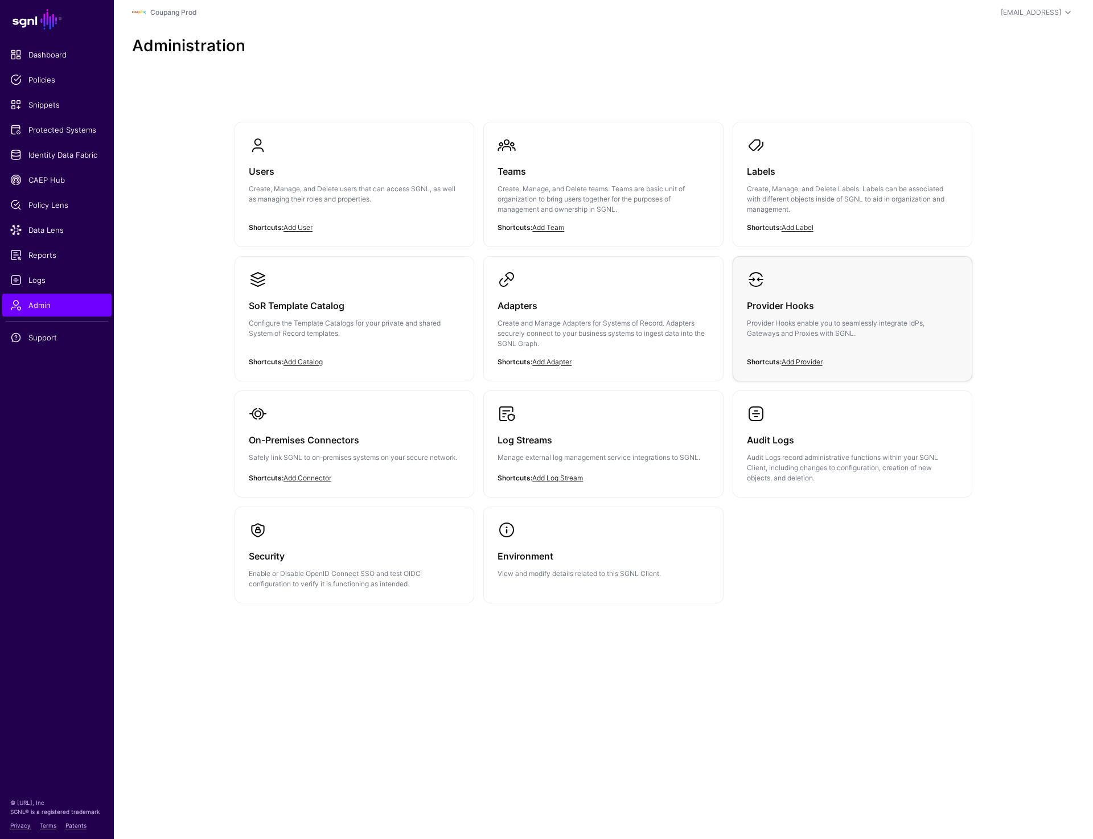
click at [777, 327] on p "Provider Hooks enable you to seamlessly integrate IdPs, Gateways and Proxies wi…" at bounding box center [852, 328] width 211 height 20
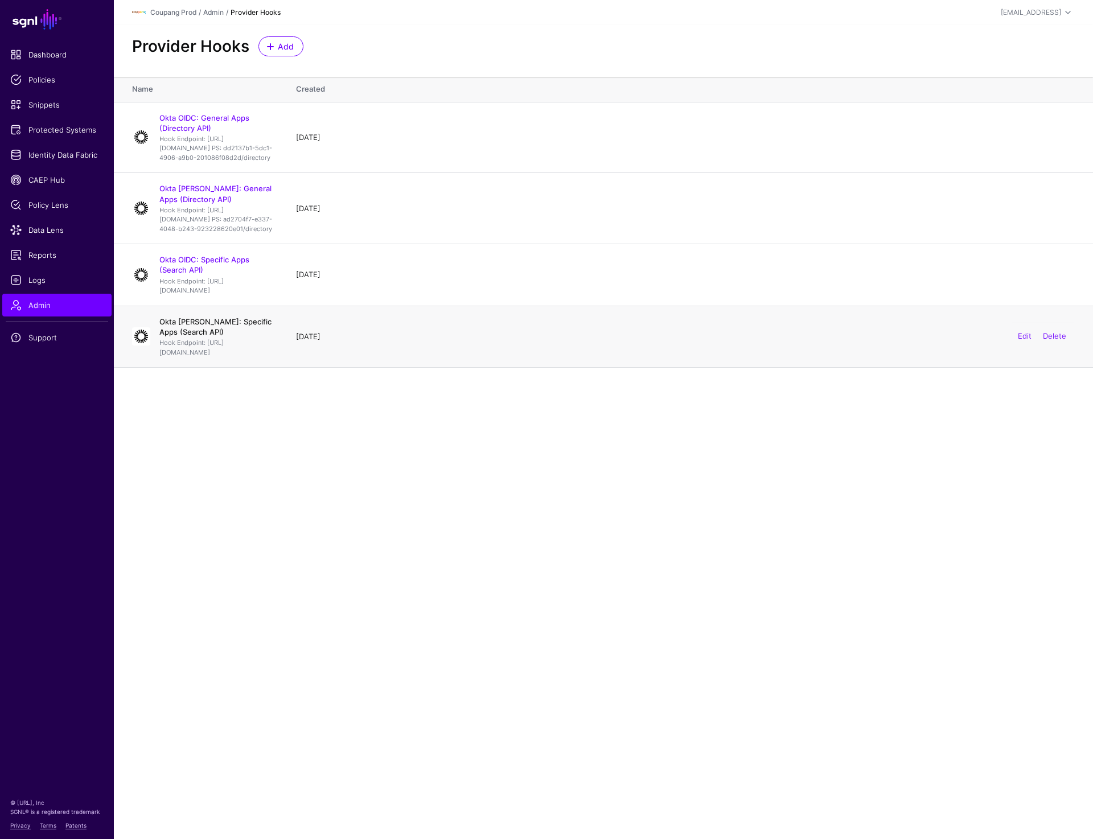
click at [210, 336] on link "Okta SAML: Specific Apps (Search API)" at bounding box center [215, 326] width 112 height 19
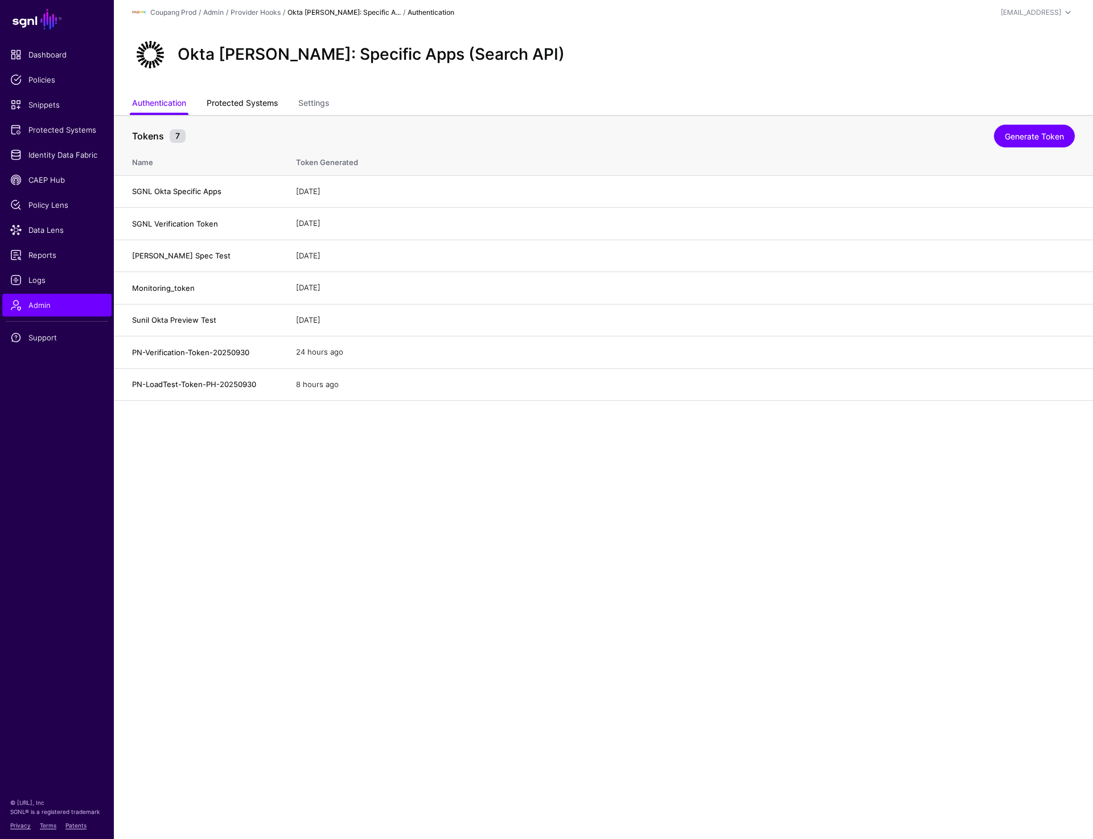
click at [237, 109] on link "Protected Systems" at bounding box center [242, 104] width 71 height 22
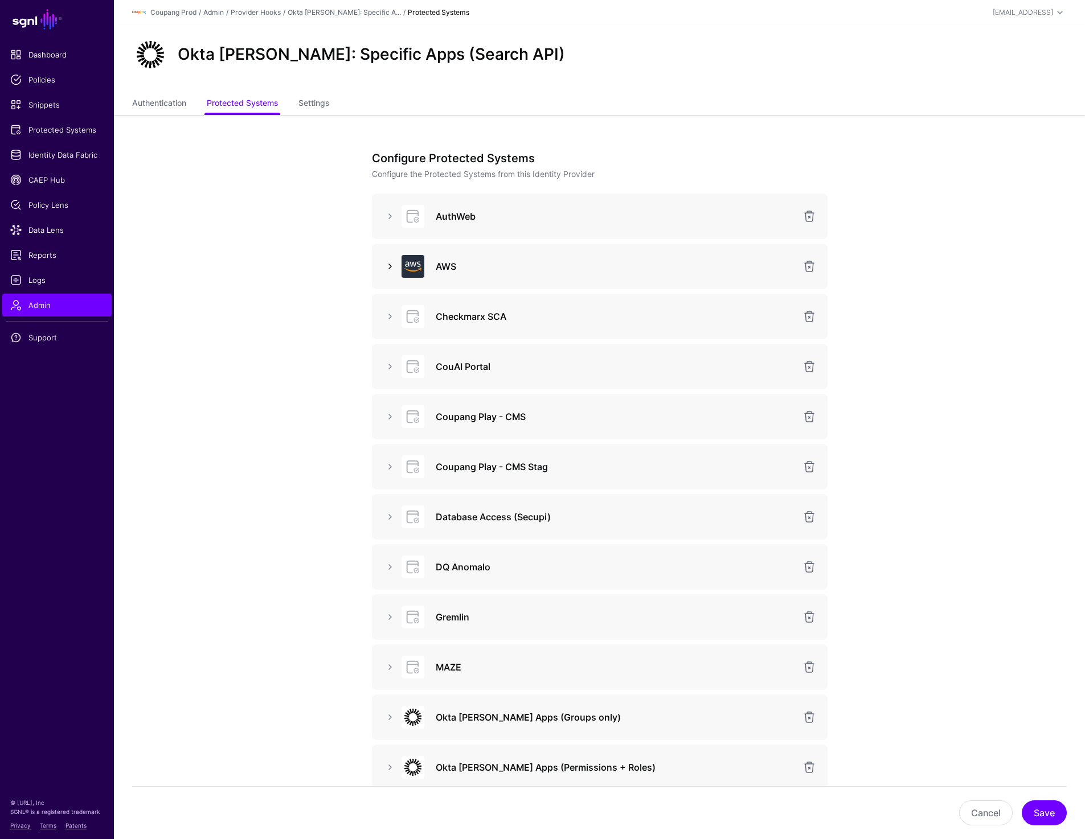
click at [392, 265] on link at bounding box center [390, 267] width 14 height 14
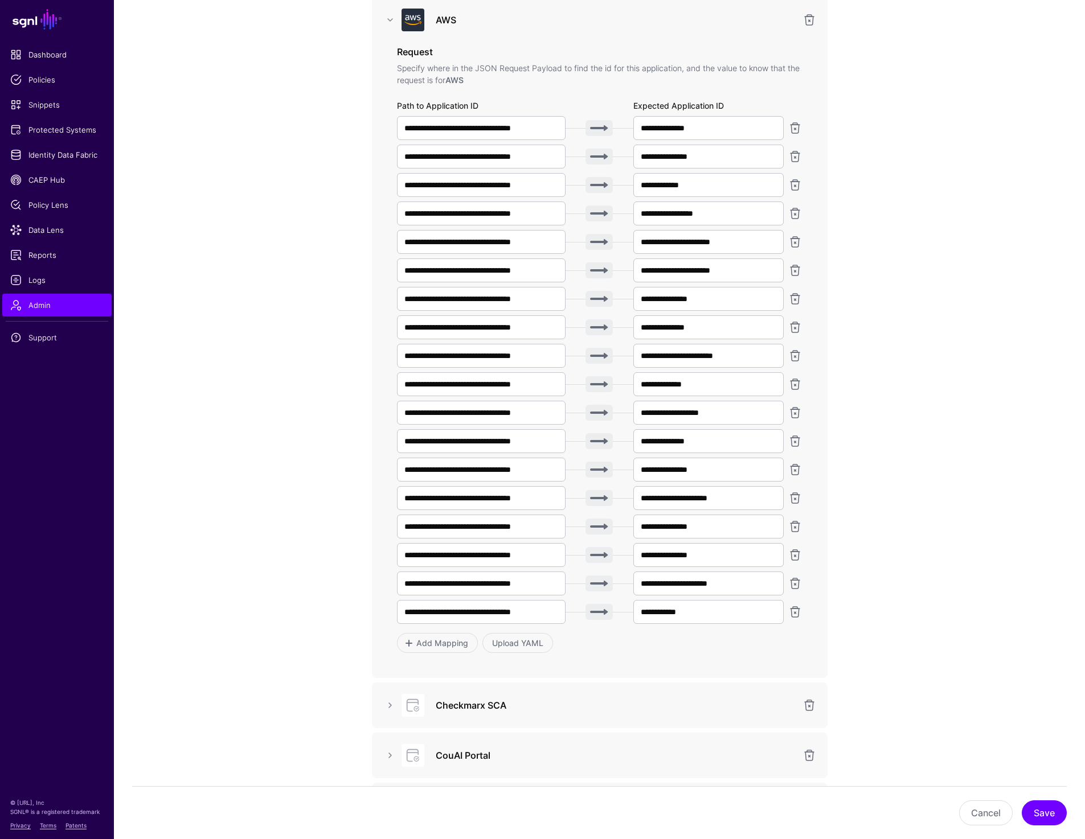
scroll to position [226, 0]
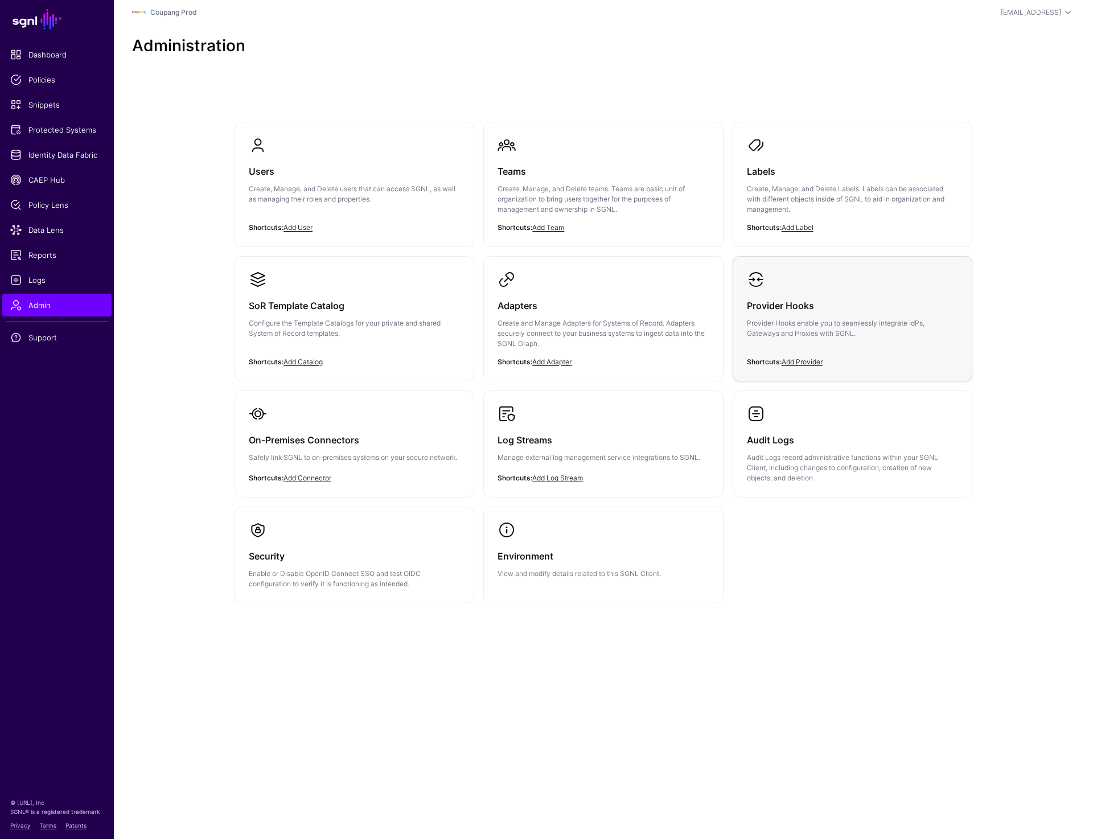
click at [833, 298] on h3 "Provider Hooks" at bounding box center [852, 306] width 211 height 16
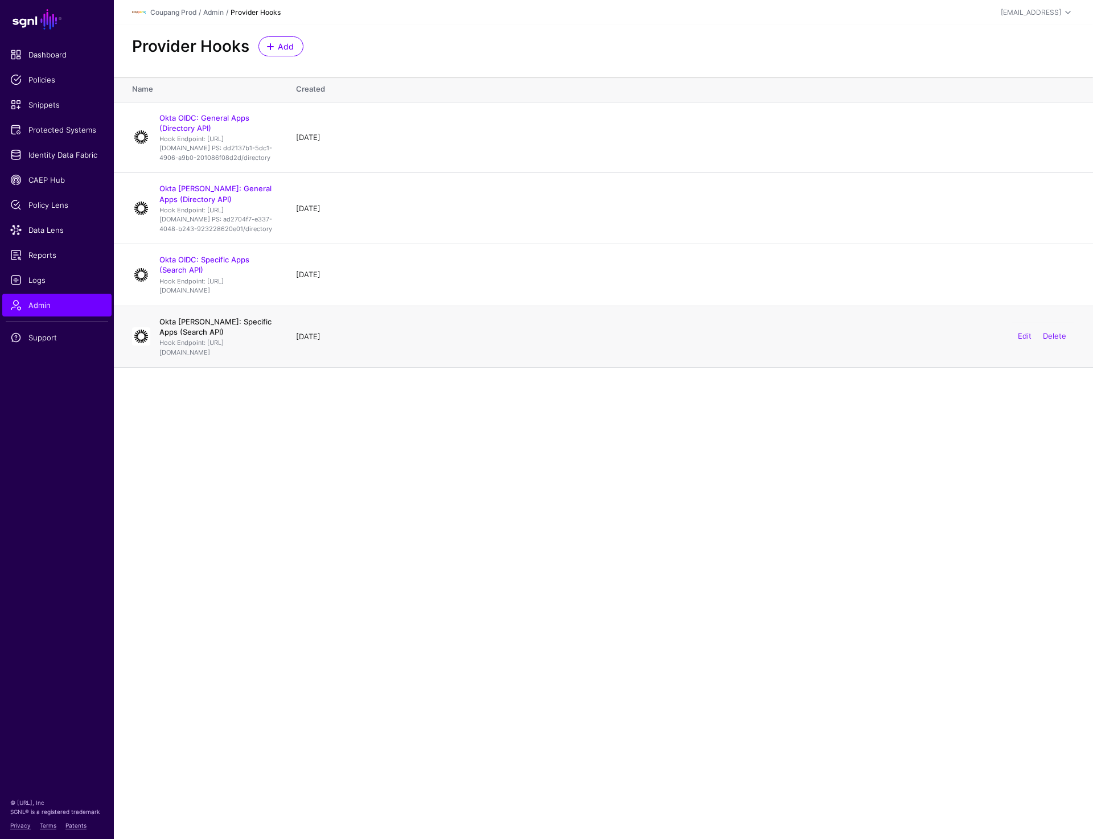
click at [225, 336] on link "Okta SAML: Specific Apps (Search API)" at bounding box center [215, 326] width 112 height 19
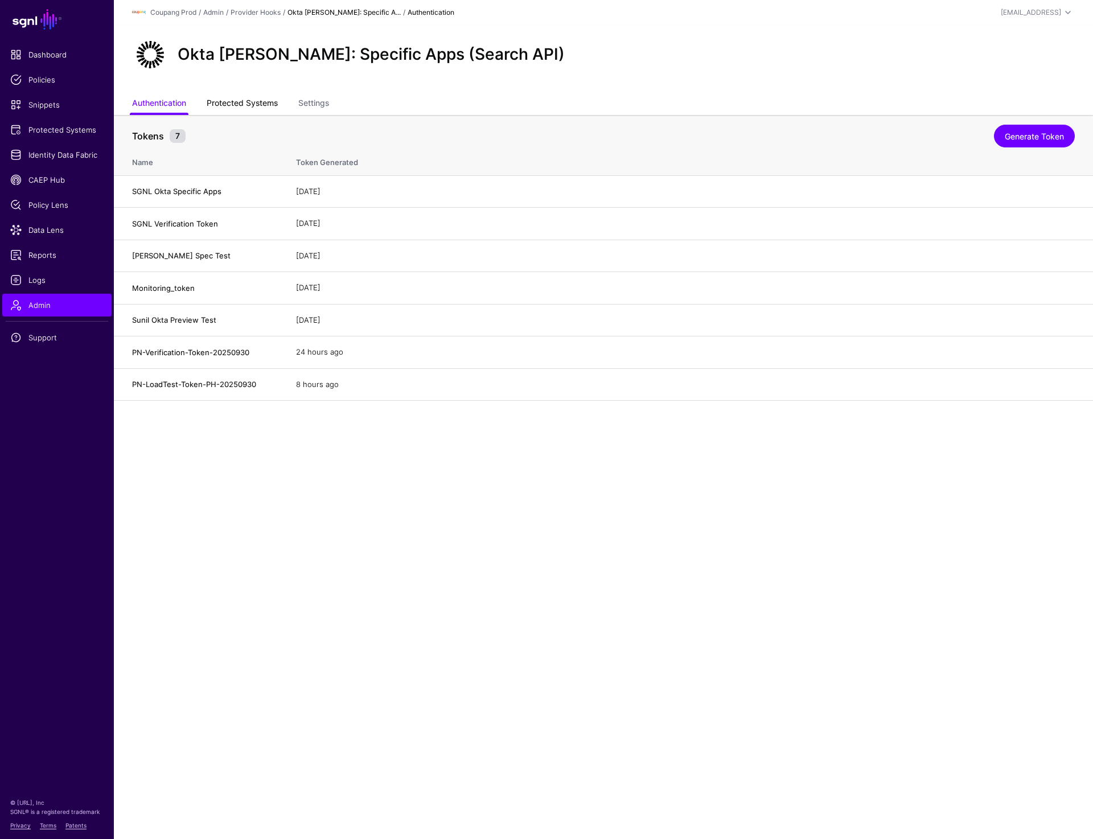
click at [250, 106] on link "Protected Systems" at bounding box center [242, 104] width 71 height 22
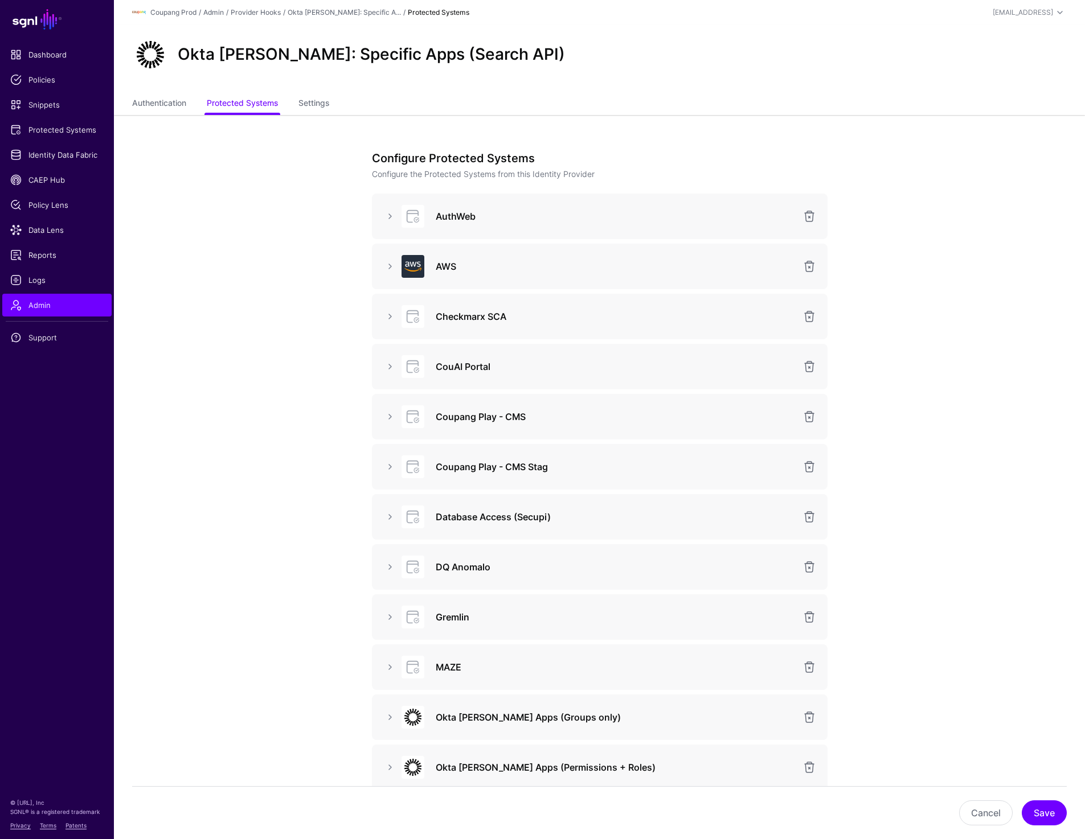
click at [382, 262] on div at bounding box center [390, 267] width 18 height 14
click at [388, 265] on link at bounding box center [390, 267] width 14 height 14
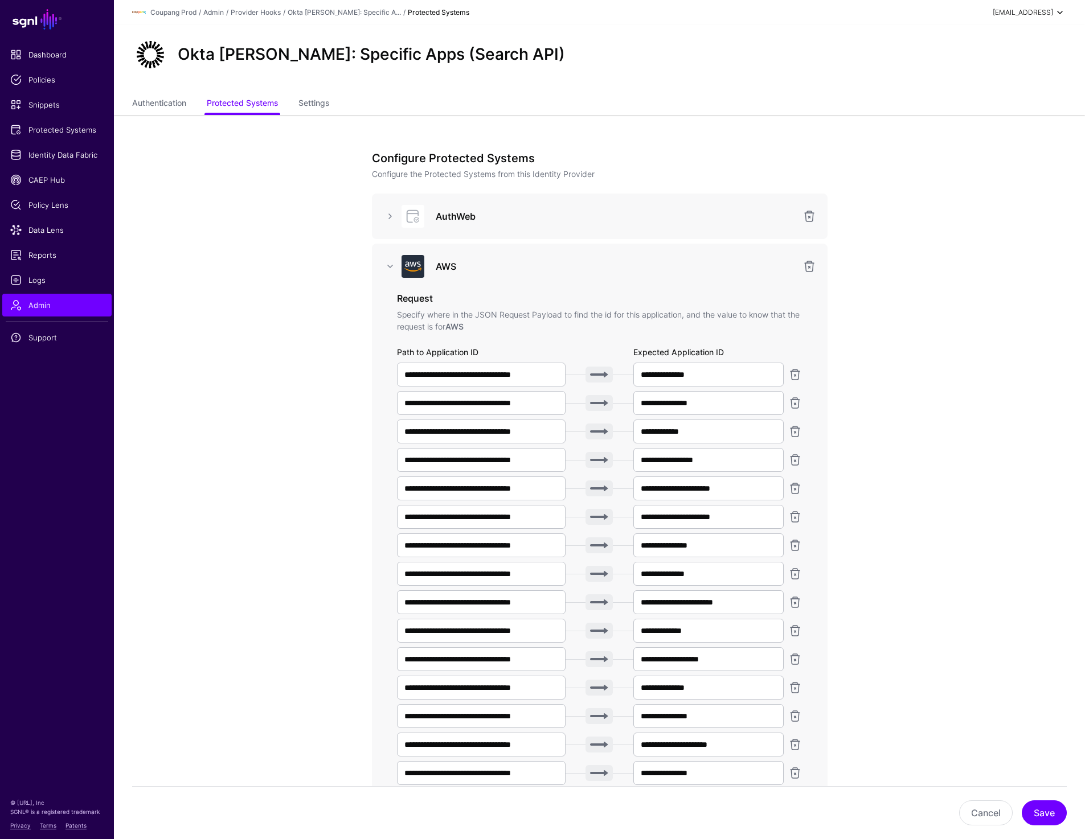
click at [1041, 13] on div "prashant@sgnl.ai" at bounding box center [1022, 12] width 60 height 10
click at [972, 102] on div "Log out" at bounding box center [975, 99] width 28 height 10
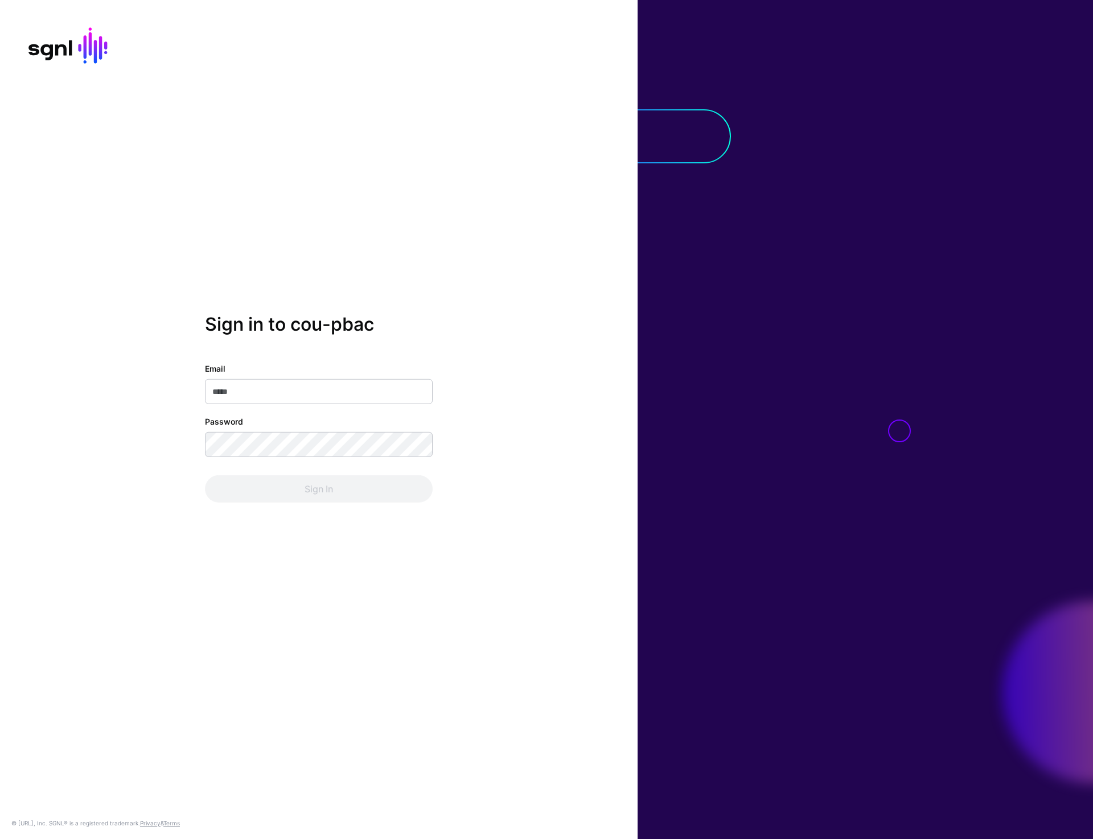
type input "**********"
click at [351, 482] on button "Sign In" at bounding box center [319, 488] width 228 height 27
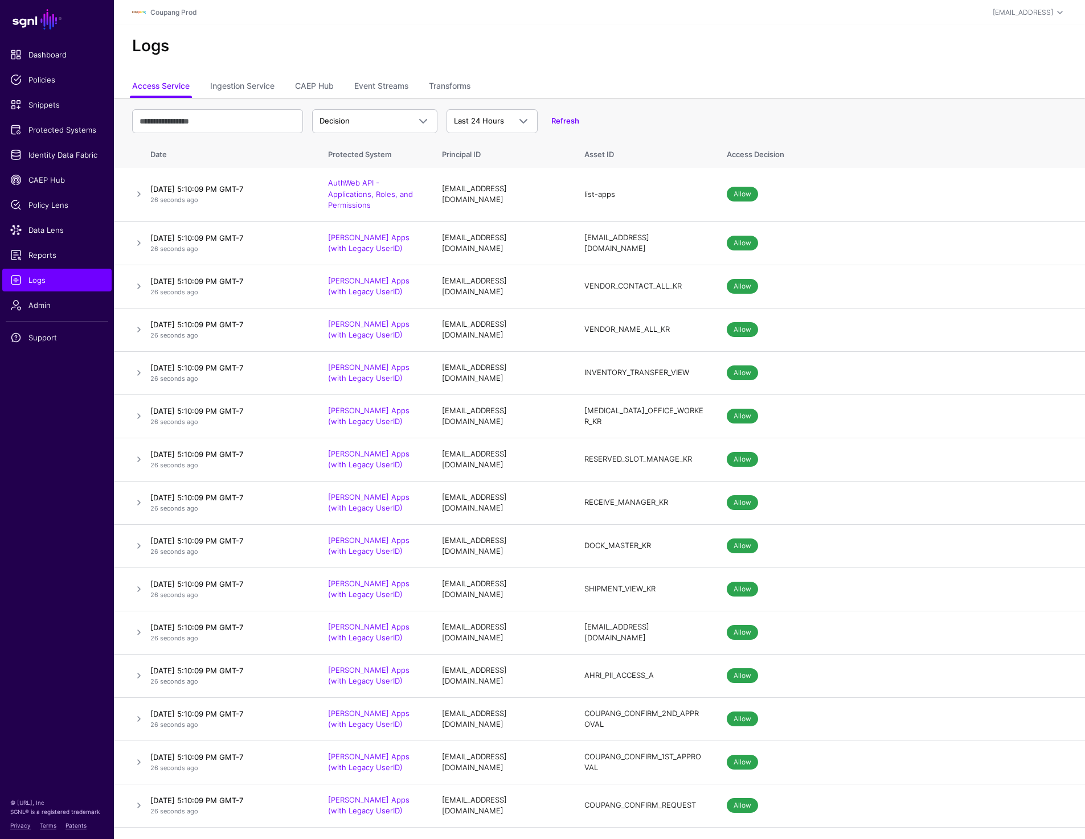
click at [738, 99] on th "Decision Decision Match Last 24 Hours Last 24 Hours Last 7 Days Last 30 Days La…" at bounding box center [599, 118] width 971 height 40
click at [463, 84] on link "Transforms" at bounding box center [450, 87] width 42 height 22
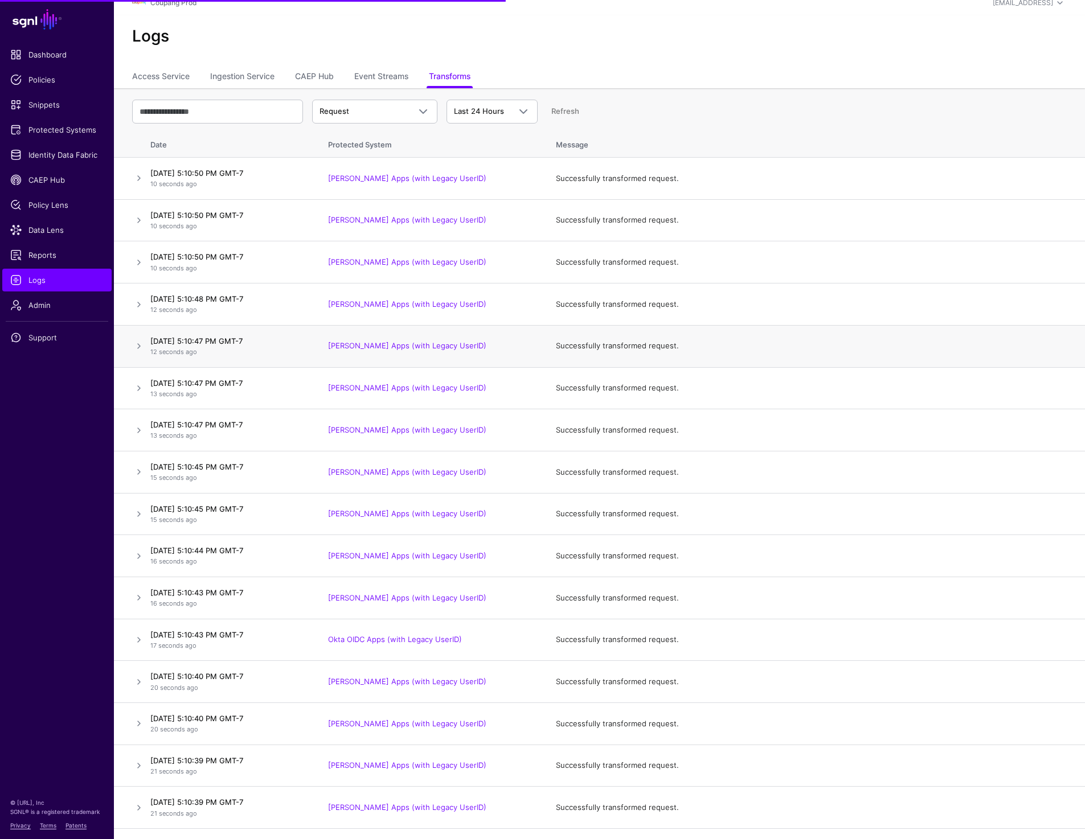
scroll to position [10, 0]
click at [134, 302] on link at bounding box center [139, 304] width 14 height 14
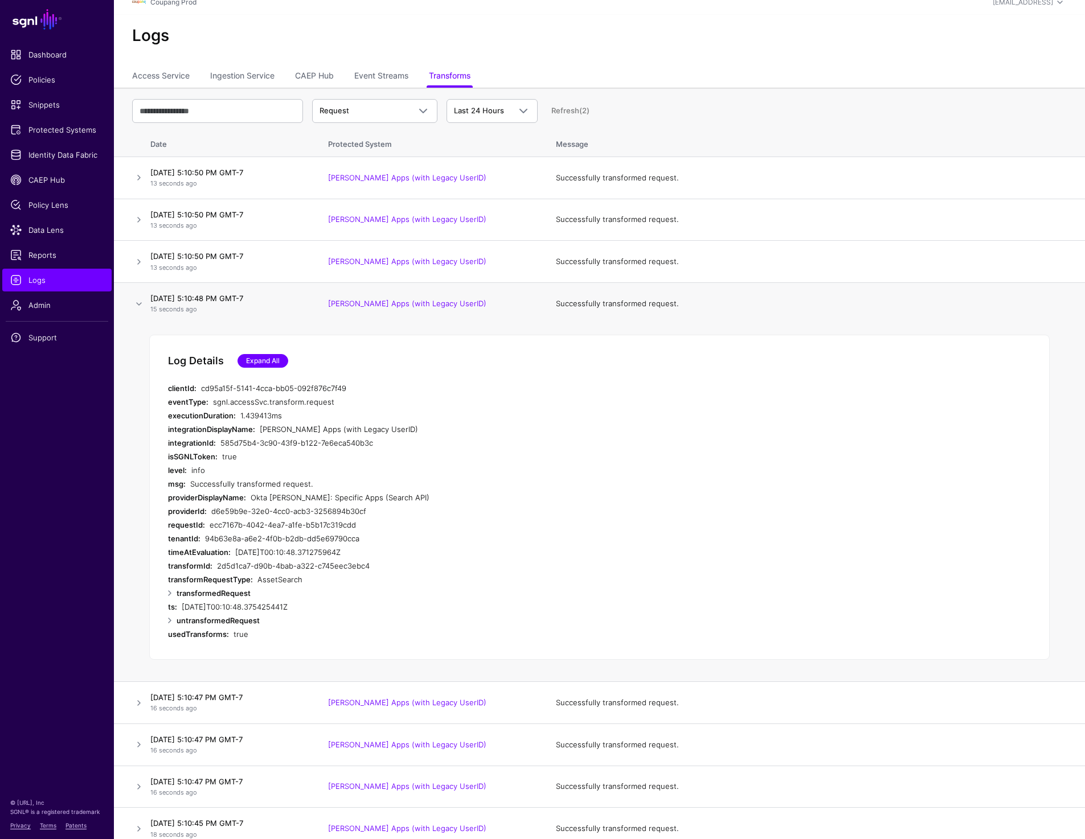
click at [257, 356] on link "Expand All" at bounding box center [262, 361] width 51 height 14
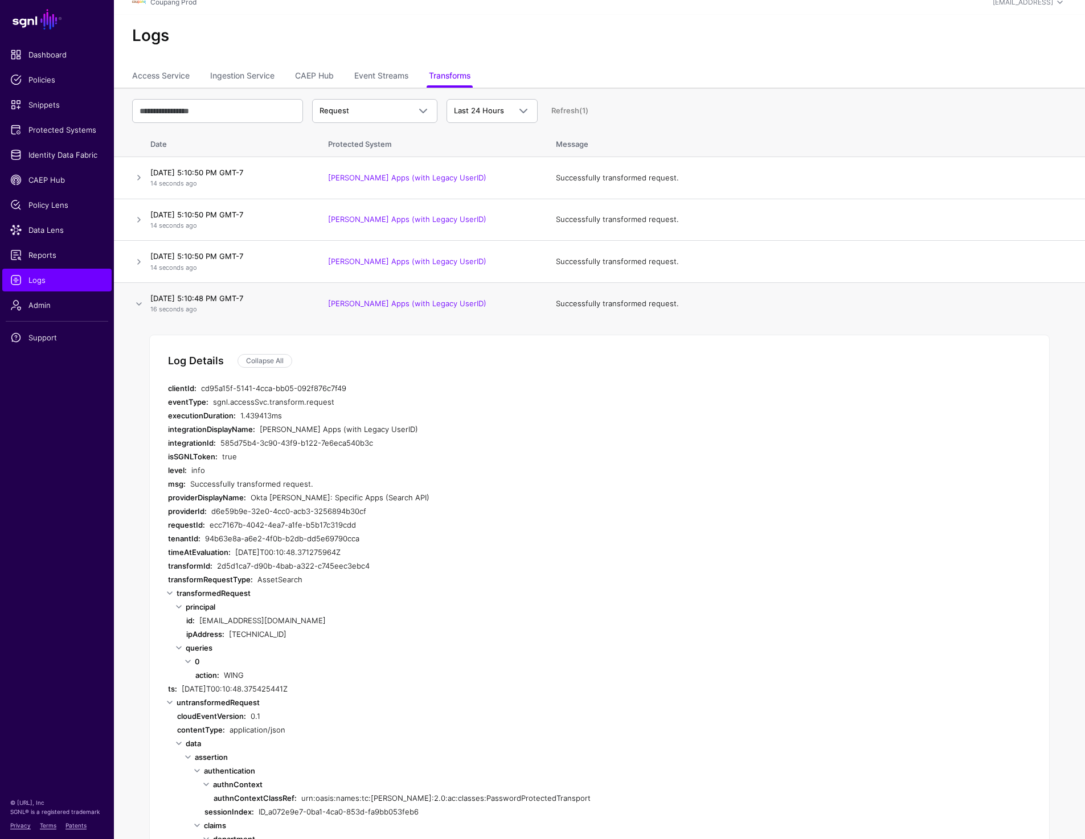
scroll to position [30, 0]
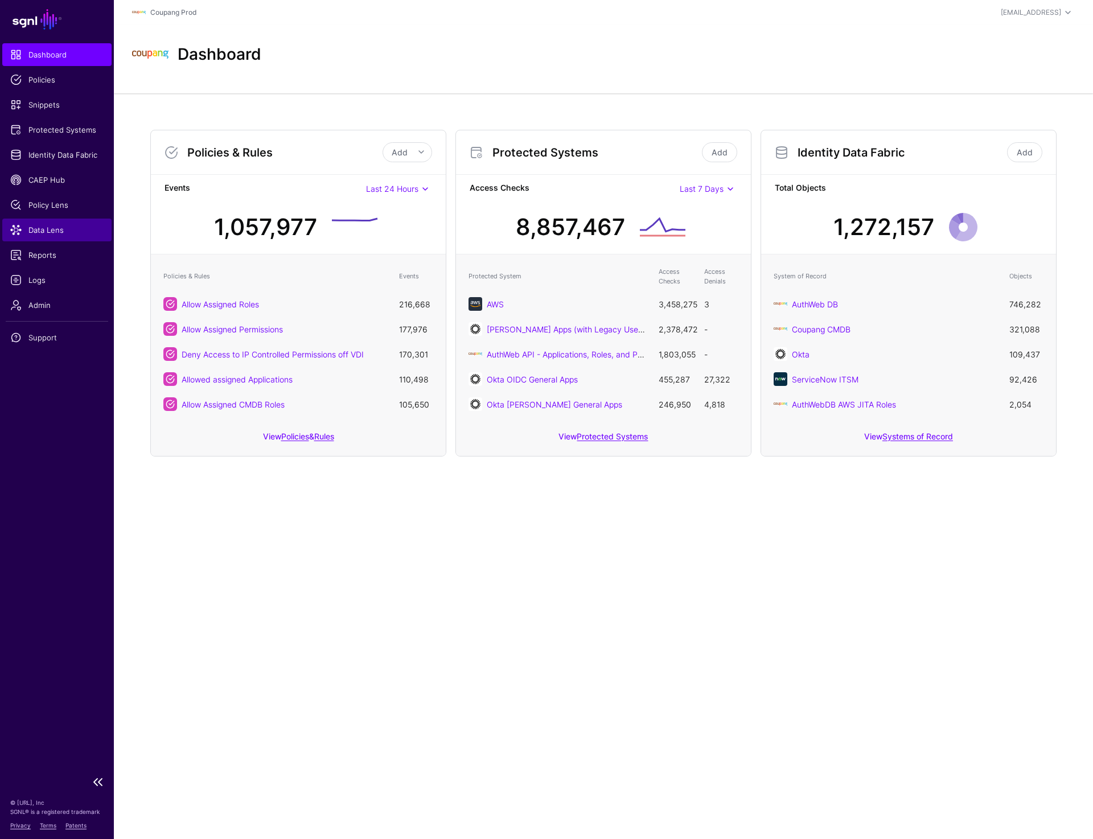
click at [53, 224] on link "Data Lens" at bounding box center [56, 230] width 109 height 23
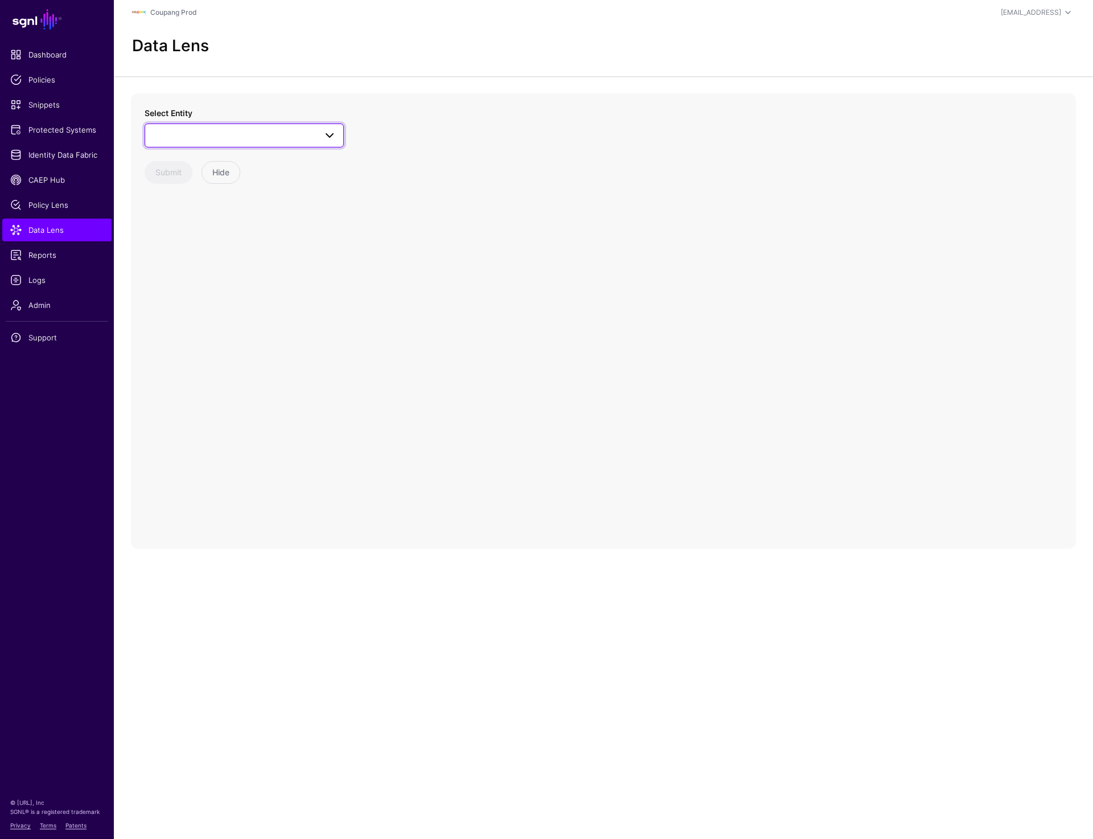
click at [266, 137] on span at bounding box center [244, 136] width 184 height 14
type input "****"
click at [204, 220] on div "Issue" at bounding box center [250, 220] width 170 height 11
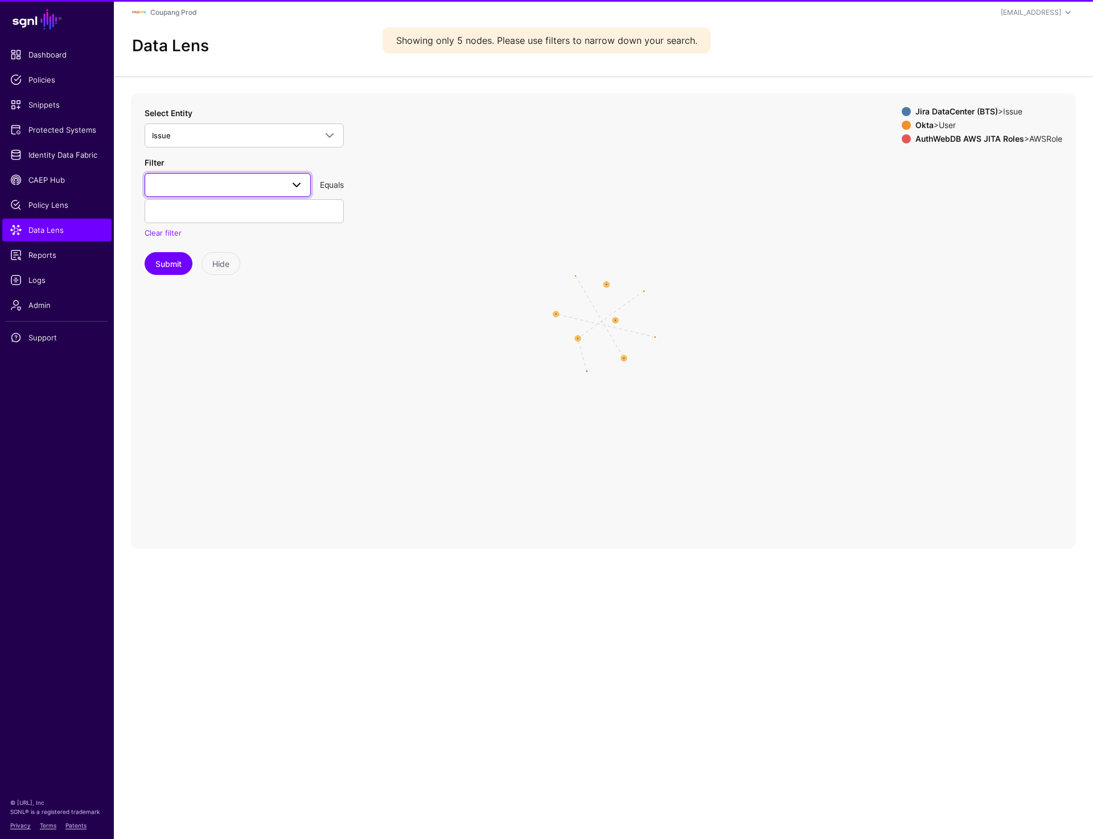
click at [216, 187] on span at bounding box center [227, 185] width 151 height 14
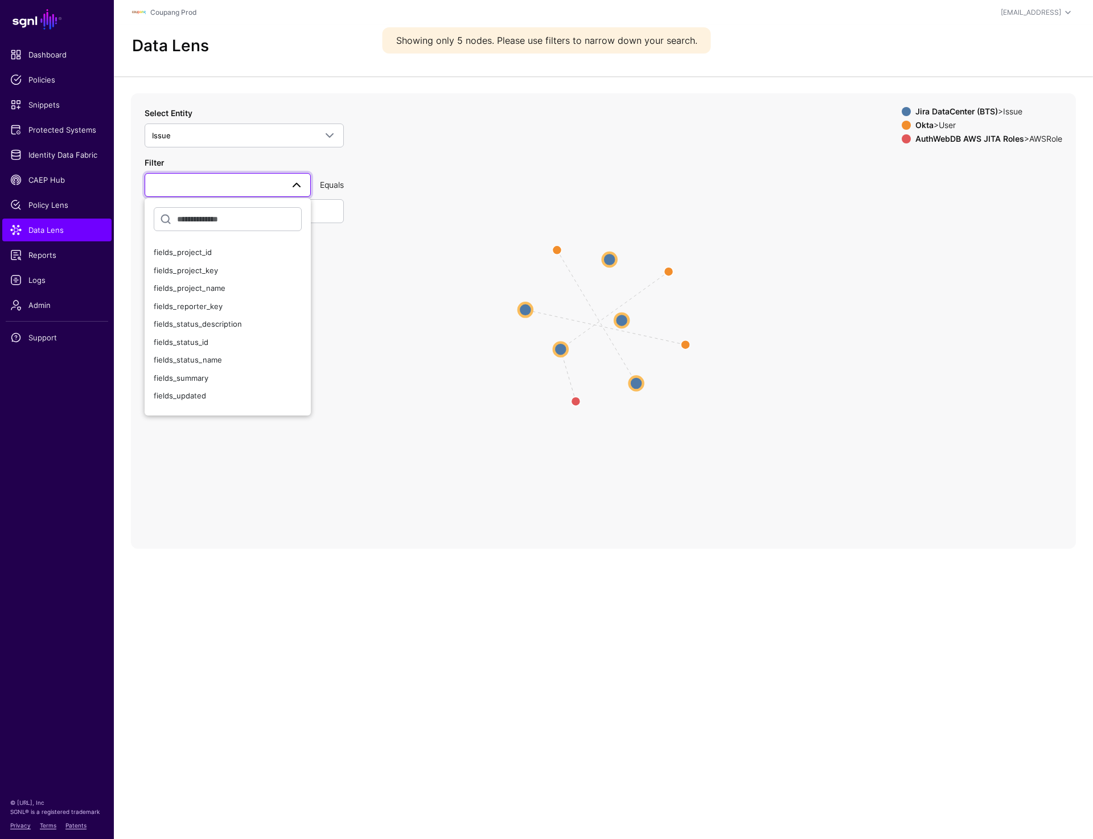
scroll to position [302, 0]
click at [219, 274] on div "fields_project_key" at bounding box center [228, 269] width 148 height 11
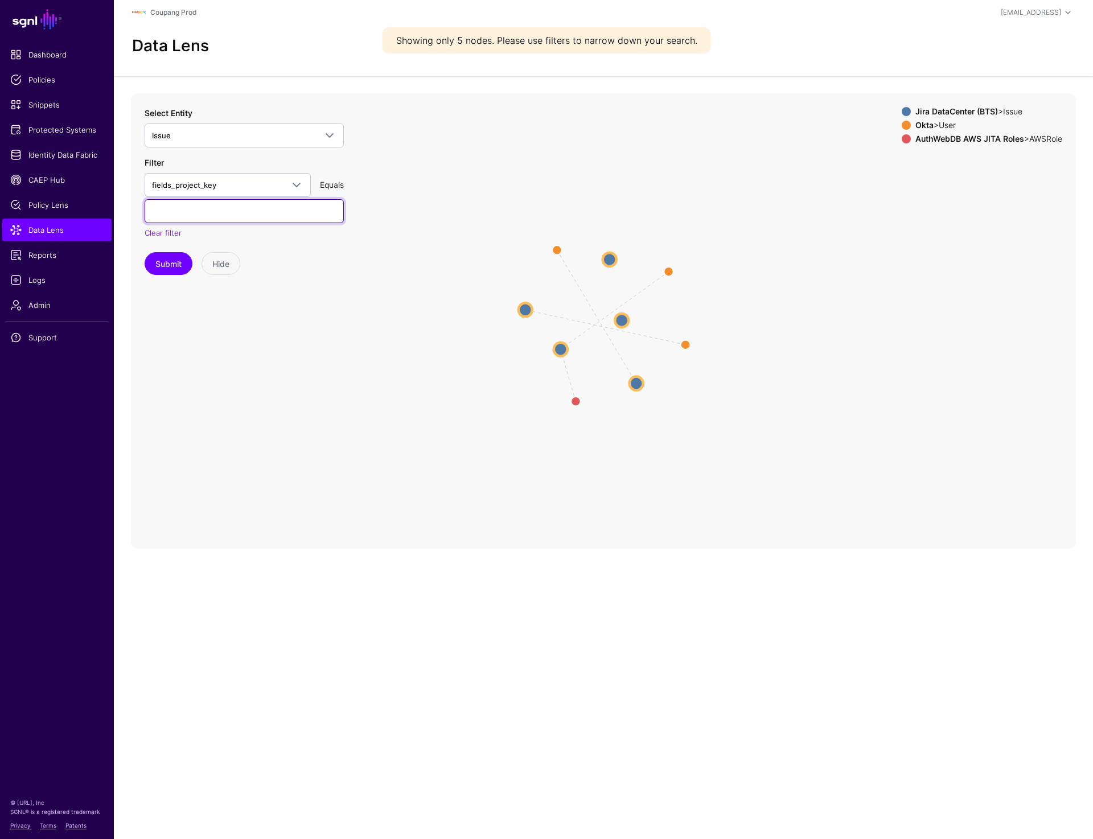
click at [223, 215] on input "text" at bounding box center [244, 211] width 199 height 24
type input "****"
click at [171, 253] on button "Submit" at bounding box center [169, 263] width 48 height 23
click at [536, 306] on circle at bounding box center [533, 307] width 14 height 14
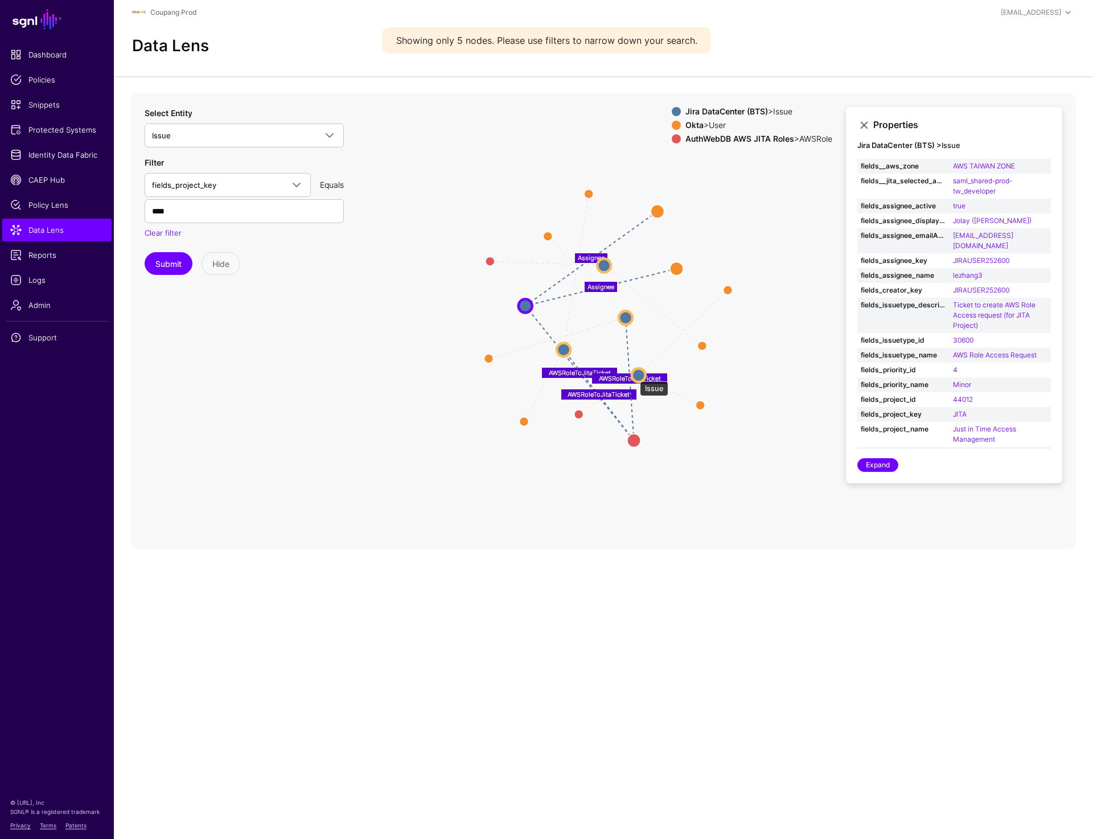
click at [635, 376] on circle at bounding box center [639, 375] width 14 height 14
click at [642, 373] on circle at bounding box center [640, 376] width 14 height 14
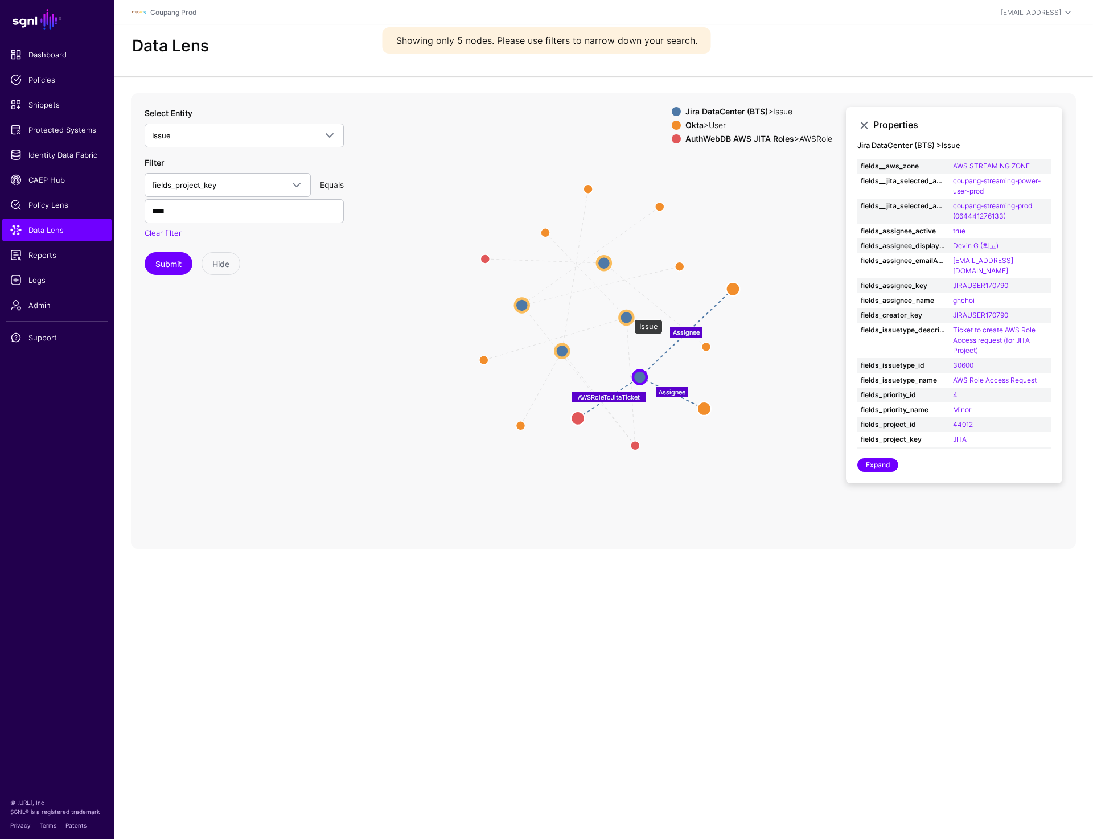
click at [629, 314] on circle at bounding box center [626, 318] width 14 height 14
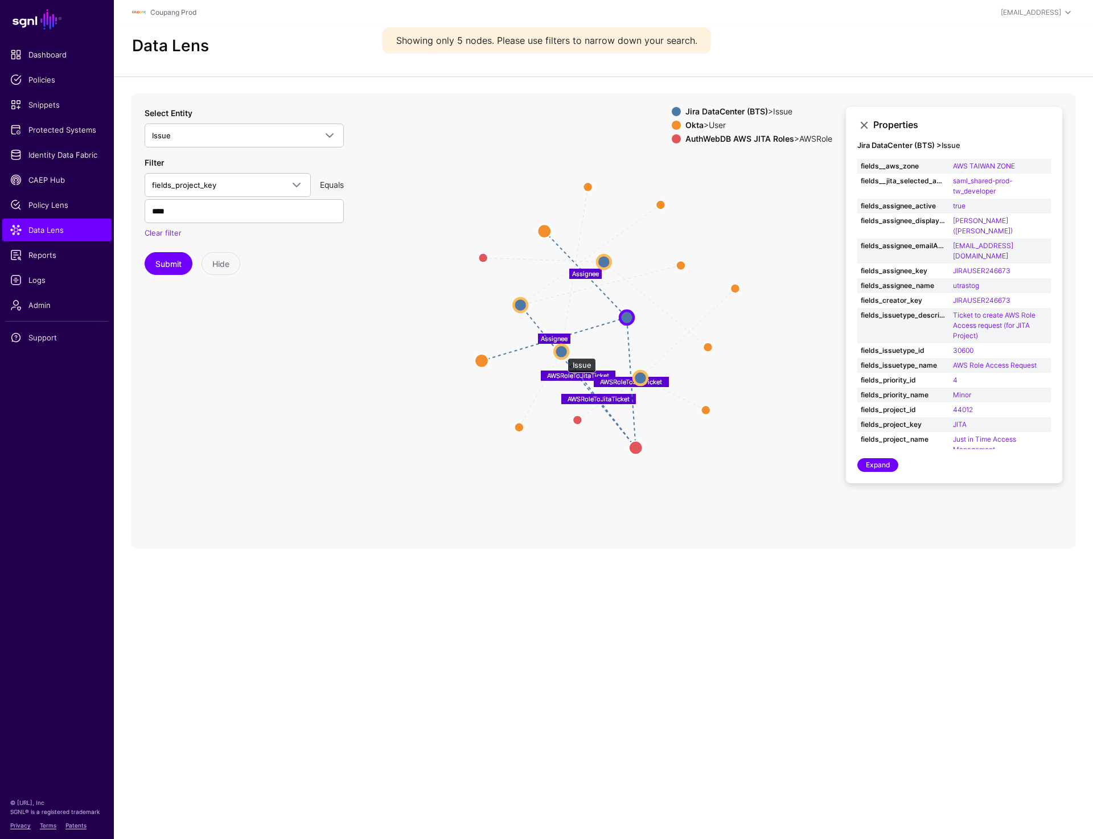
click at [561, 348] on circle at bounding box center [562, 351] width 14 height 14
click at [599, 264] on circle at bounding box center [604, 261] width 14 height 14
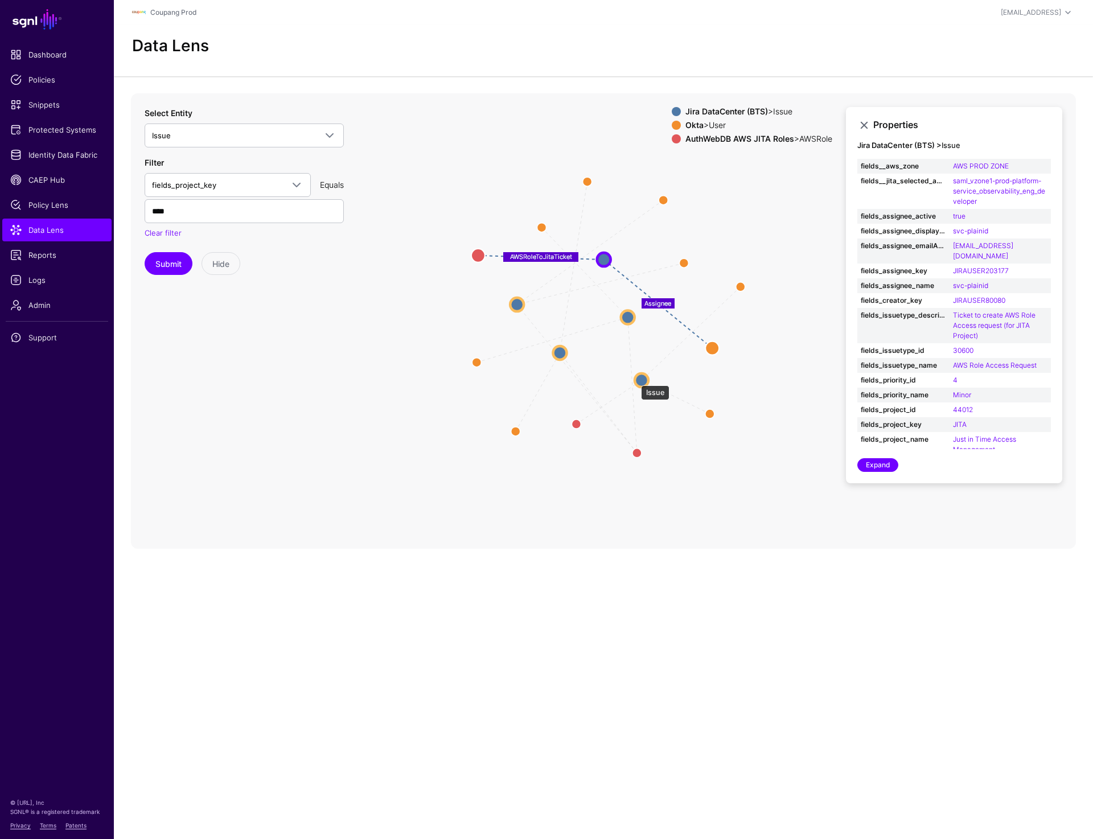
click at [635, 380] on circle at bounding box center [642, 381] width 14 height 14
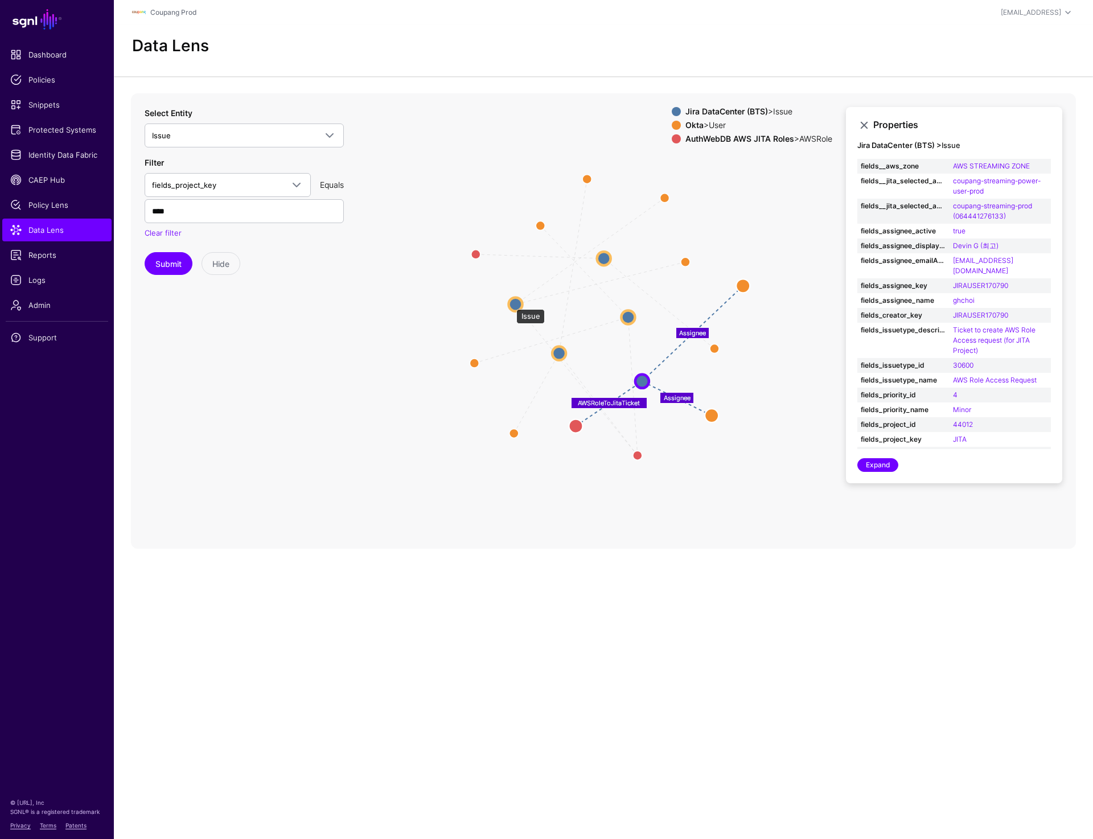
click at [511, 303] on circle at bounding box center [516, 304] width 14 height 14
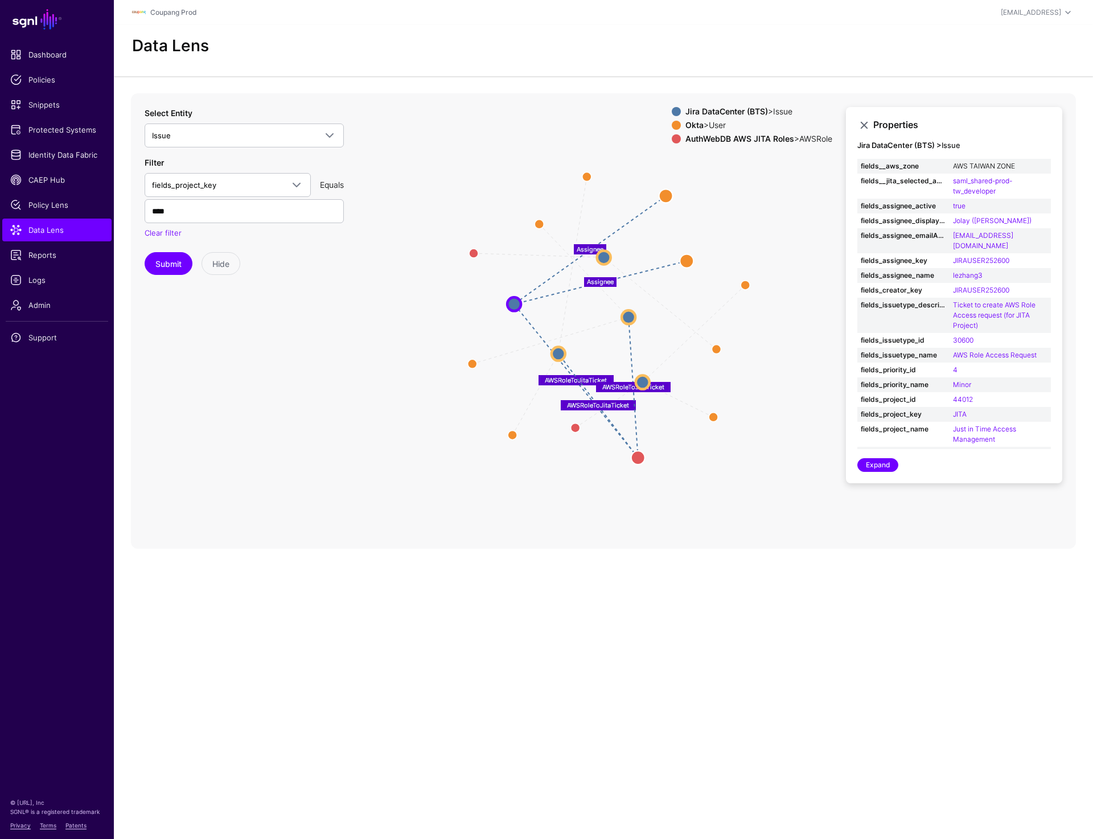
click at [946, 165] on td "fields__aws_zone" at bounding box center [903, 166] width 92 height 15
drag, startPoint x: 969, startPoint y: 165, endPoint x: 1018, endPoint y: 164, distance: 49.0
click at [1018, 164] on tr "fields__aws_zone AWS TAIWAN ZONE" at bounding box center [954, 166] width 194 height 15
copy tr "AWS TAIWAN ZONE"
drag, startPoint x: 947, startPoint y: 236, endPoint x: 1033, endPoint y: 236, distance: 86.0
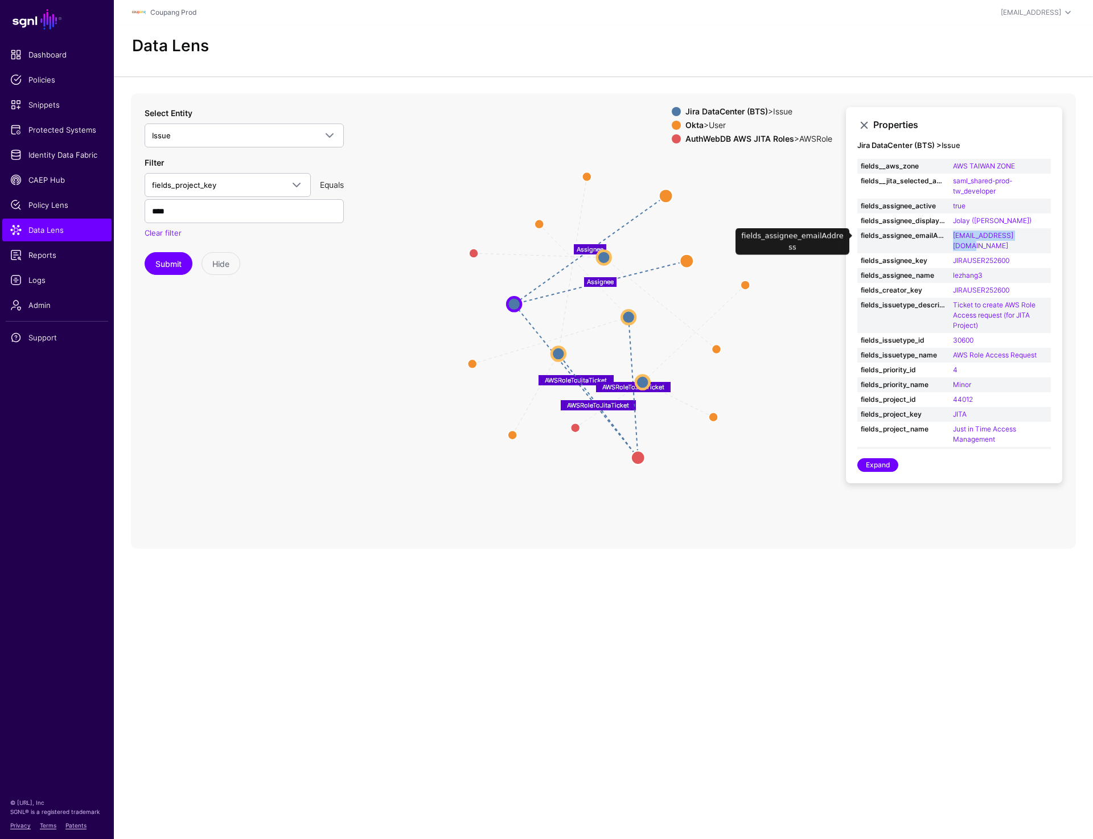
click at [1034, 236] on tr "fields_assignee_emailAddress lezhang3@coupang.com" at bounding box center [954, 240] width 194 height 25
copy tr "ess lezhang3@coupang.com"
click at [939, 237] on strong "fields_assignee_emailAddress" at bounding box center [903, 236] width 85 height 10
drag, startPoint x: 1035, startPoint y: 237, endPoint x: 952, endPoint y: 237, distance: 82.6
click at [952, 237] on td "lezhang3@coupang.com" at bounding box center [1000, 240] width 101 height 25
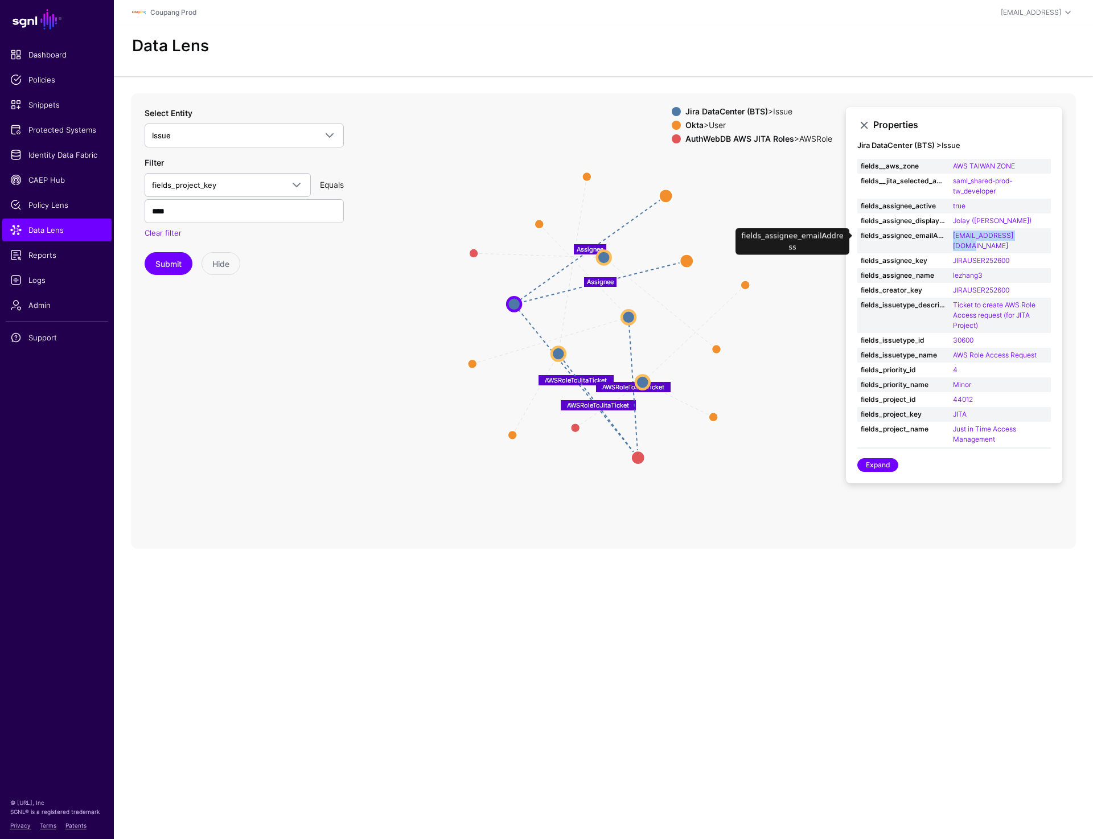
copy link "lezhang3@coupang.com"
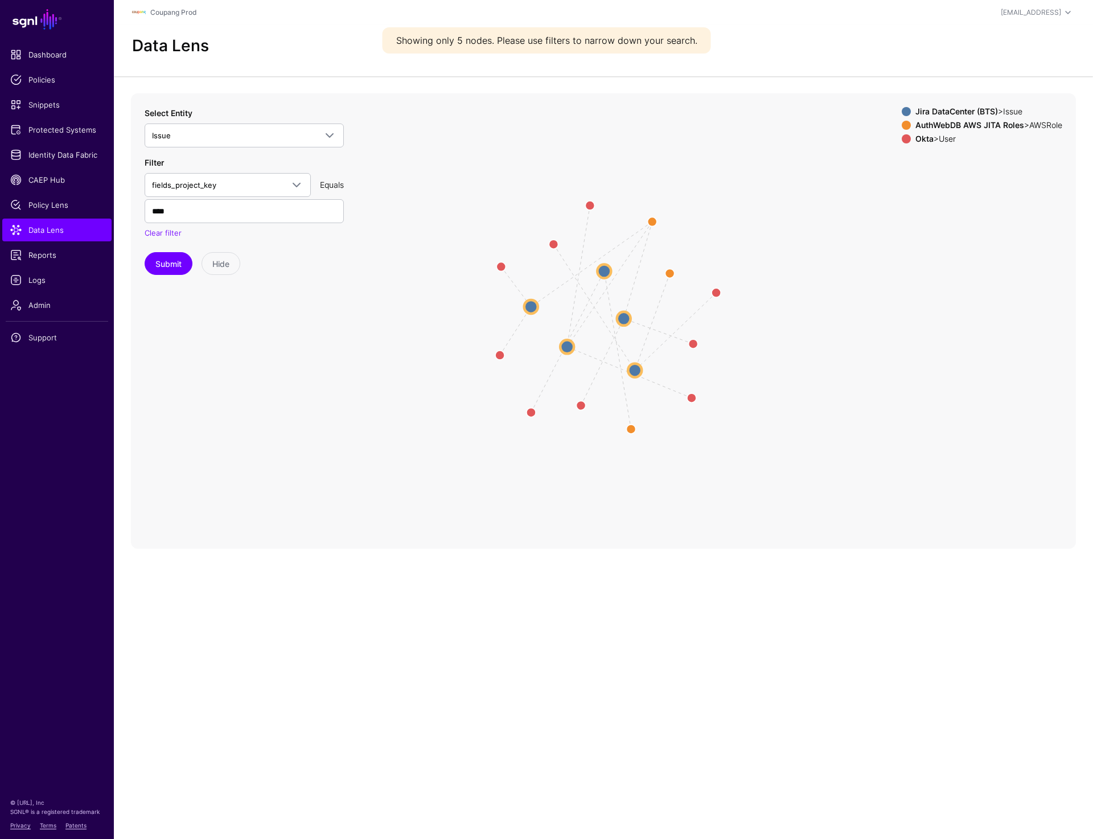
click at [609, 276] on circle at bounding box center [604, 271] width 14 height 14
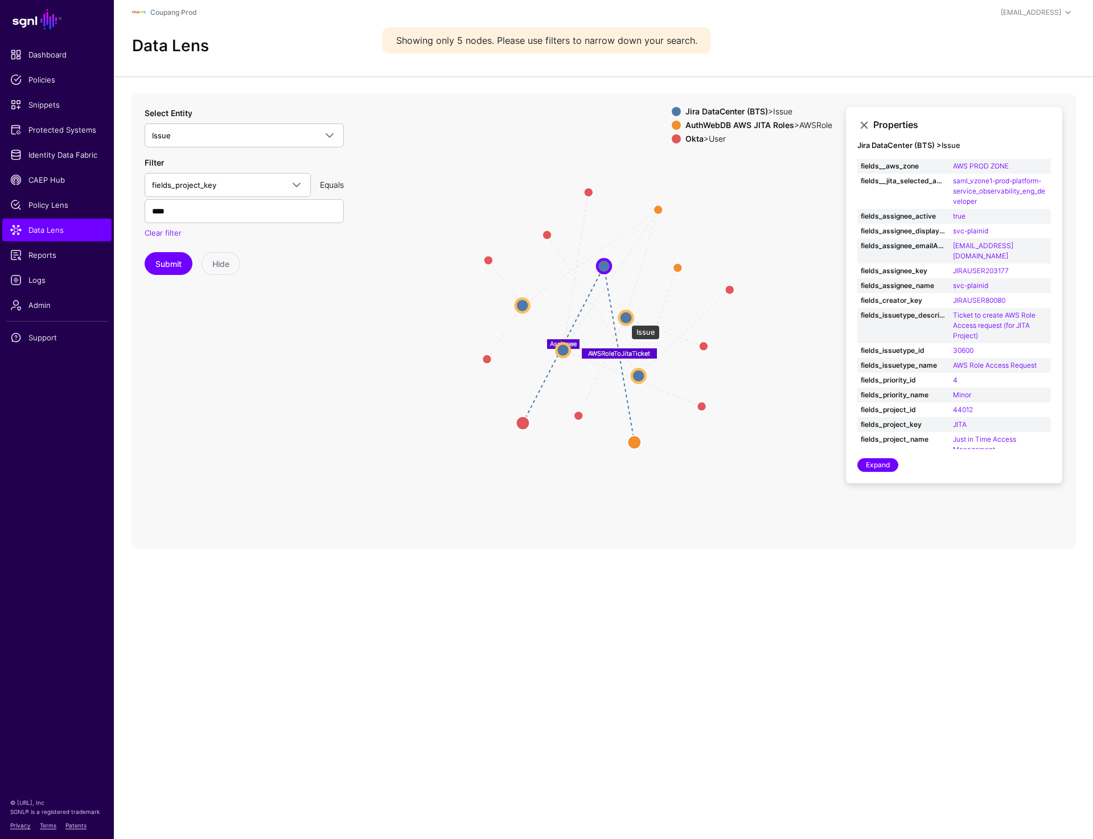
click at [625, 317] on circle at bounding box center [626, 318] width 14 height 14
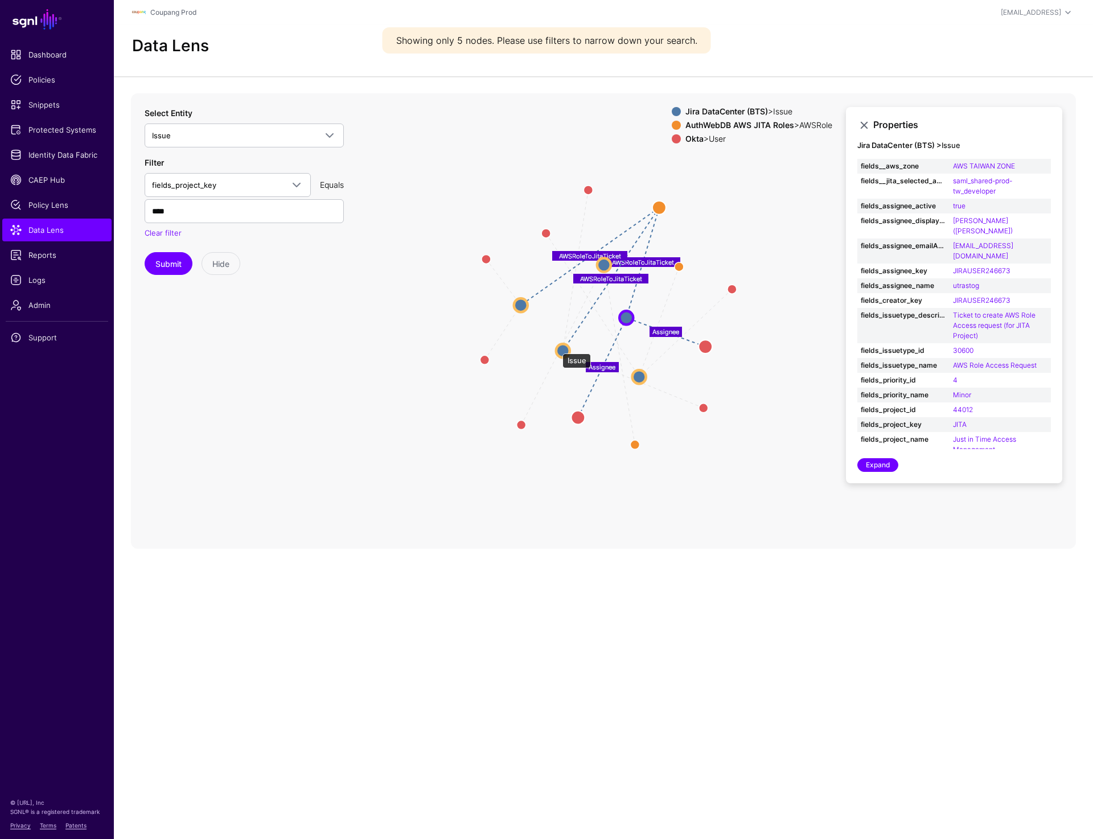
click at [557, 348] on circle at bounding box center [563, 351] width 14 height 14
click at [564, 351] on circle at bounding box center [563, 351] width 14 height 14
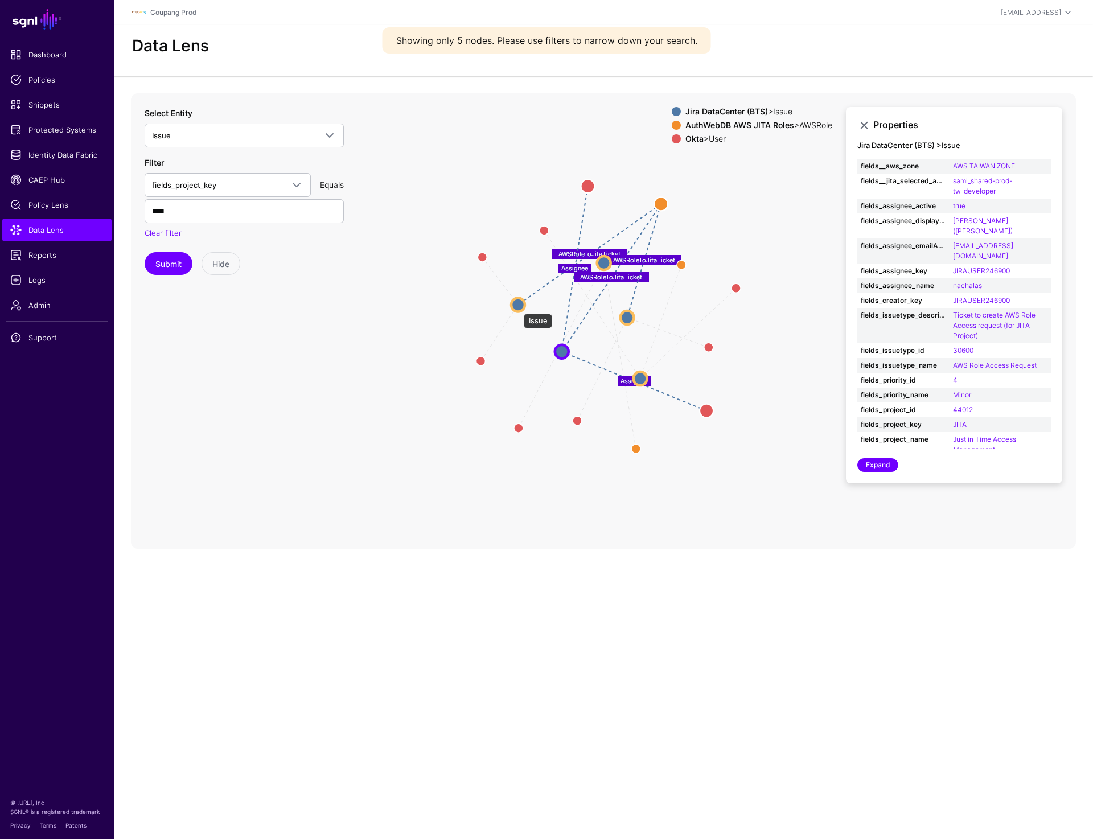
click at [518, 308] on circle at bounding box center [518, 305] width 14 height 14
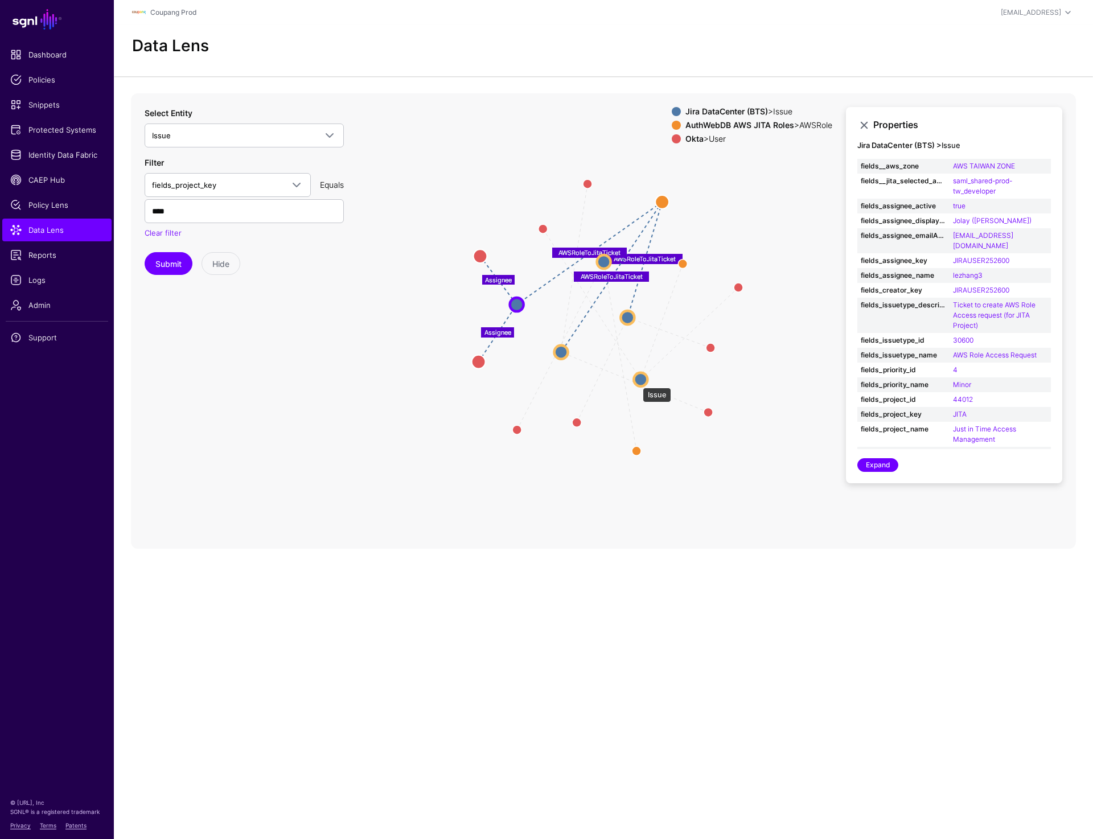
click at [637, 382] on circle at bounding box center [641, 379] width 14 height 14
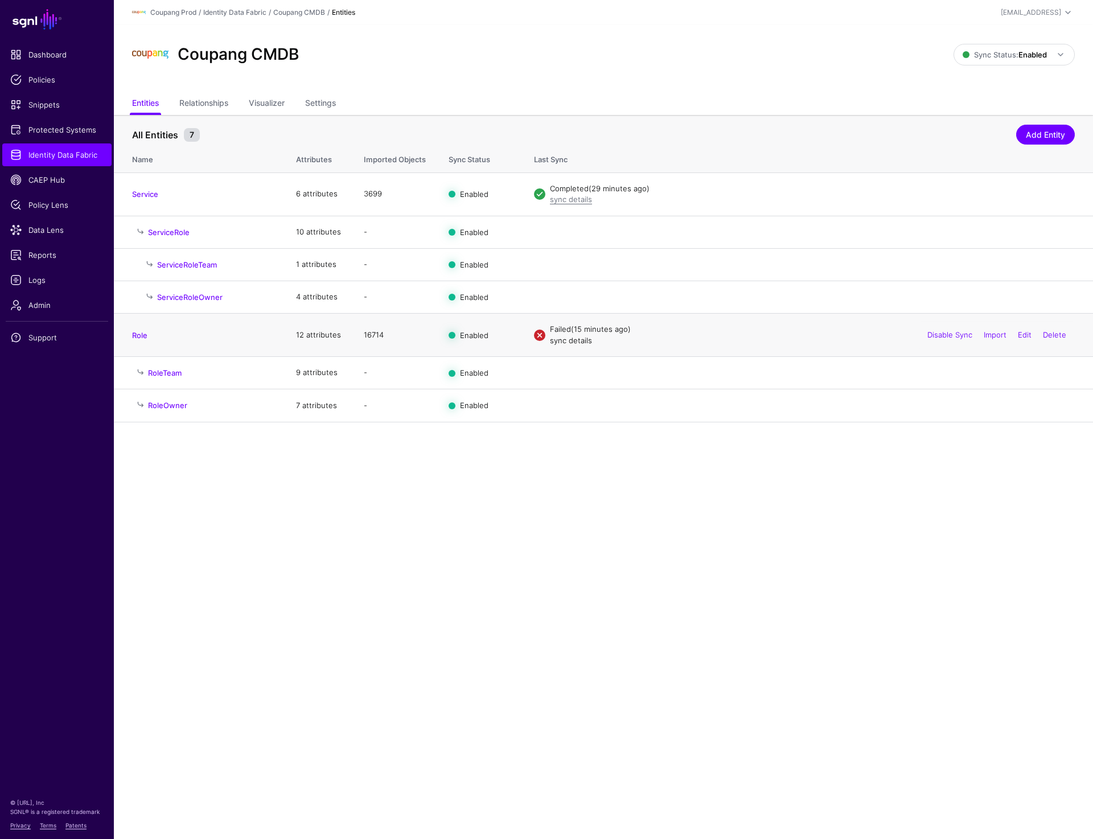
click at [570, 340] on link "sync details" at bounding box center [571, 340] width 42 height 9
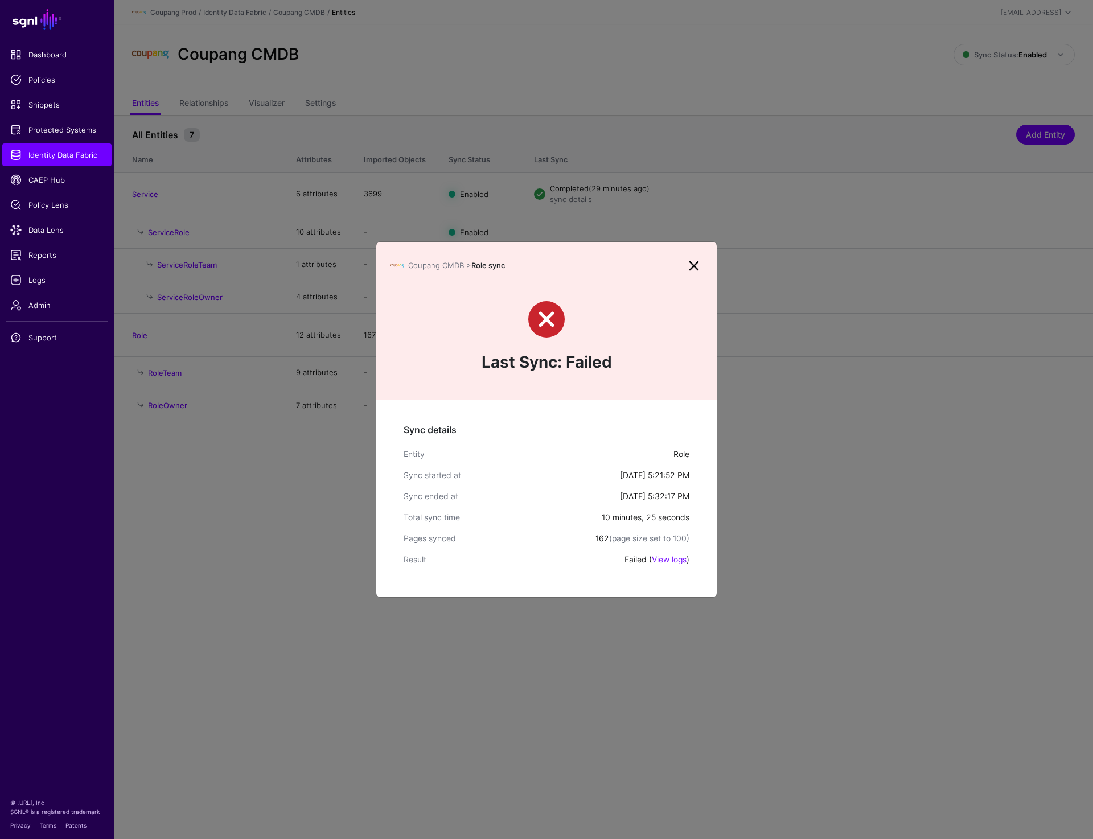
click at [665, 564] on div "Failed ( View logs )" at bounding box center [657, 559] width 65 height 12
click at [664, 561] on link "View logs" at bounding box center [669, 560] width 35 height 10
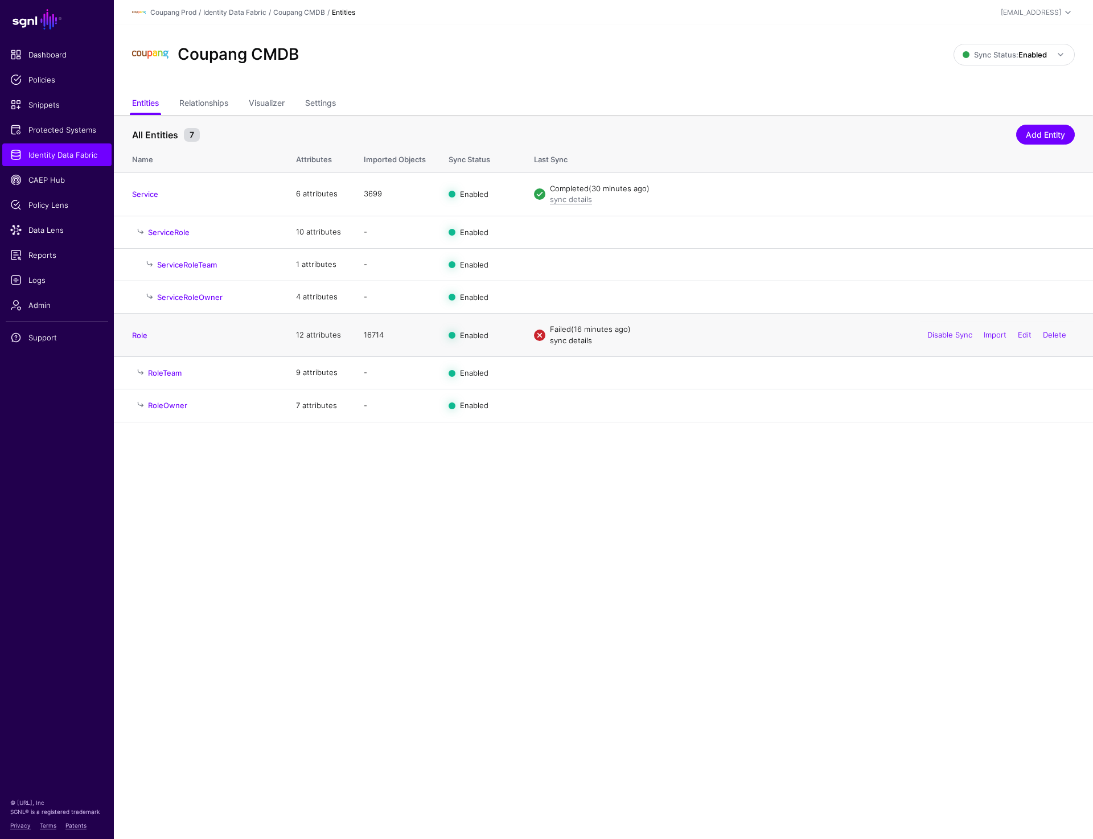
click at [566, 344] on link "sync details" at bounding box center [571, 340] width 42 height 9
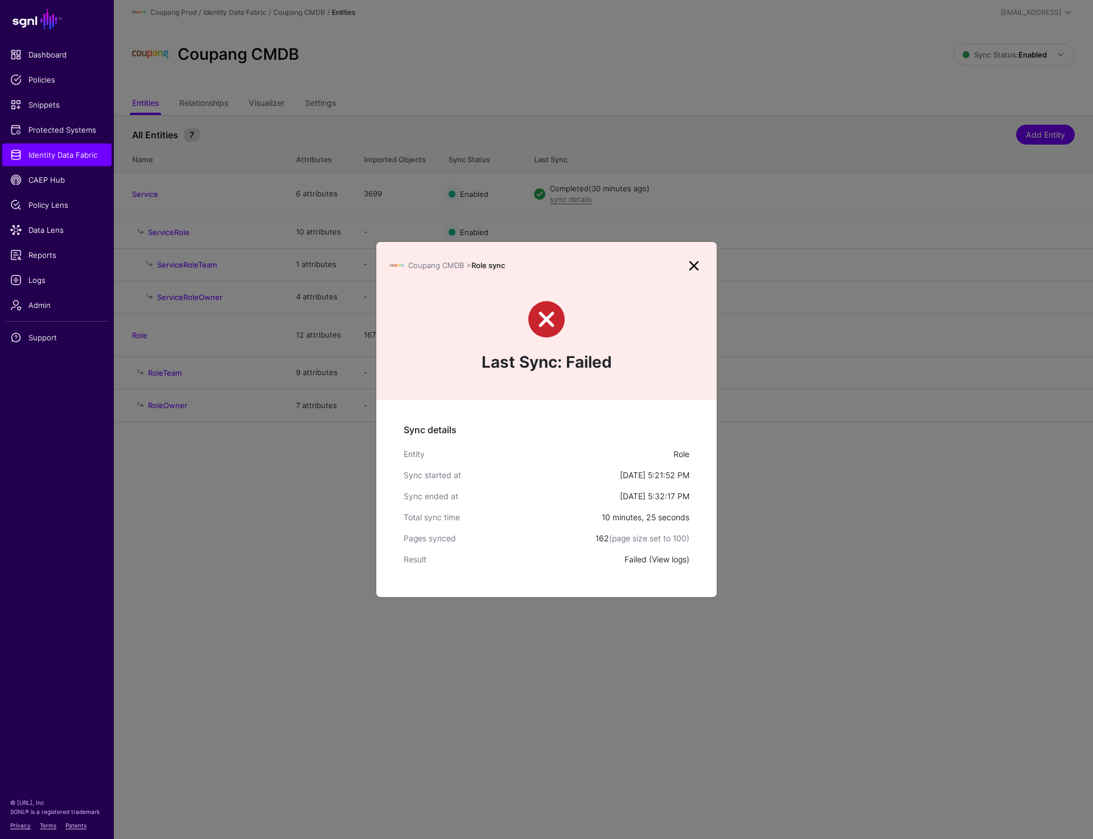
click at [666, 559] on link "View logs" at bounding box center [669, 560] width 35 height 10
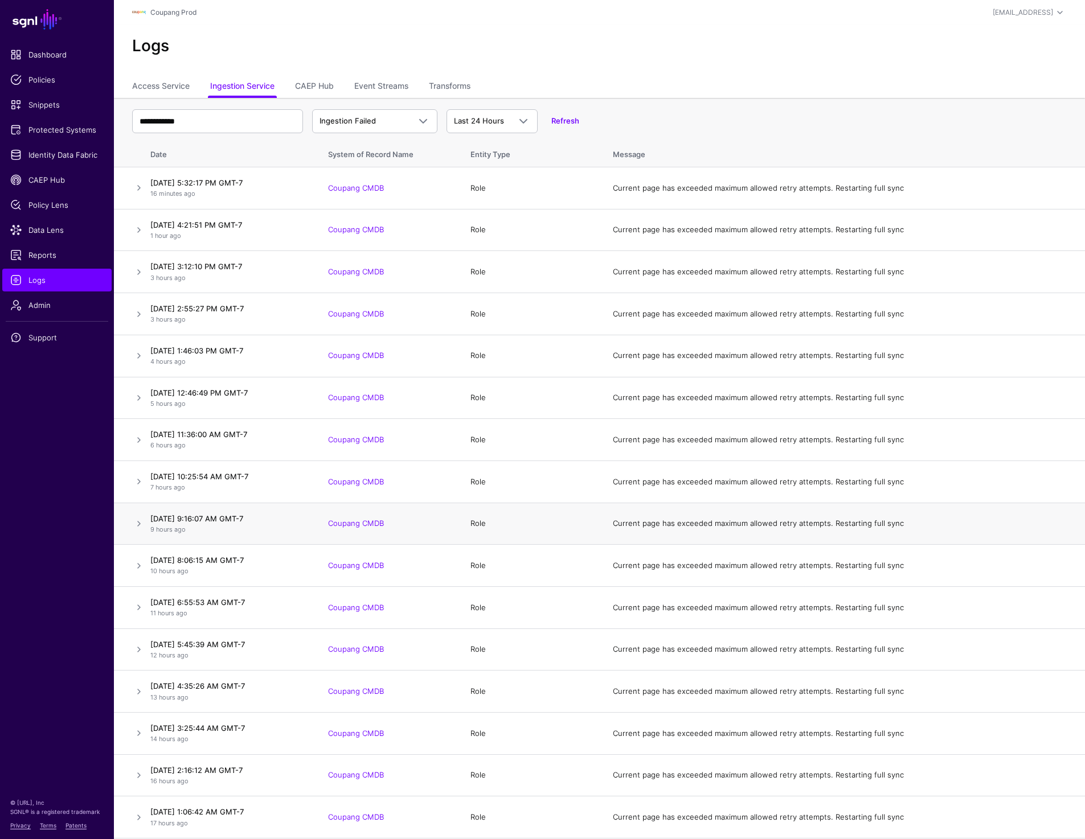
scroll to position [19, 0]
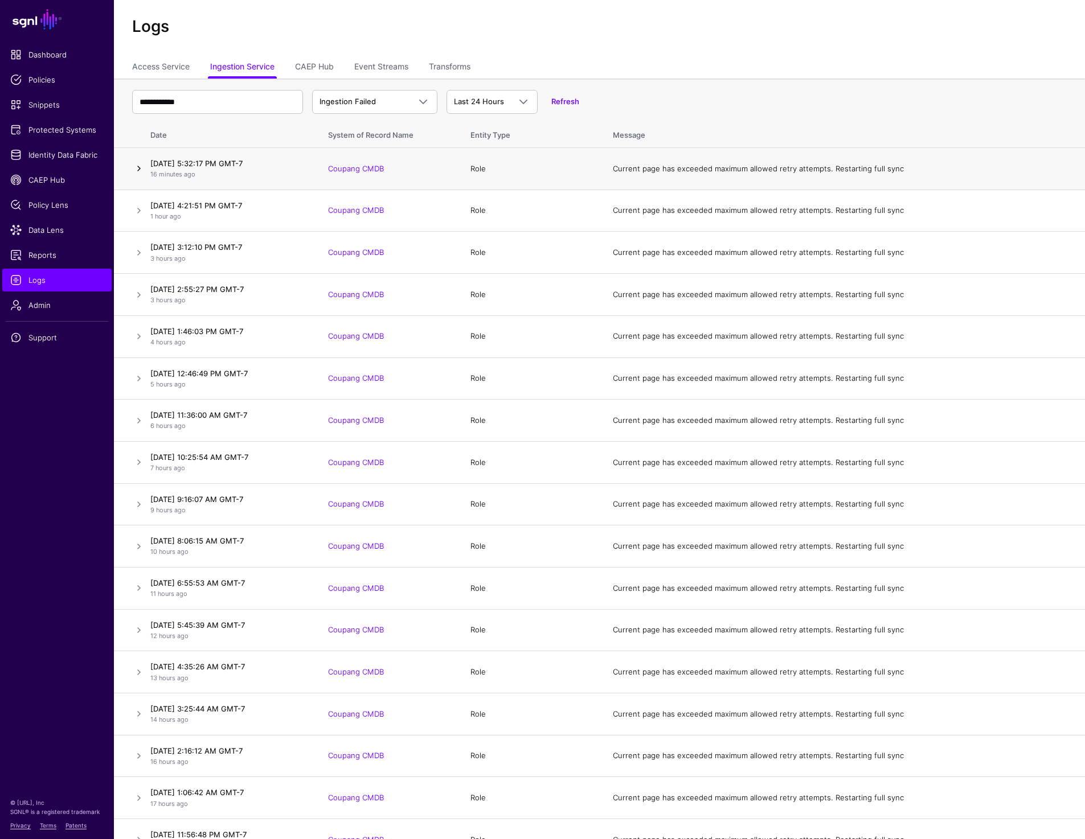
click at [142, 165] on link at bounding box center [139, 169] width 14 height 14
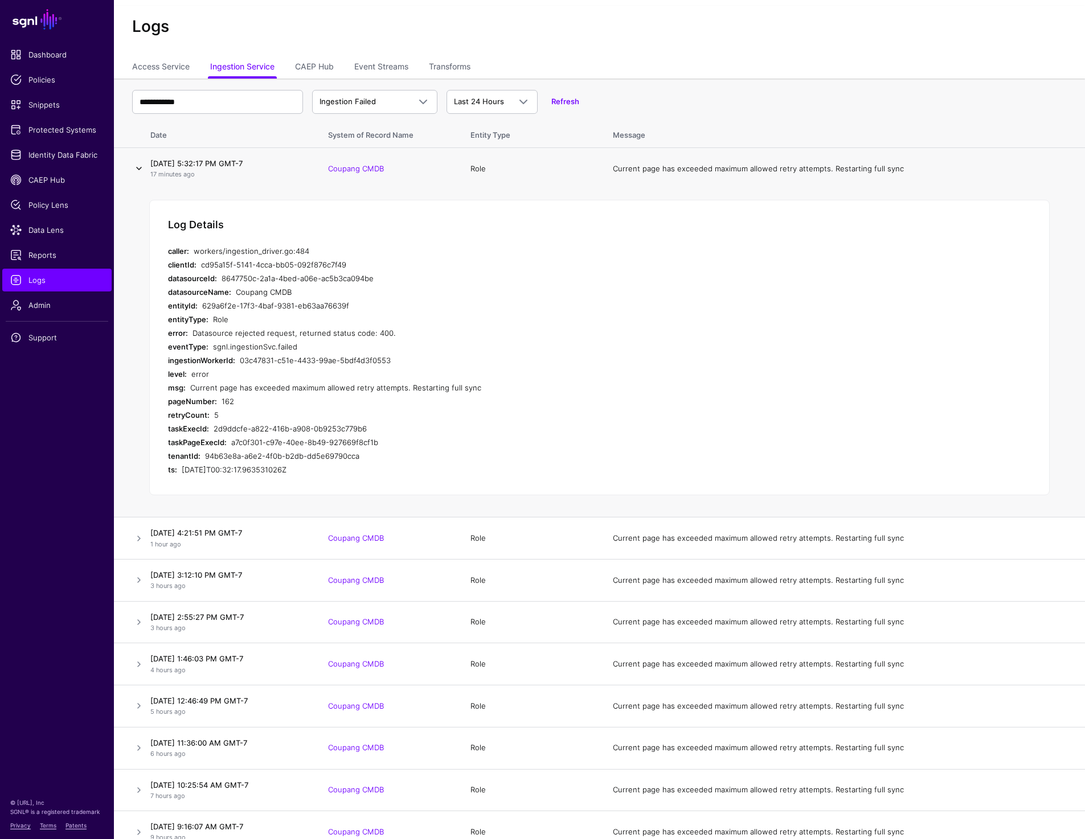
click at [139, 165] on link at bounding box center [139, 169] width 14 height 14
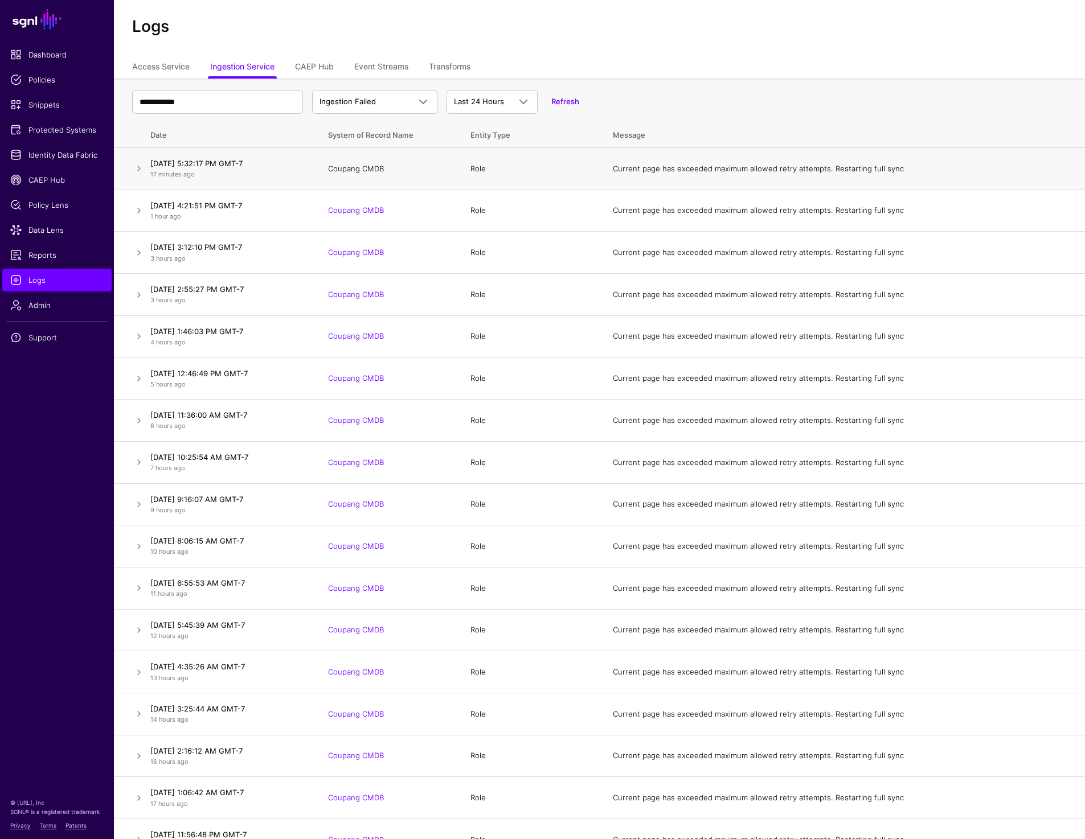
click at [374, 167] on link "Coupang CMDB" at bounding box center [356, 168] width 56 height 9
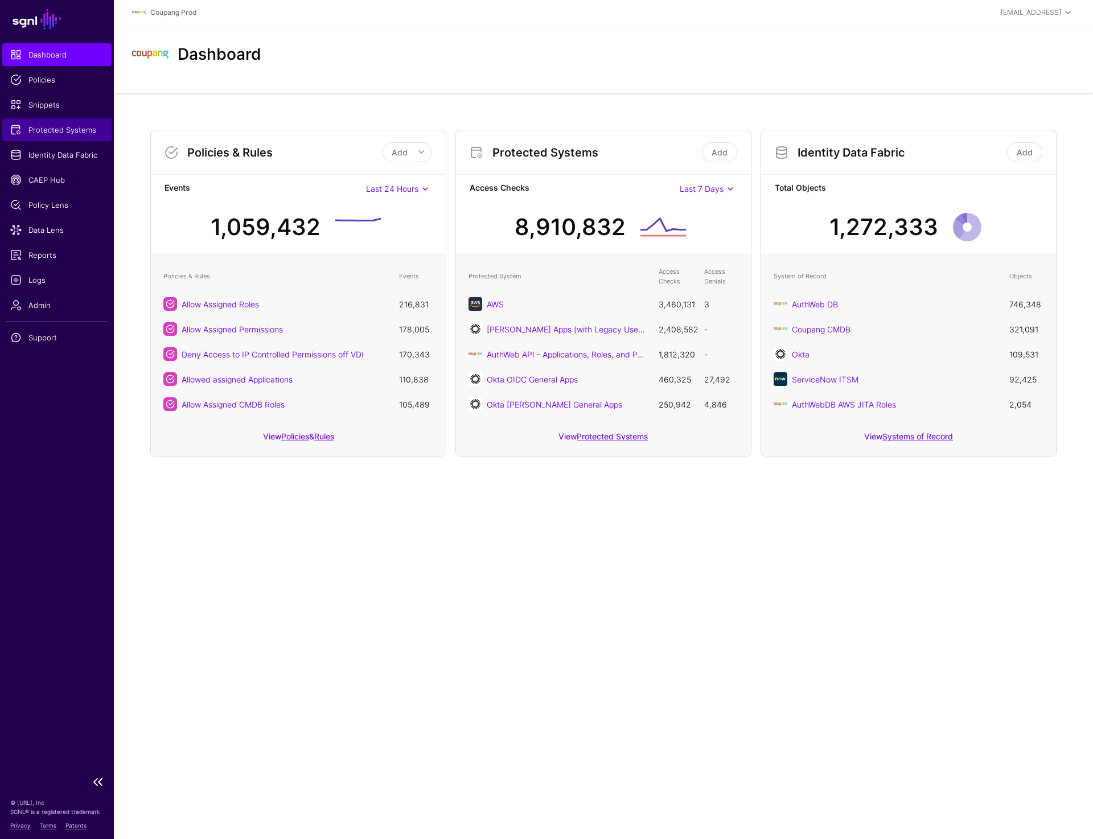
click at [40, 130] on span "Protected Systems" at bounding box center [56, 129] width 93 height 11
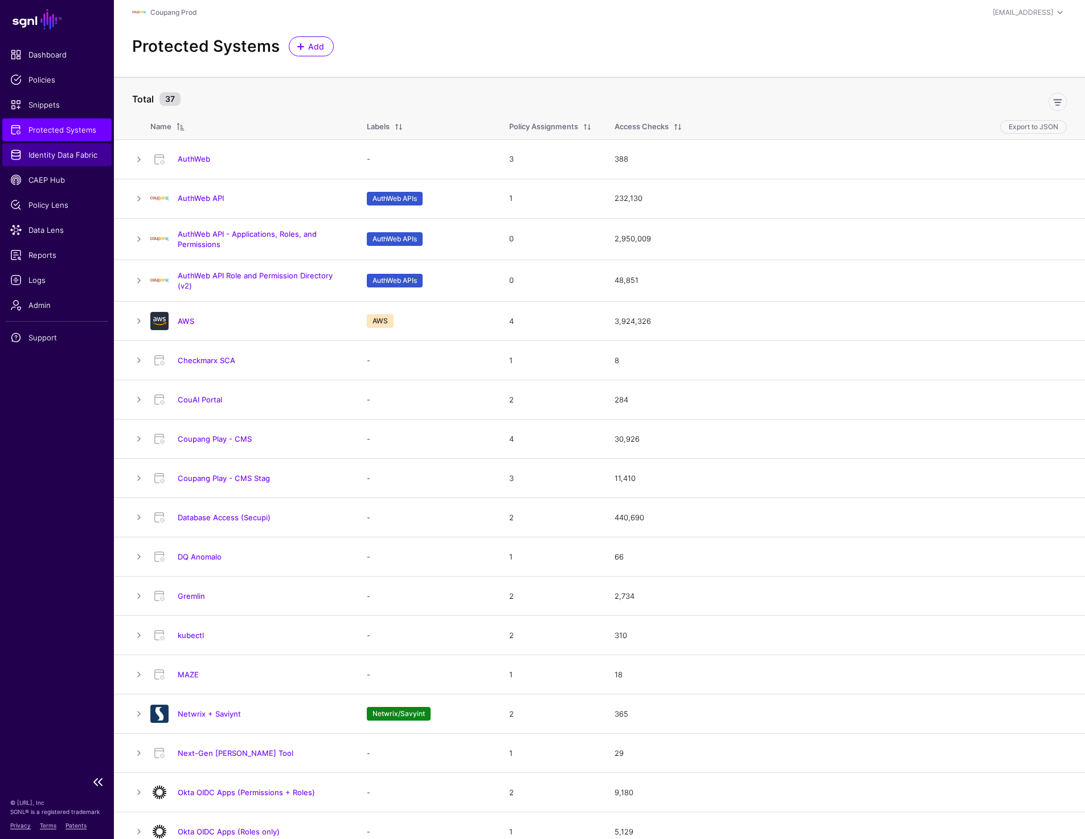
click at [48, 148] on link "Identity Data Fabric" at bounding box center [56, 154] width 109 height 23
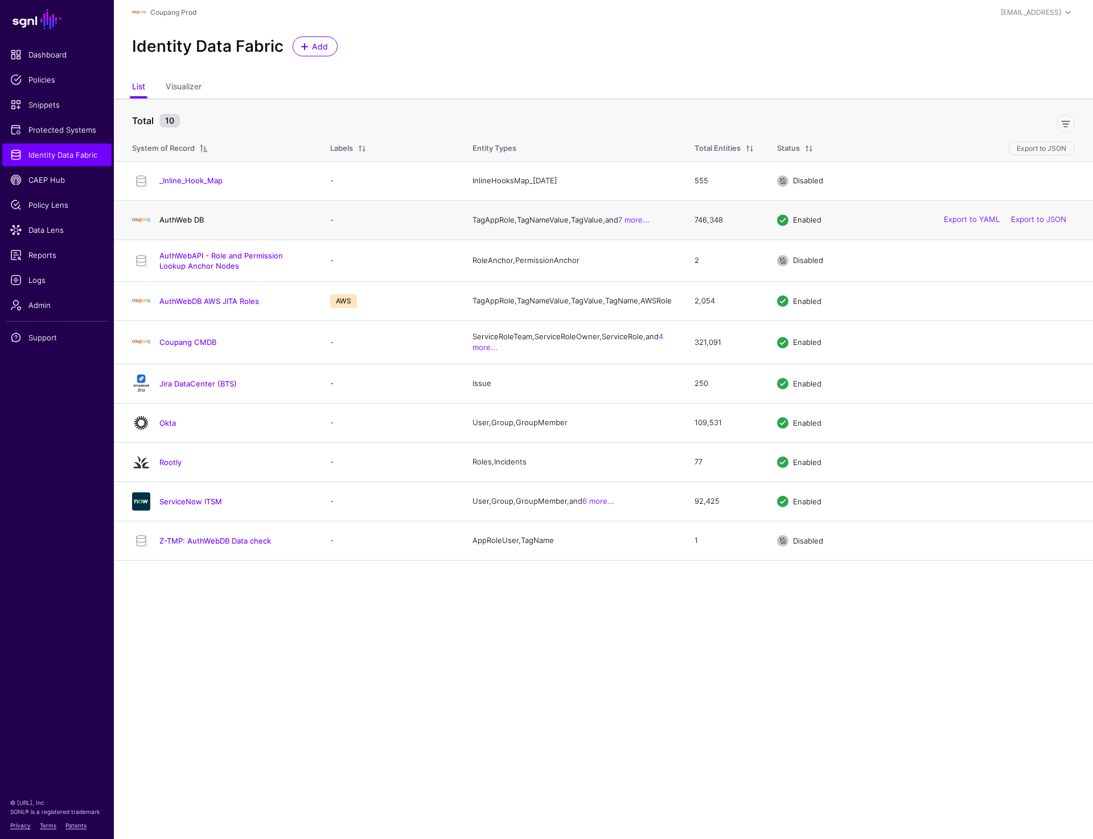
click at [196, 221] on link "AuthWeb DB" at bounding box center [181, 219] width 44 height 9
click at [182, 347] on link "Coupang CMDB" at bounding box center [187, 342] width 57 height 9
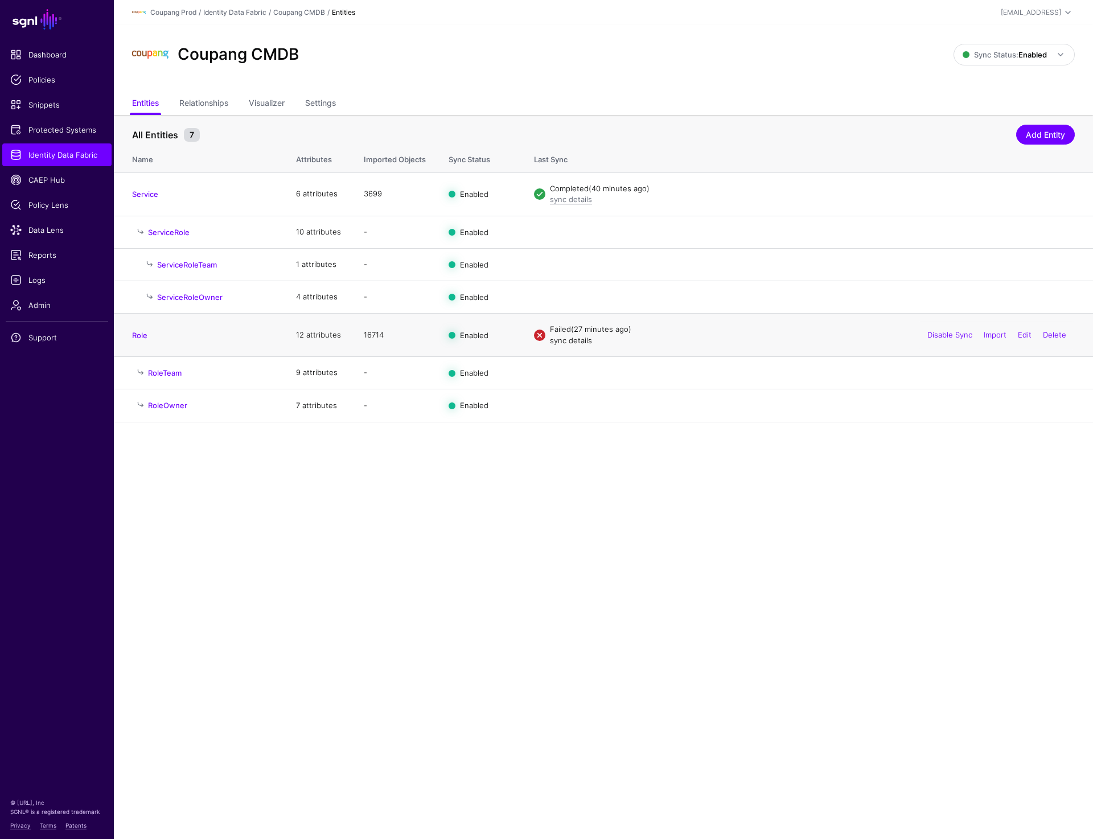
click at [560, 340] on link "sync details" at bounding box center [571, 340] width 42 height 9
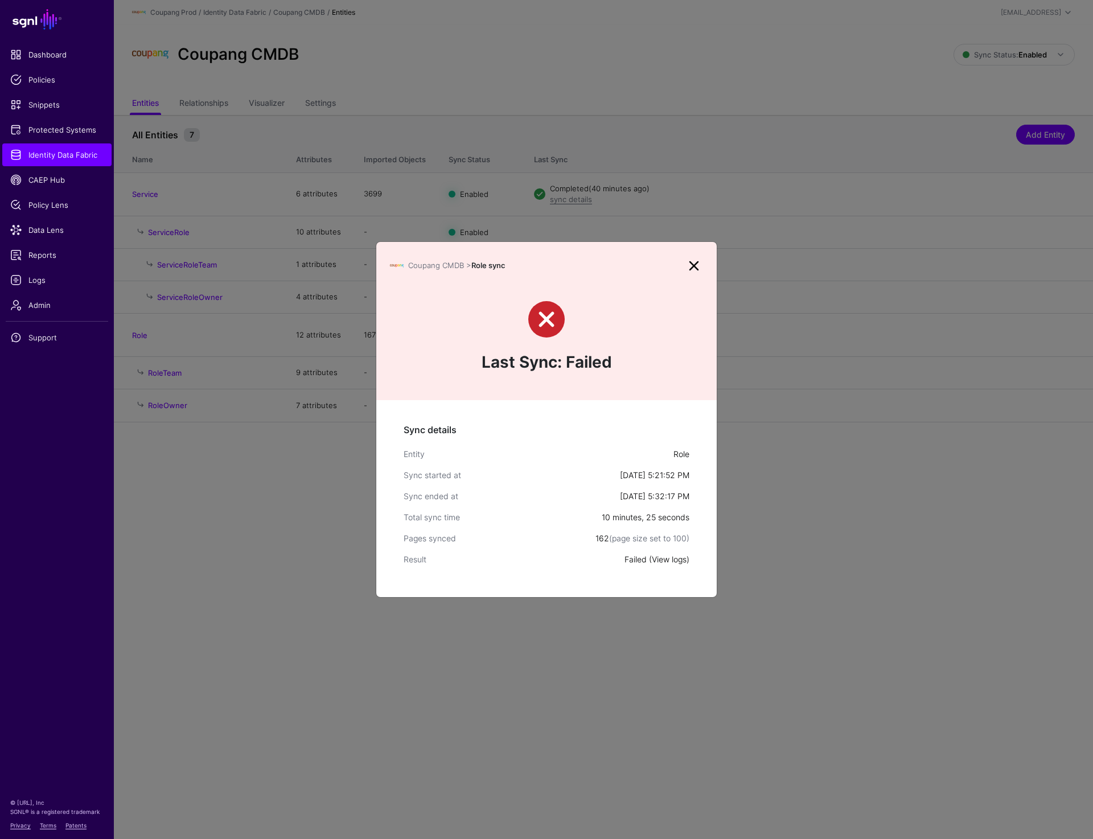
click at [676, 556] on link "View logs" at bounding box center [669, 560] width 35 height 10
click at [697, 266] on link at bounding box center [694, 266] width 18 height 18
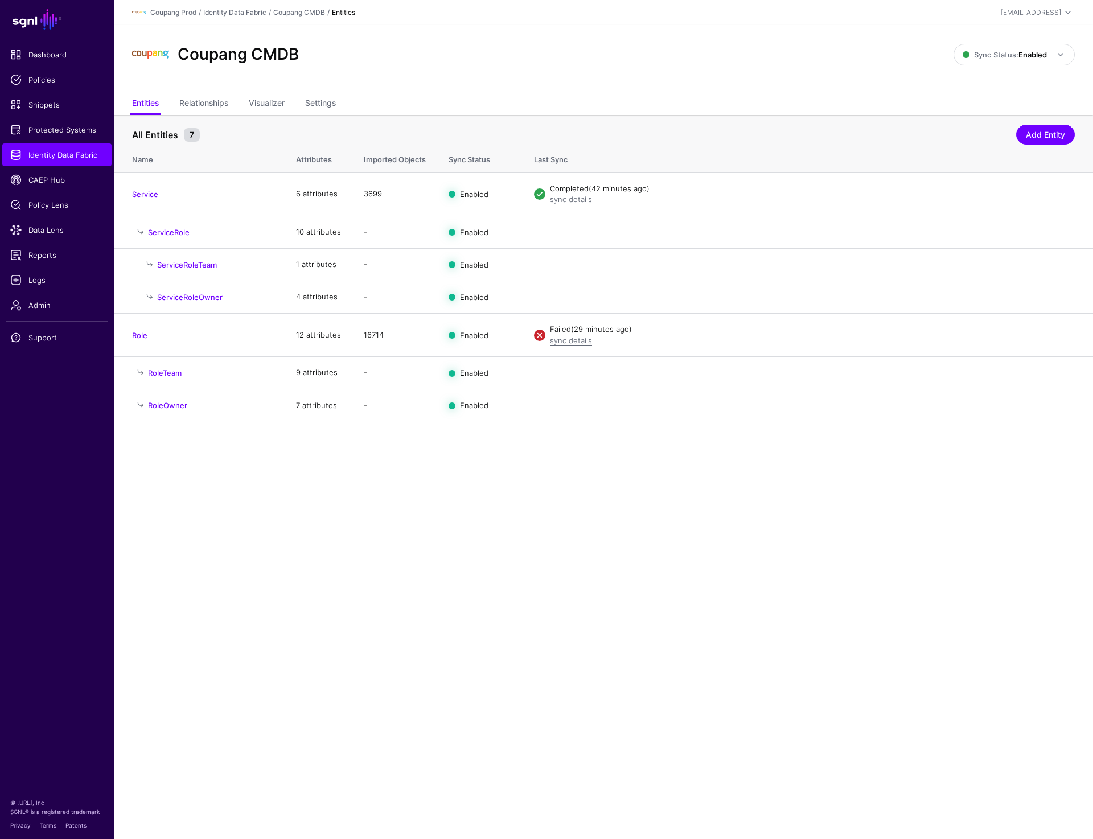
click at [615, 566] on main "SGNL Dashboard Policies Snippets Protected Systems Identity Data Fabric CAEP Hu…" at bounding box center [546, 419] width 1093 height 839
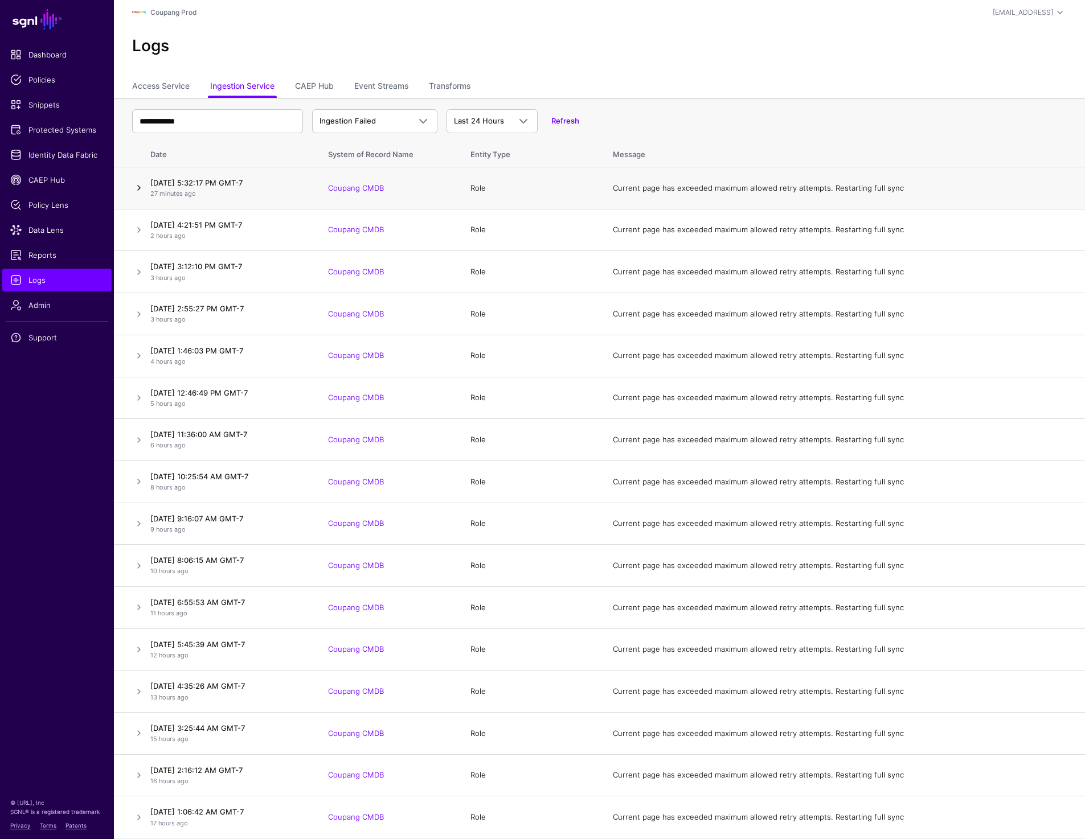
click at [138, 194] on link at bounding box center [139, 188] width 14 height 14
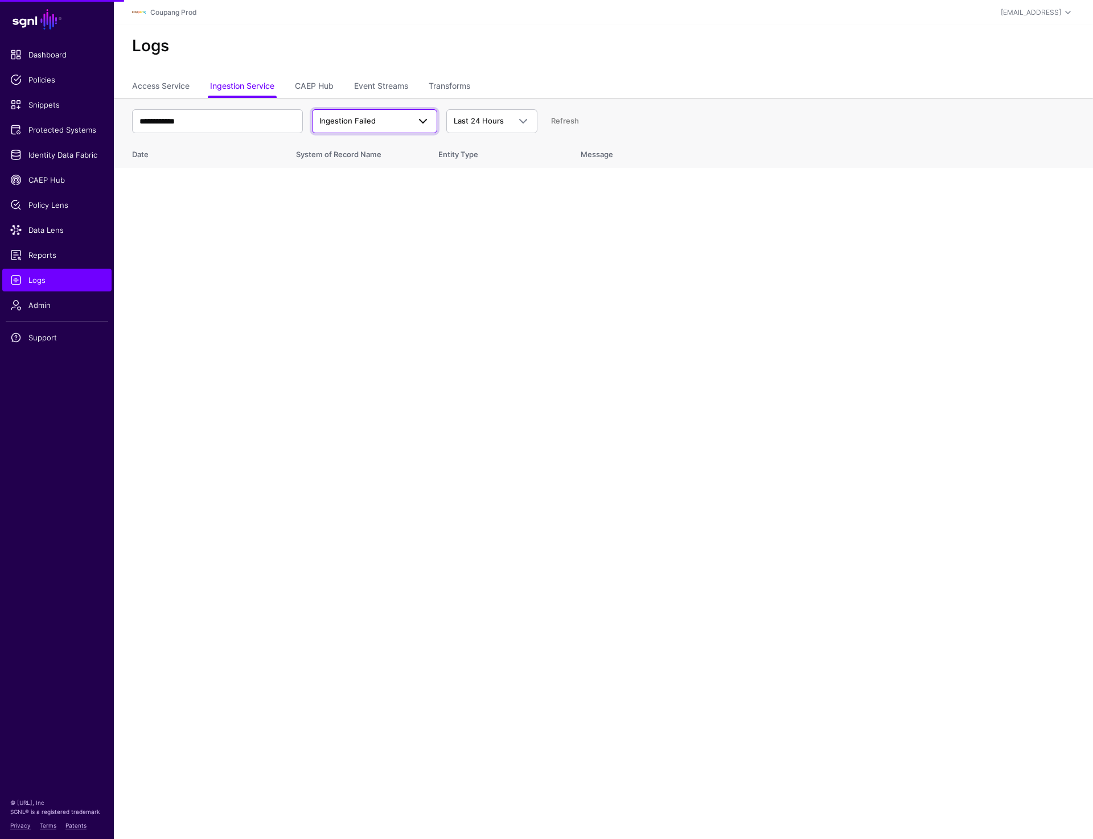
click at [371, 124] on span "Ingestion Failed" at bounding box center [347, 120] width 56 height 9
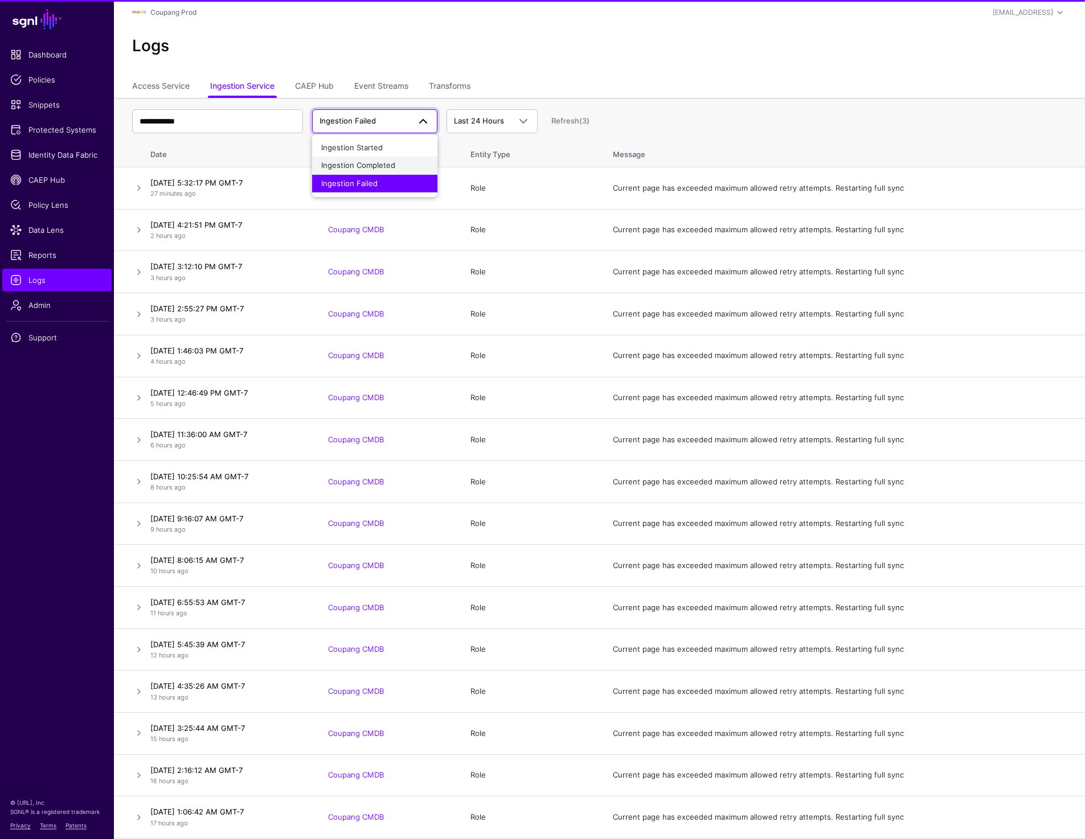
click at [372, 162] on span "Ingestion Completed" at bounding box center [358, 165] width 74 height 9
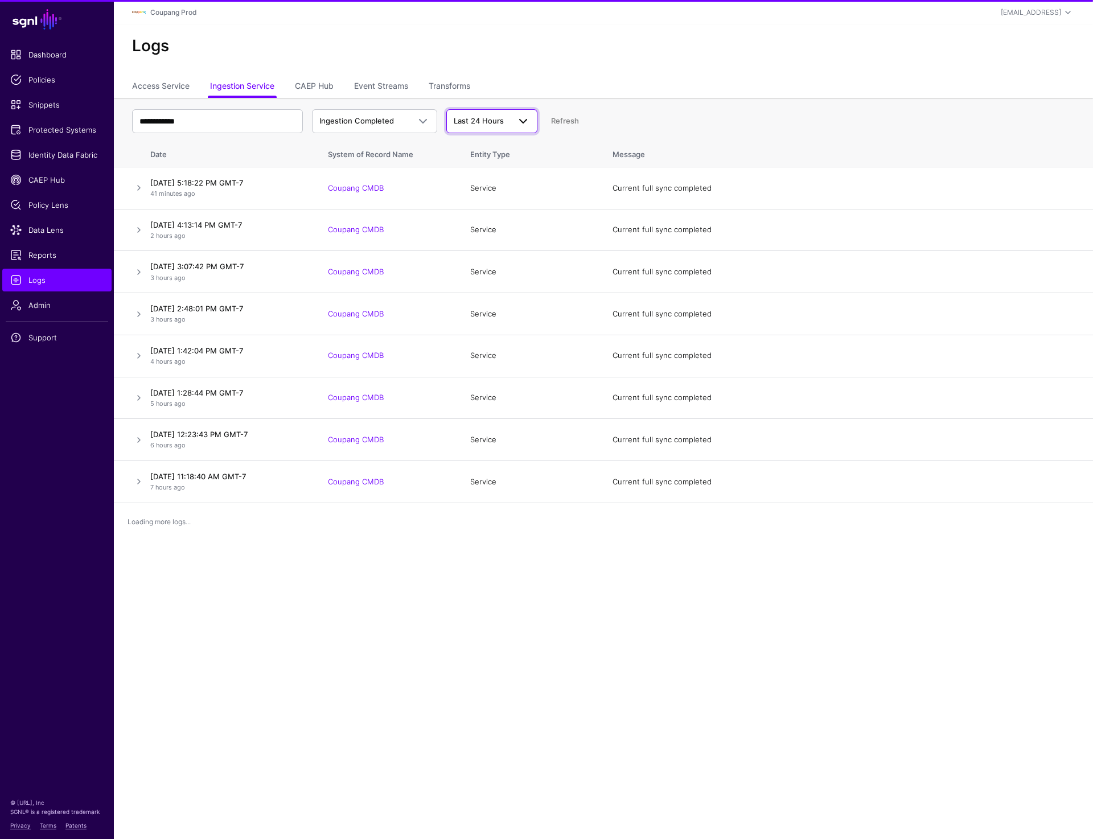
click at [487, 121] on span "Last 24 Hours" at bounding box center [479, 120] width 50 height 9
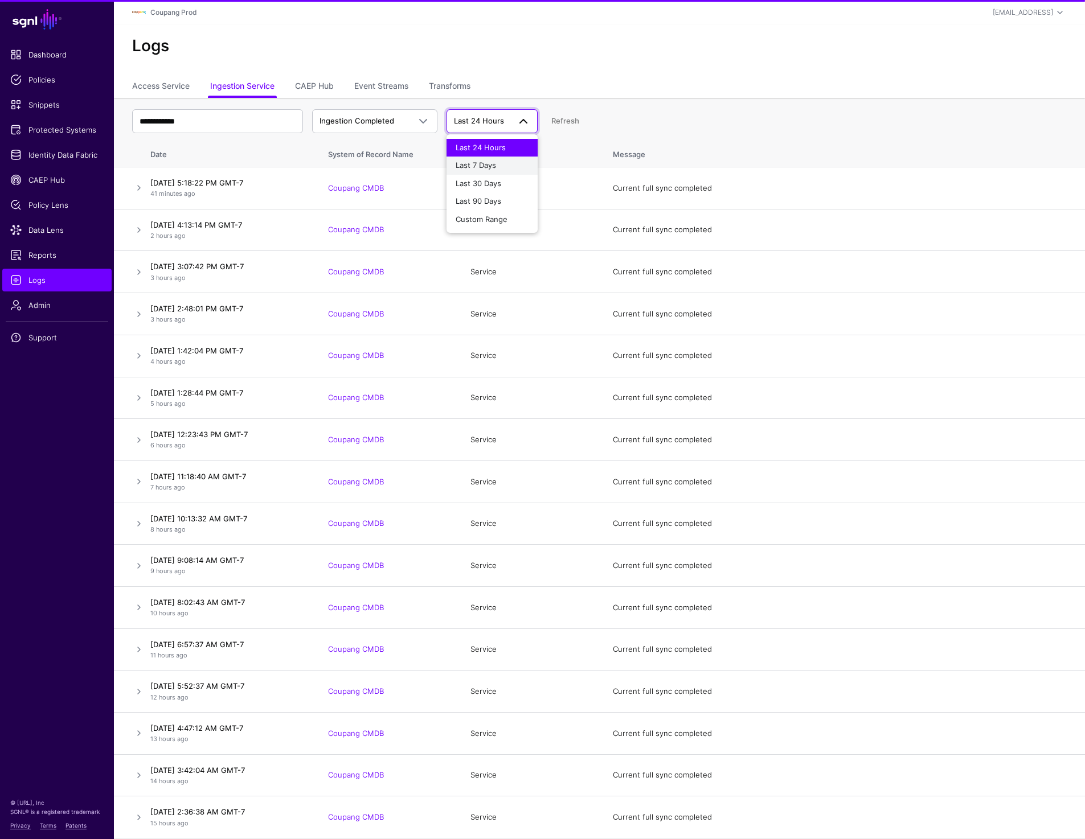
click at [485, 172] on button "Last 7 Days" at bounding box center [491, 166] width 91 height 18
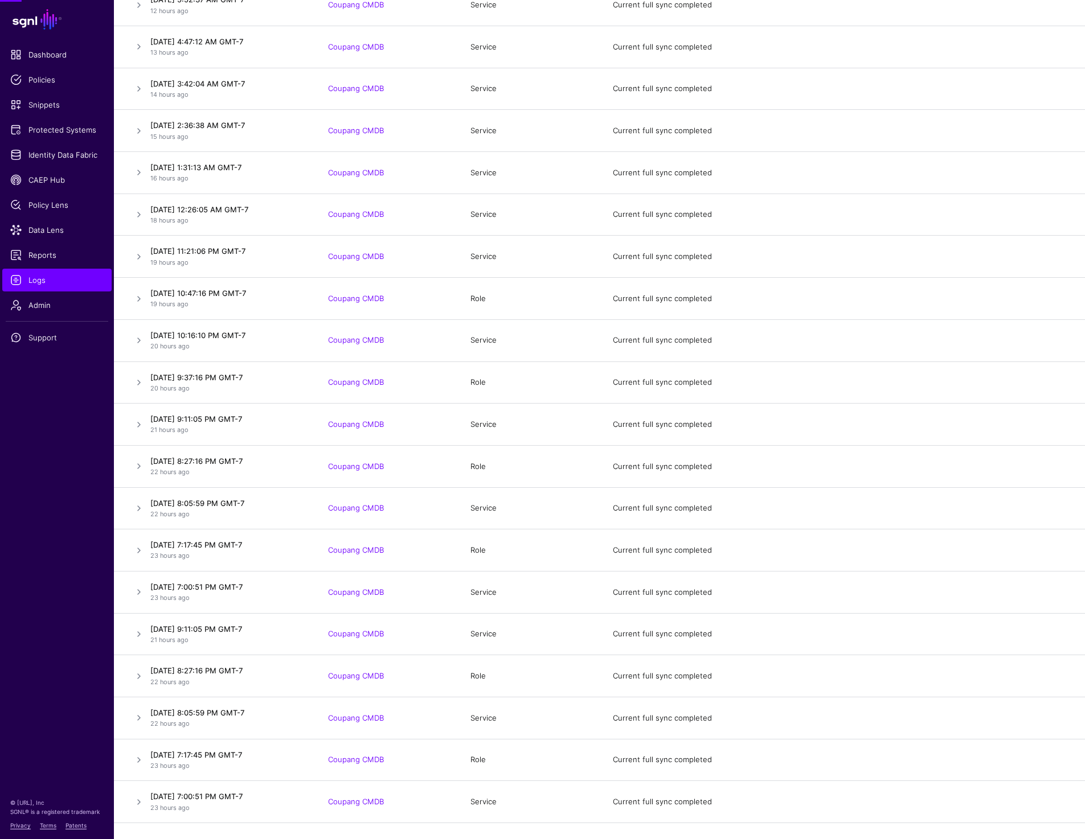
scroll to position [708, 0]
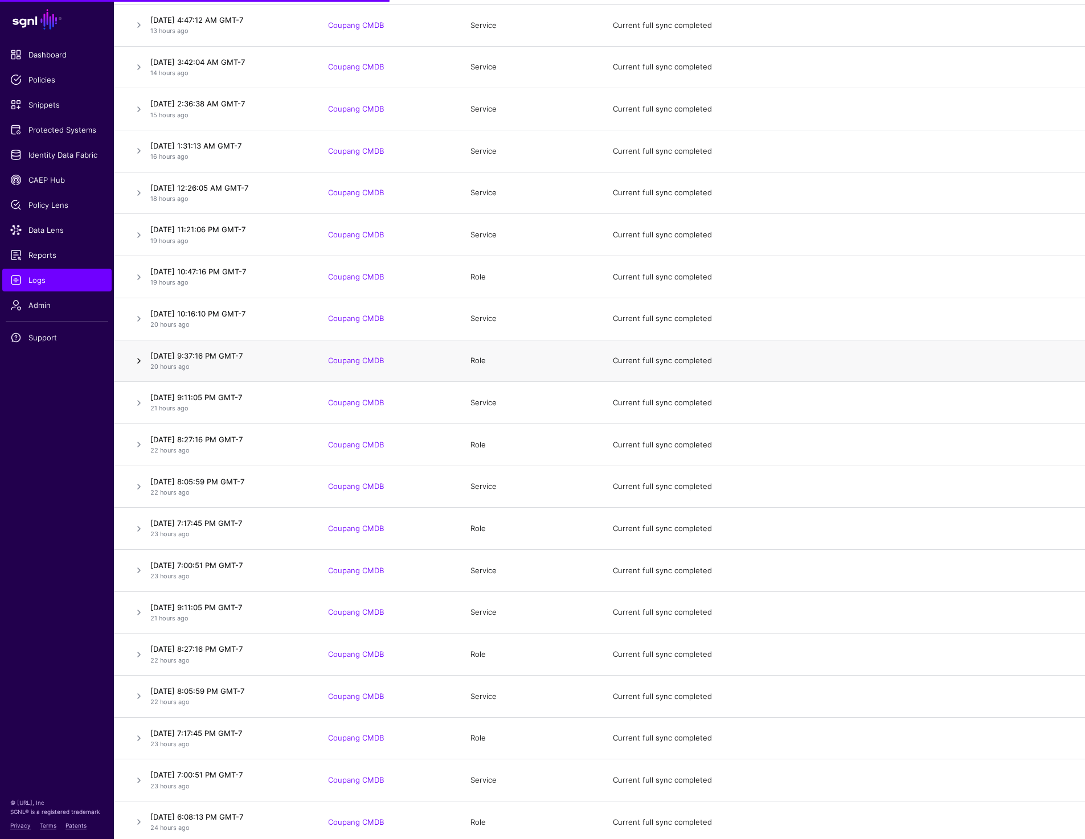
click at [135, 360] on link at bounding box center [139, 361] width 14 height 14
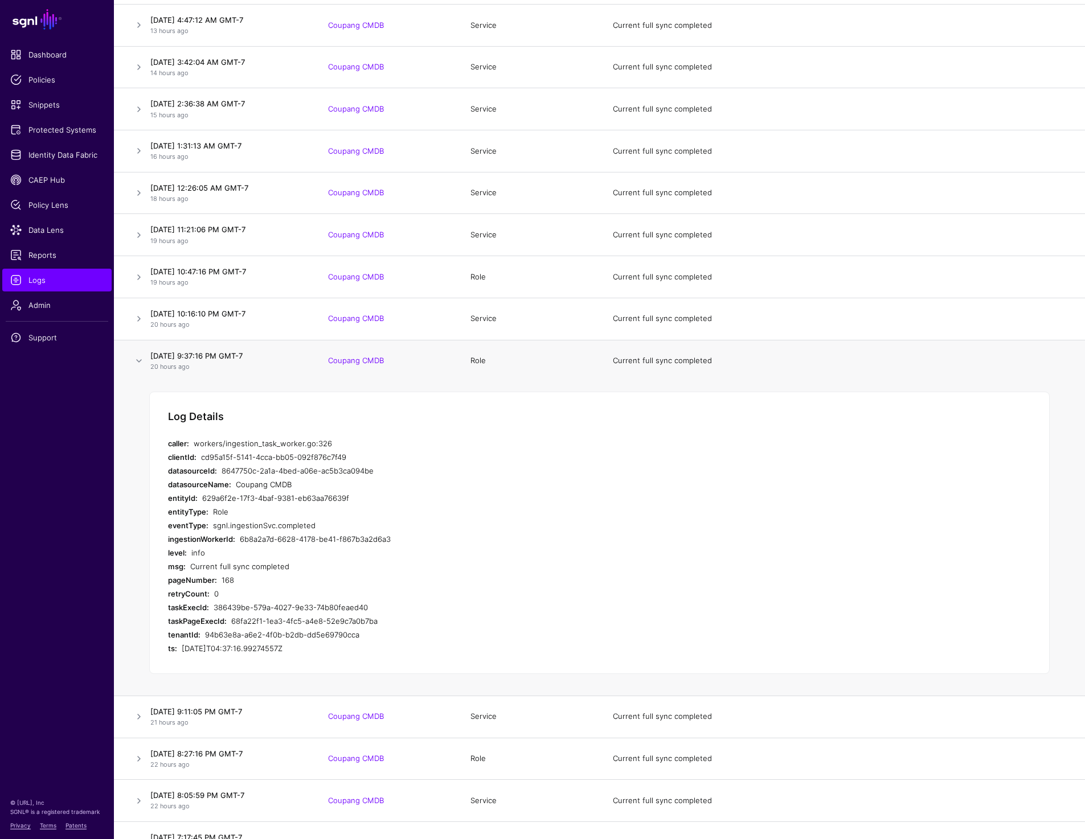
drag, startPoint x: 212, startPoint y: 579, endPoint x: 289, endPoint y: 579, distance: 76.9
click at [289, 579] on div "pageNumber: 168" at bounding box center [395, 580] width 455 height 14
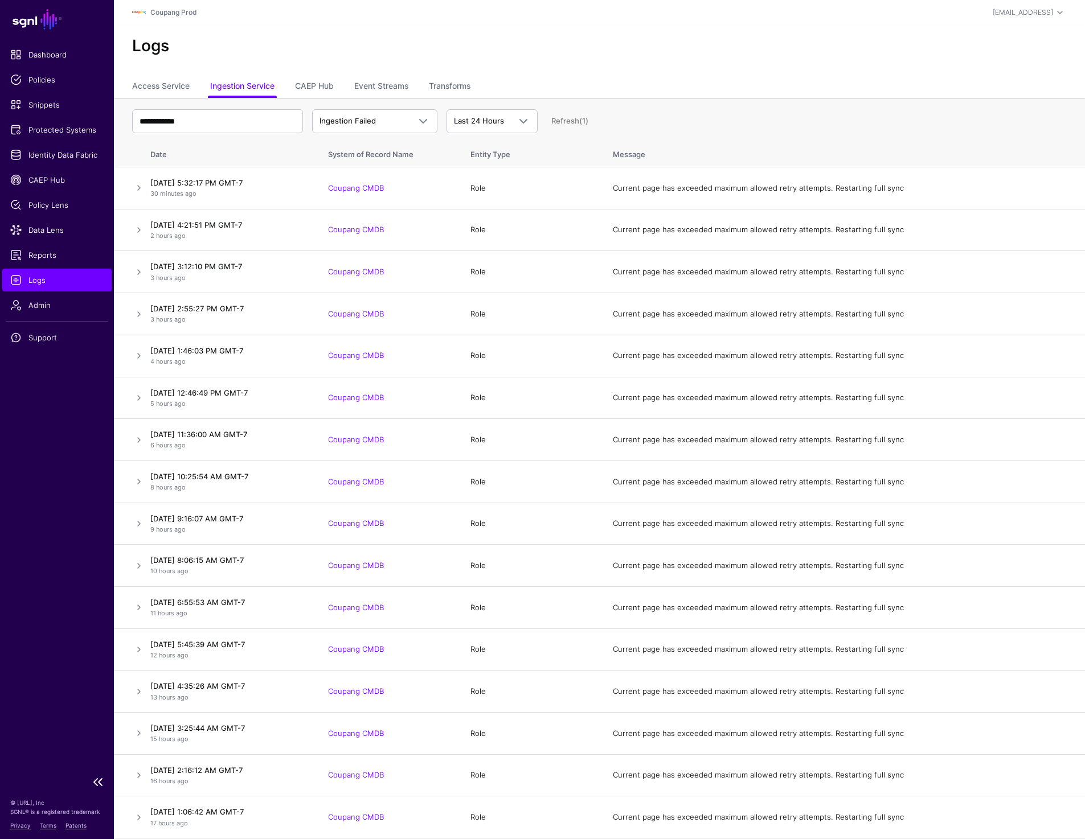
click at [27, 285] on span "Logs" at bounding box center [56, 279] width 93 height 11
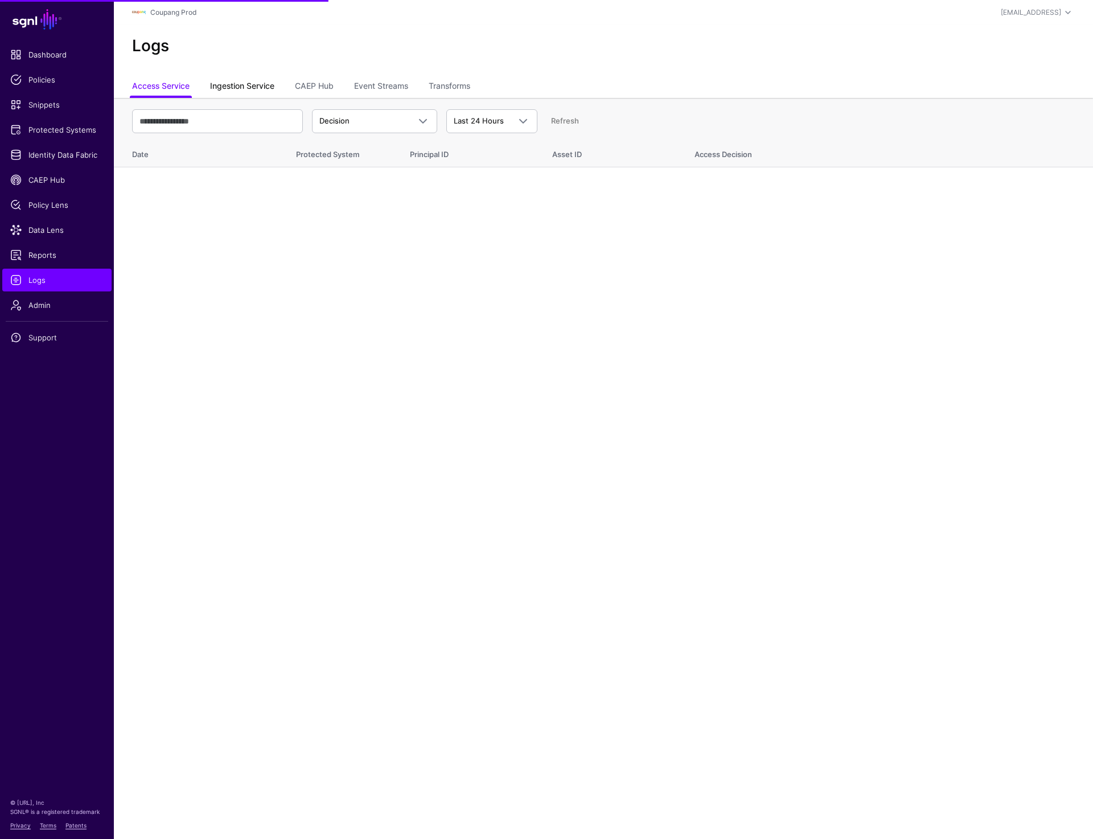
click at [249, 89] on link "Ingestion Service" at bounding box center [242, 87] width 64 height 22
click at [351, 124] on span "Ingestion Started" at bounding box center [349, 120] width 61 height 9
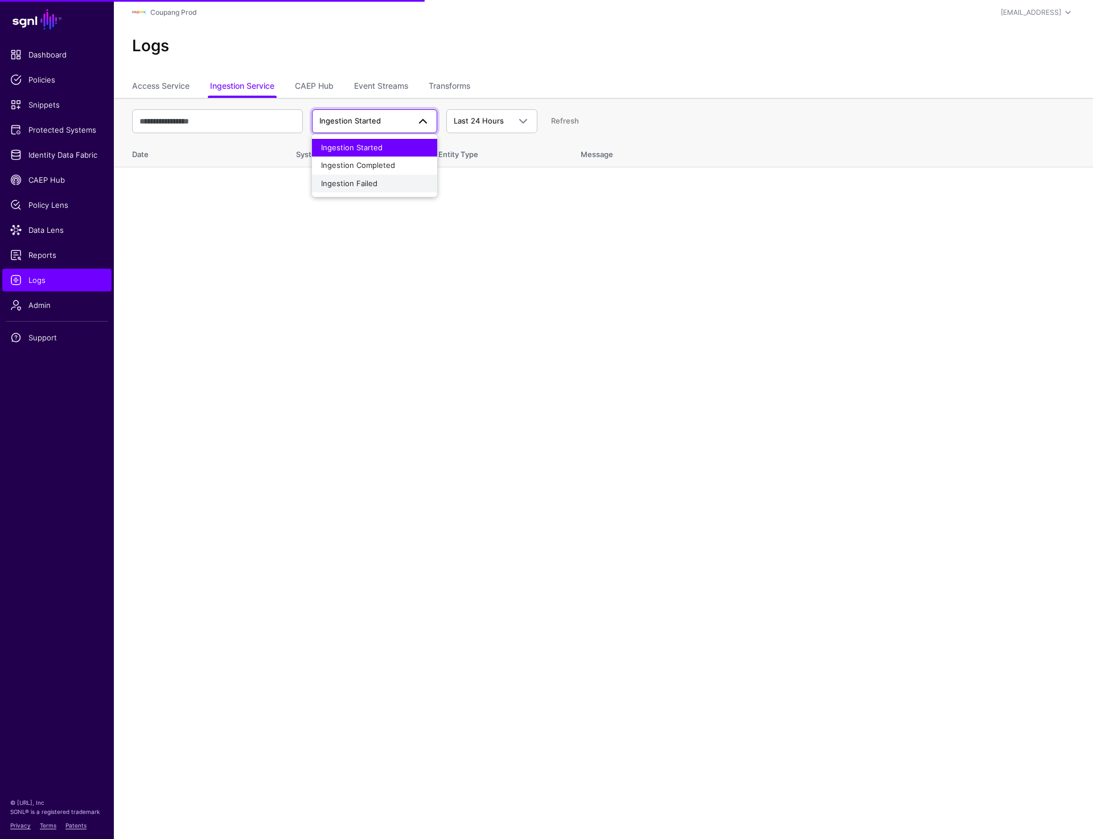
click at [355, 181] on span "Ingestion Failed" at bounding box center [349, 183] width 56 height 9
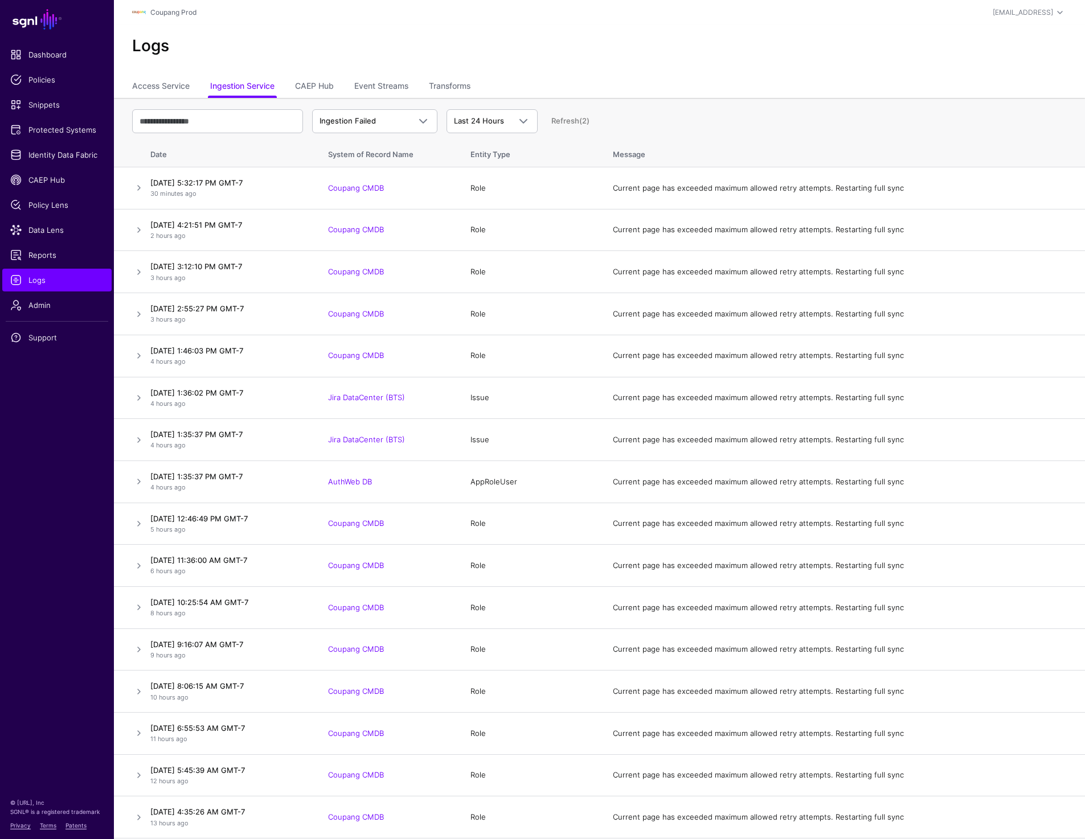
scroll to position [6, 0]
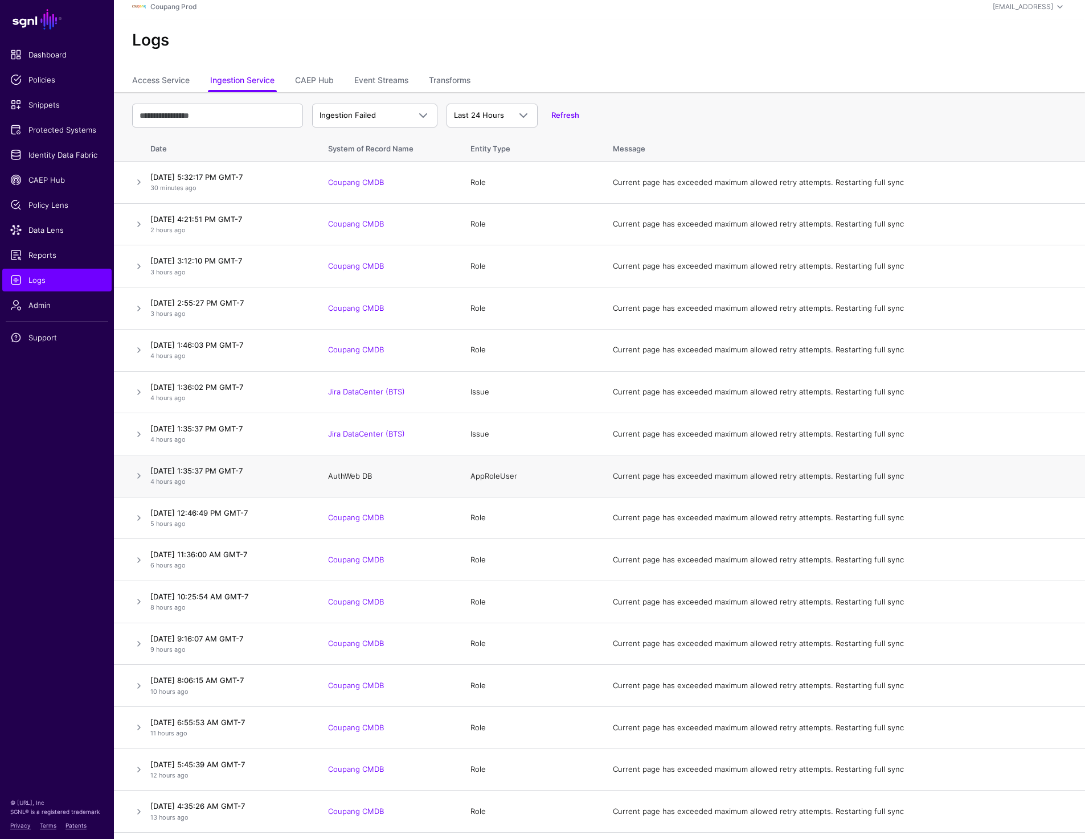
click at [348, 475] on link "AuthWeb DB" at bounding box center [350, 475] width 44 height 9
